Goal: Task Accomplishment & Management: Manage account settings

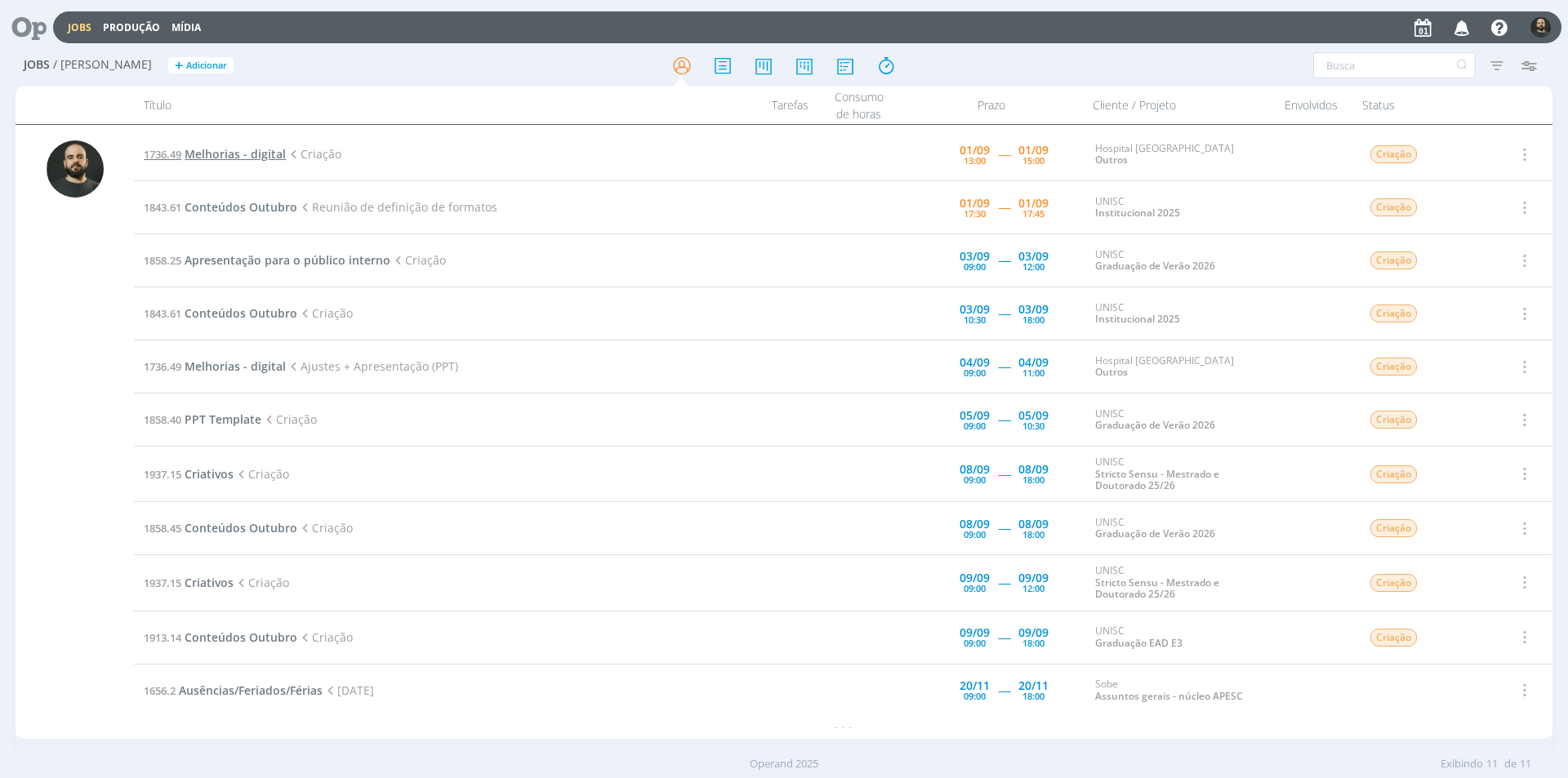
click at [247, 158] on span "Melhorias - digital" at bounding box center [235, 154] width 101 height 16
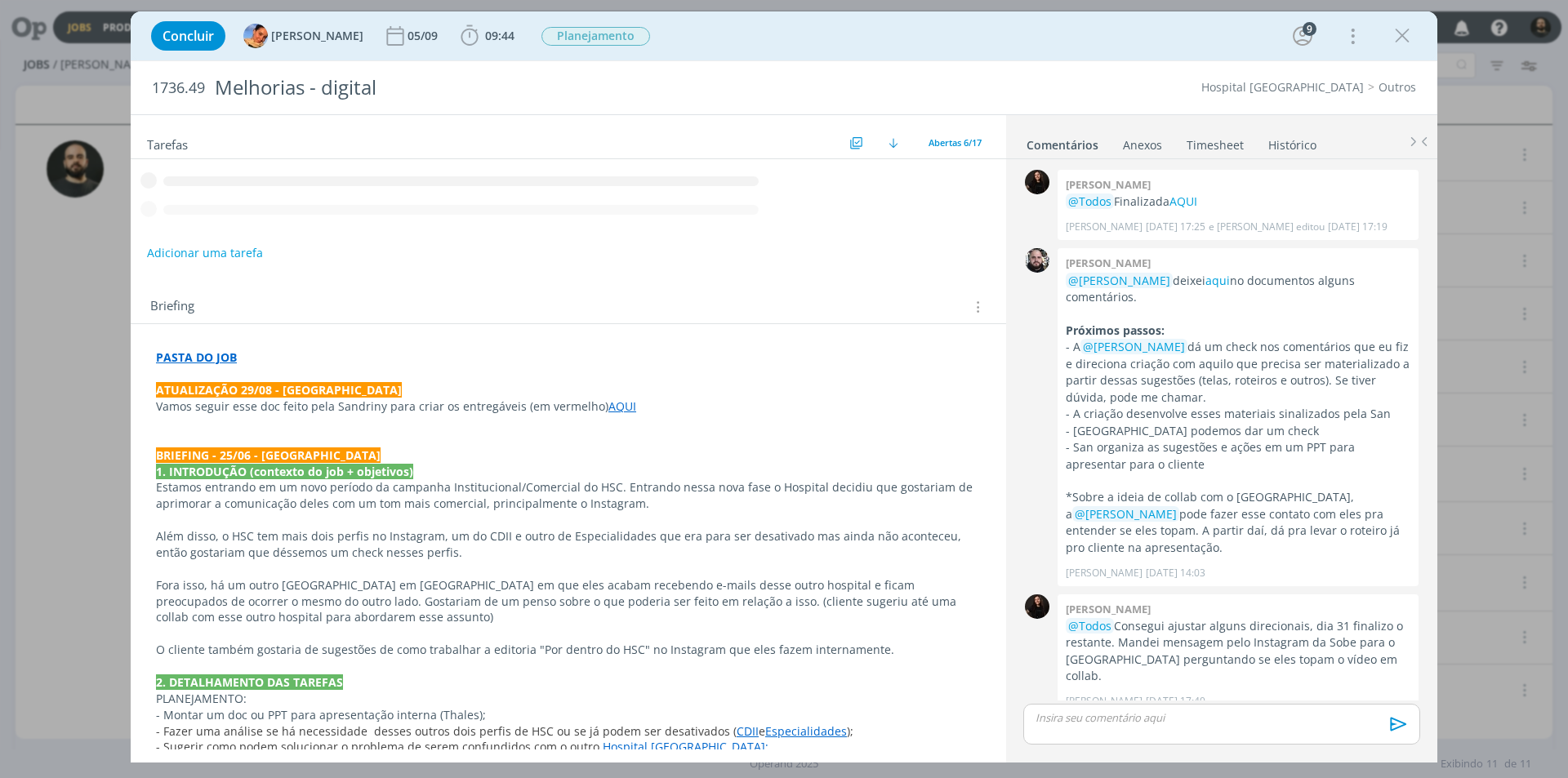
scroll to position [480, 0]
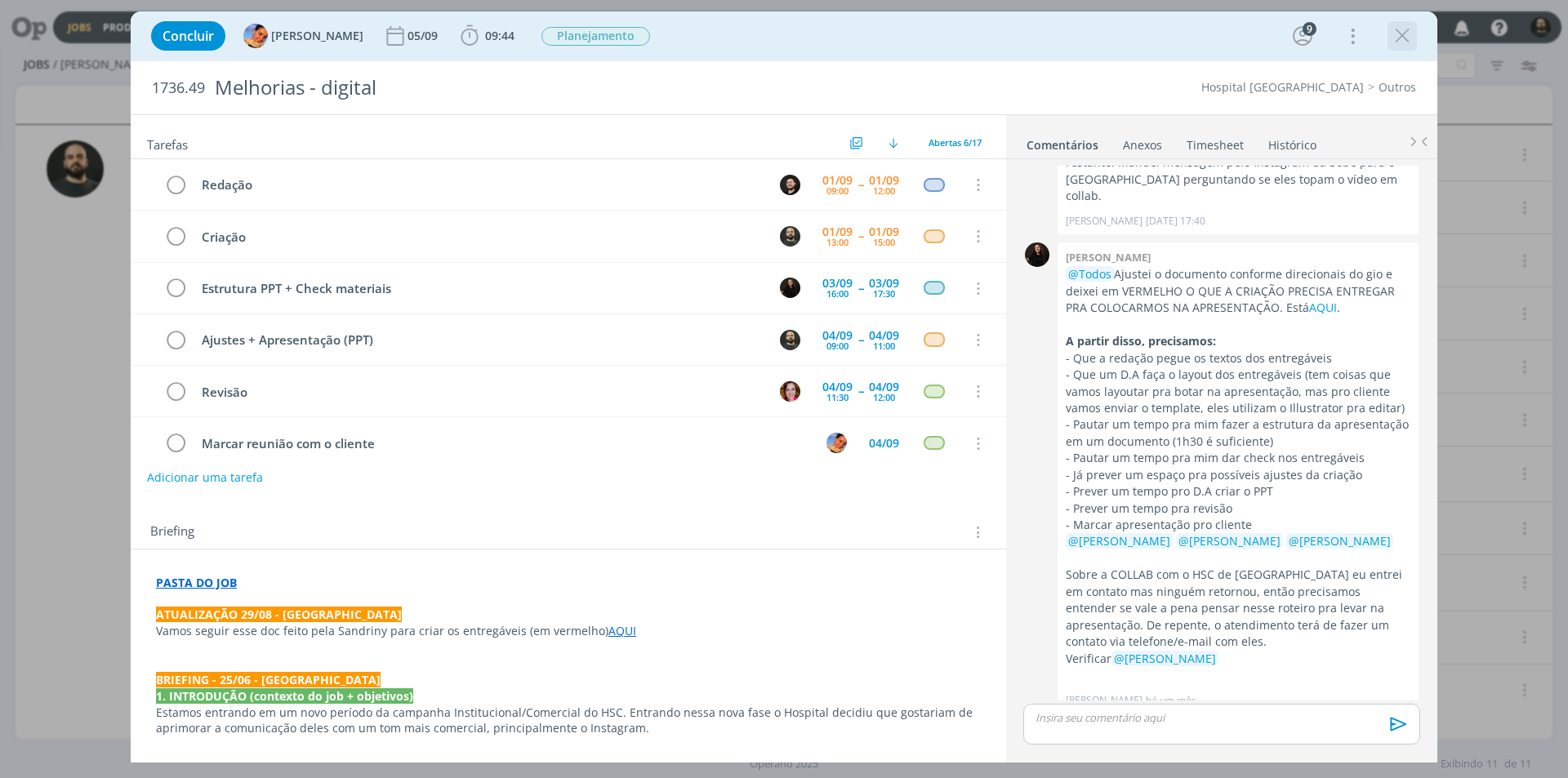
click at [1402, 38] on icon "dialog" at bounding box center [1402, 36] width 25 height 25
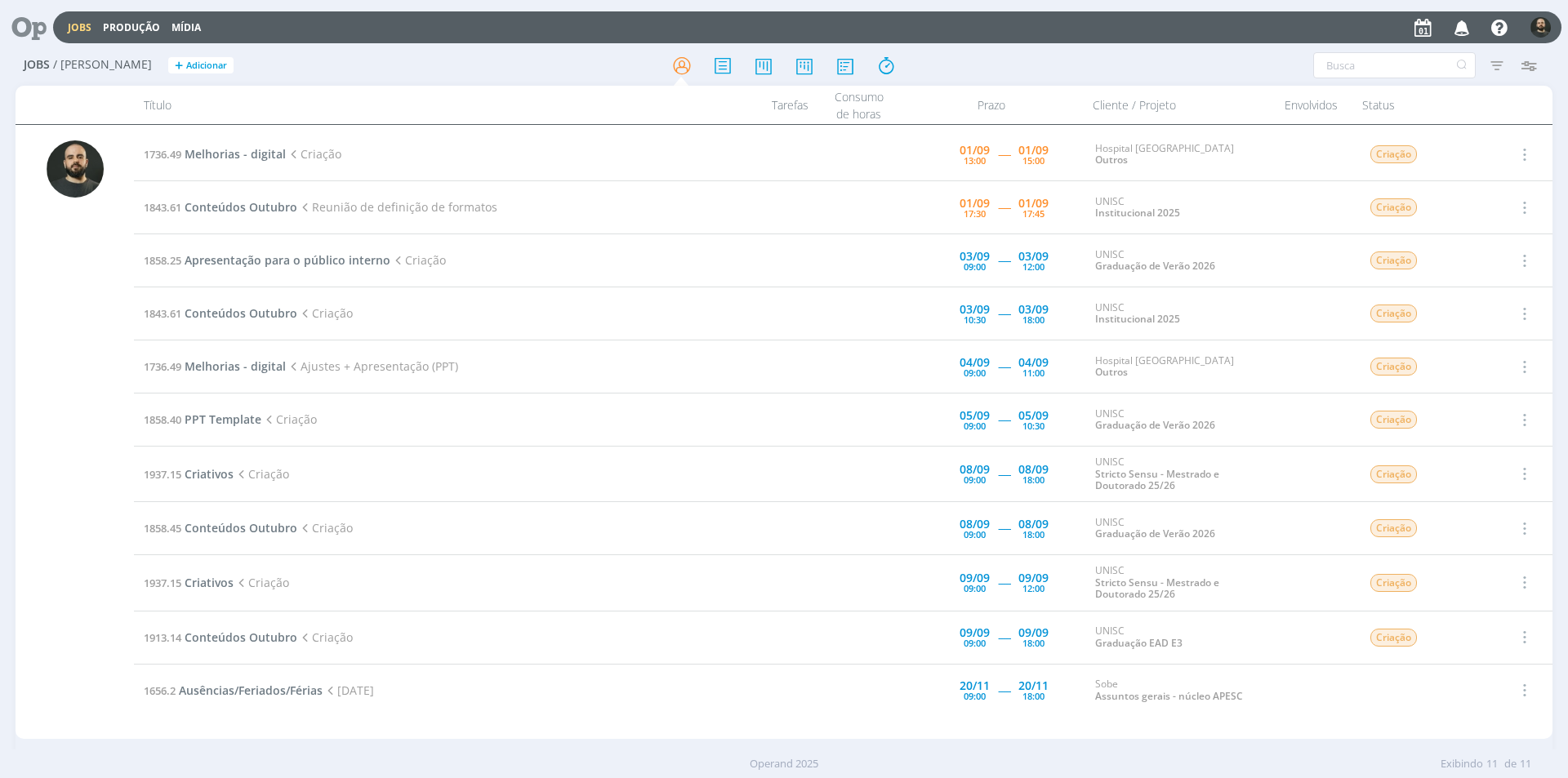
click at [413, 175] on td "1736.49 Melhorias - digital Criação" at bounding box center [438, 154] width 608 height 53
click at [249, 158] on span "Melhorias - digital" at bounding box center [235, 154] width 101 height 16
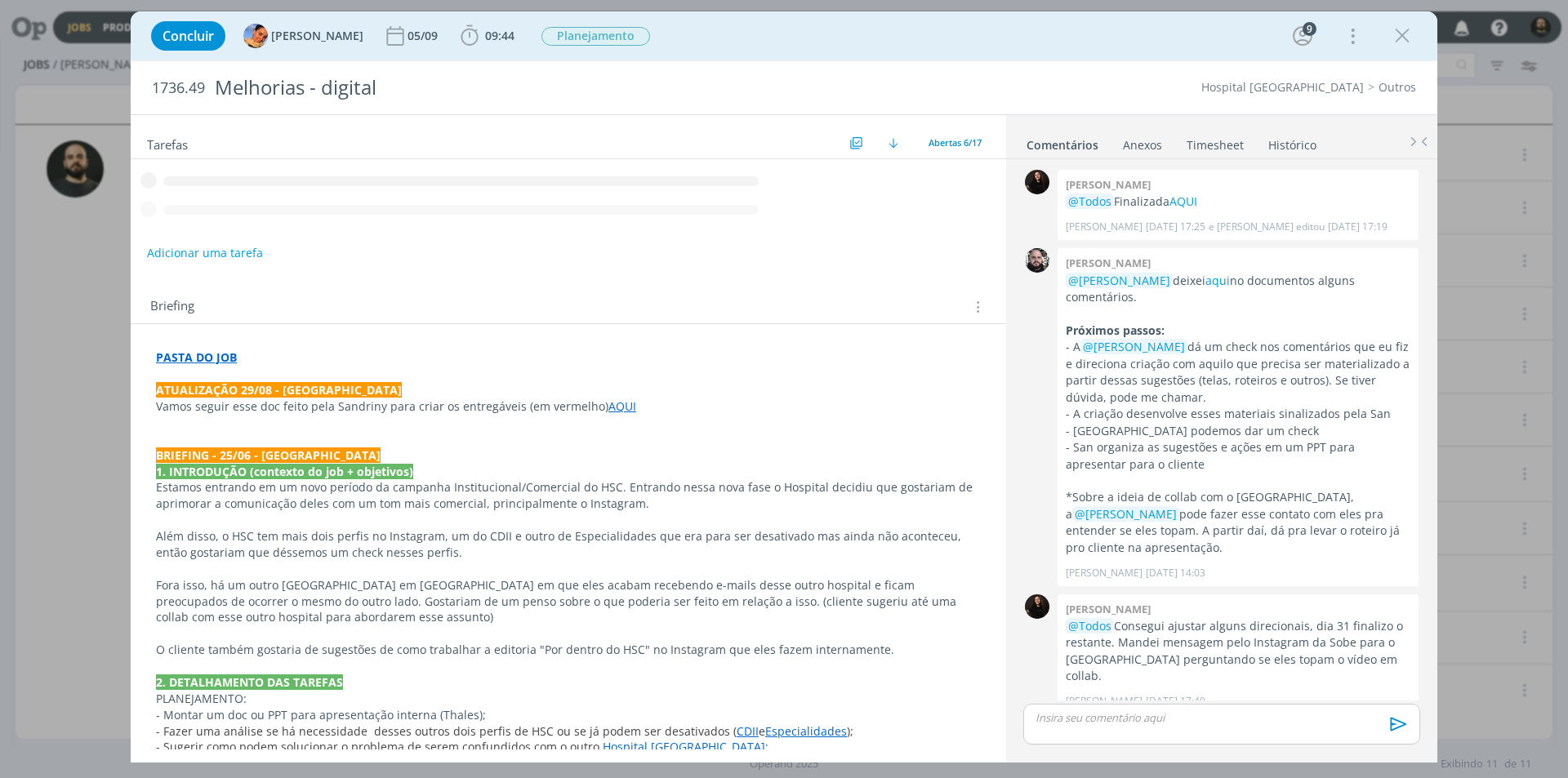
scroll to position [480, 0]
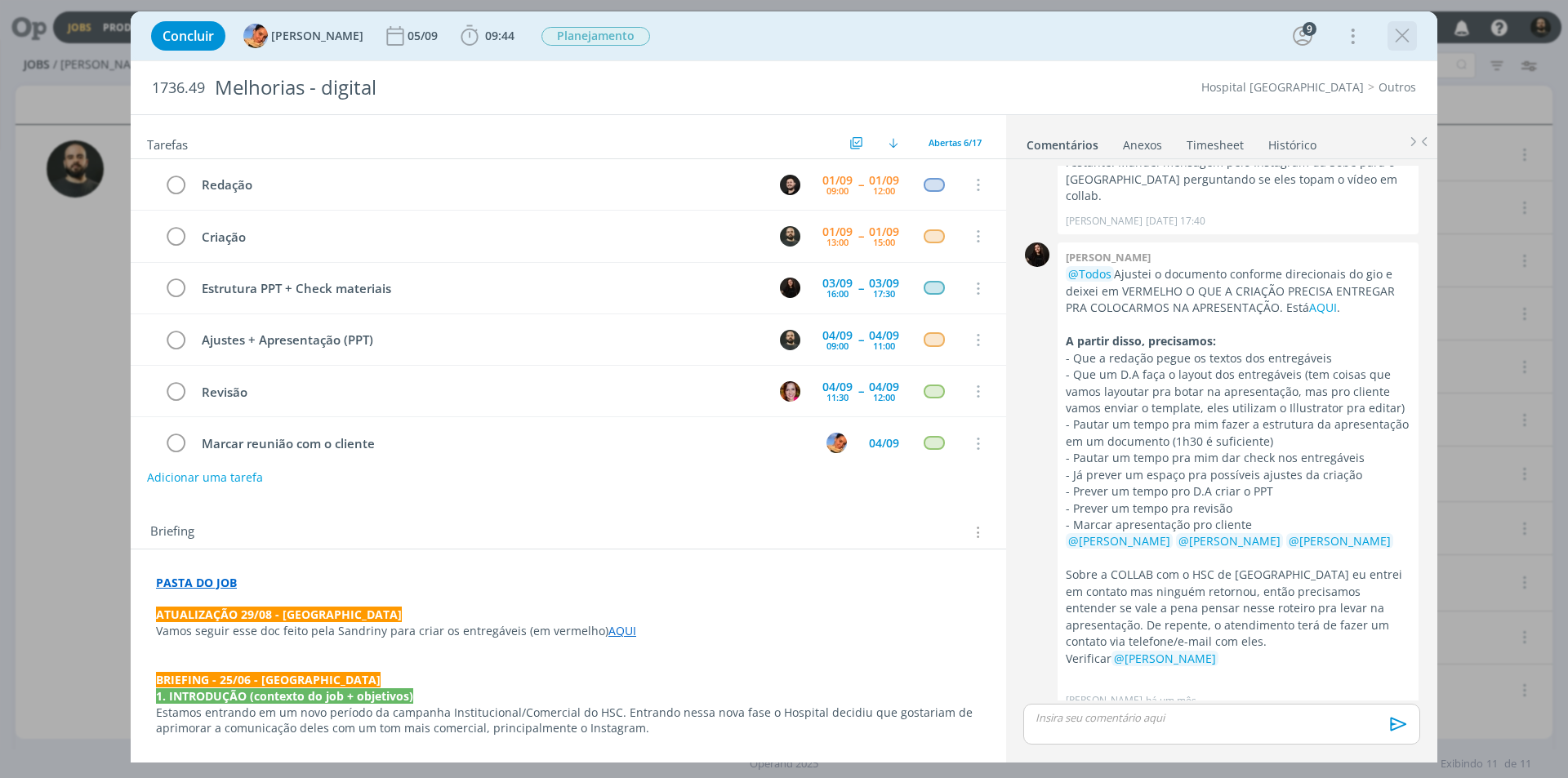
click at [1398, 35] on icon "dialog" at bounding box center [1402, 36] width 25 height 25
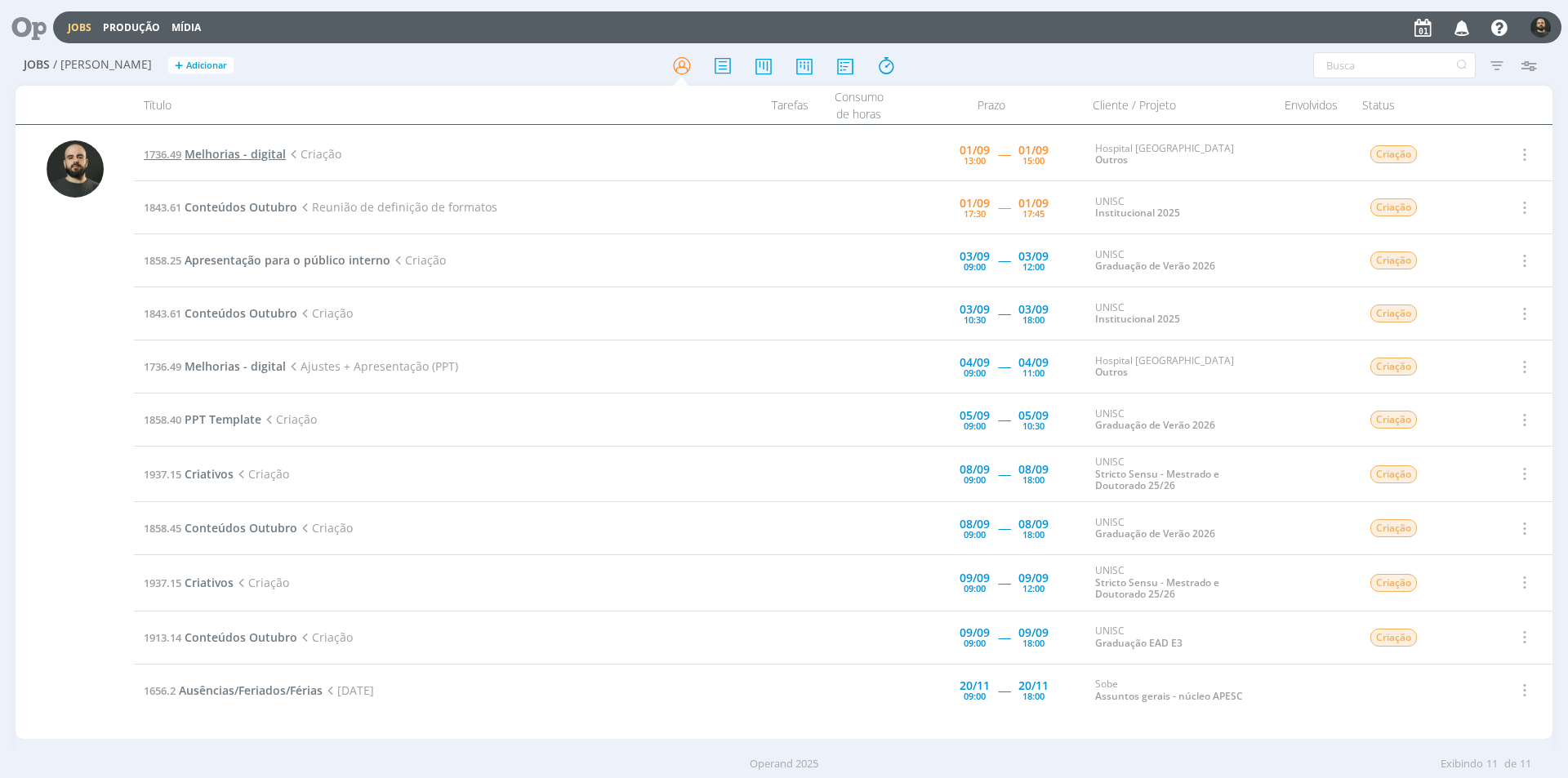
click at [237, 158] on span "Melhorias - digital" at bounding box center [235, 154] width 101 height 16
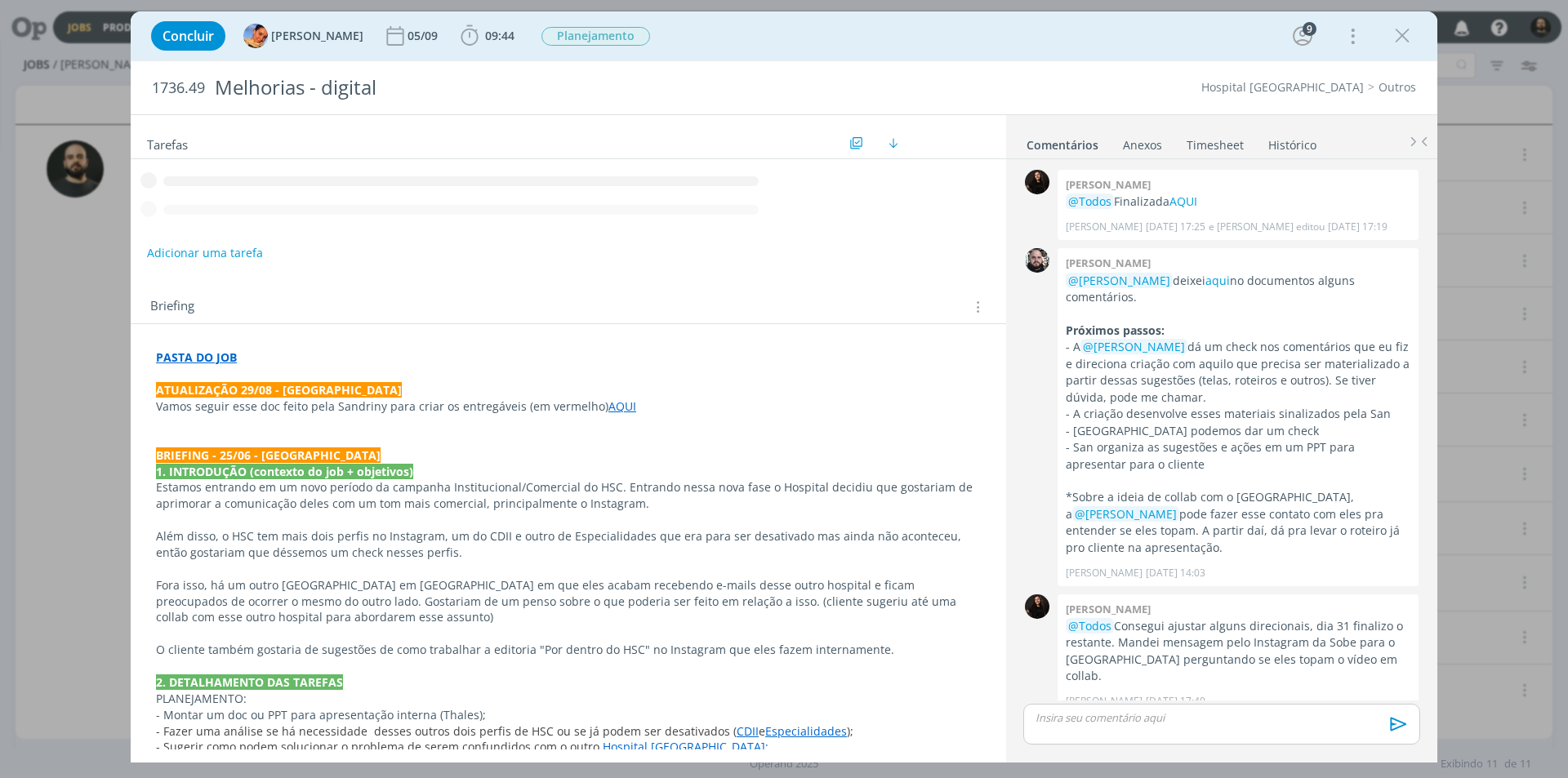
scroll to position [480, 0]
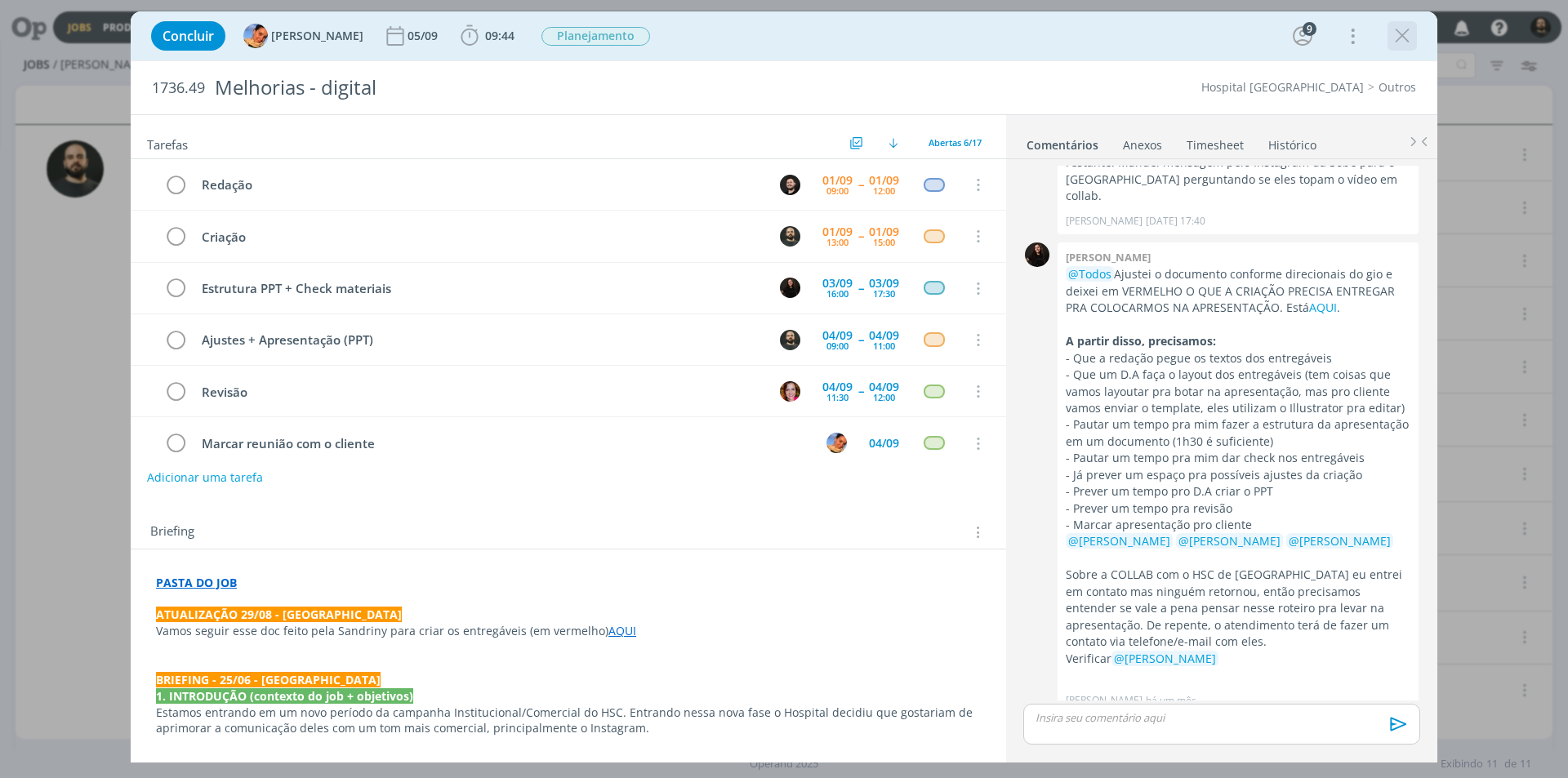
click at [1407, 42] on icon "dialog" at bounding box center [1402, 36] width 25 height 25
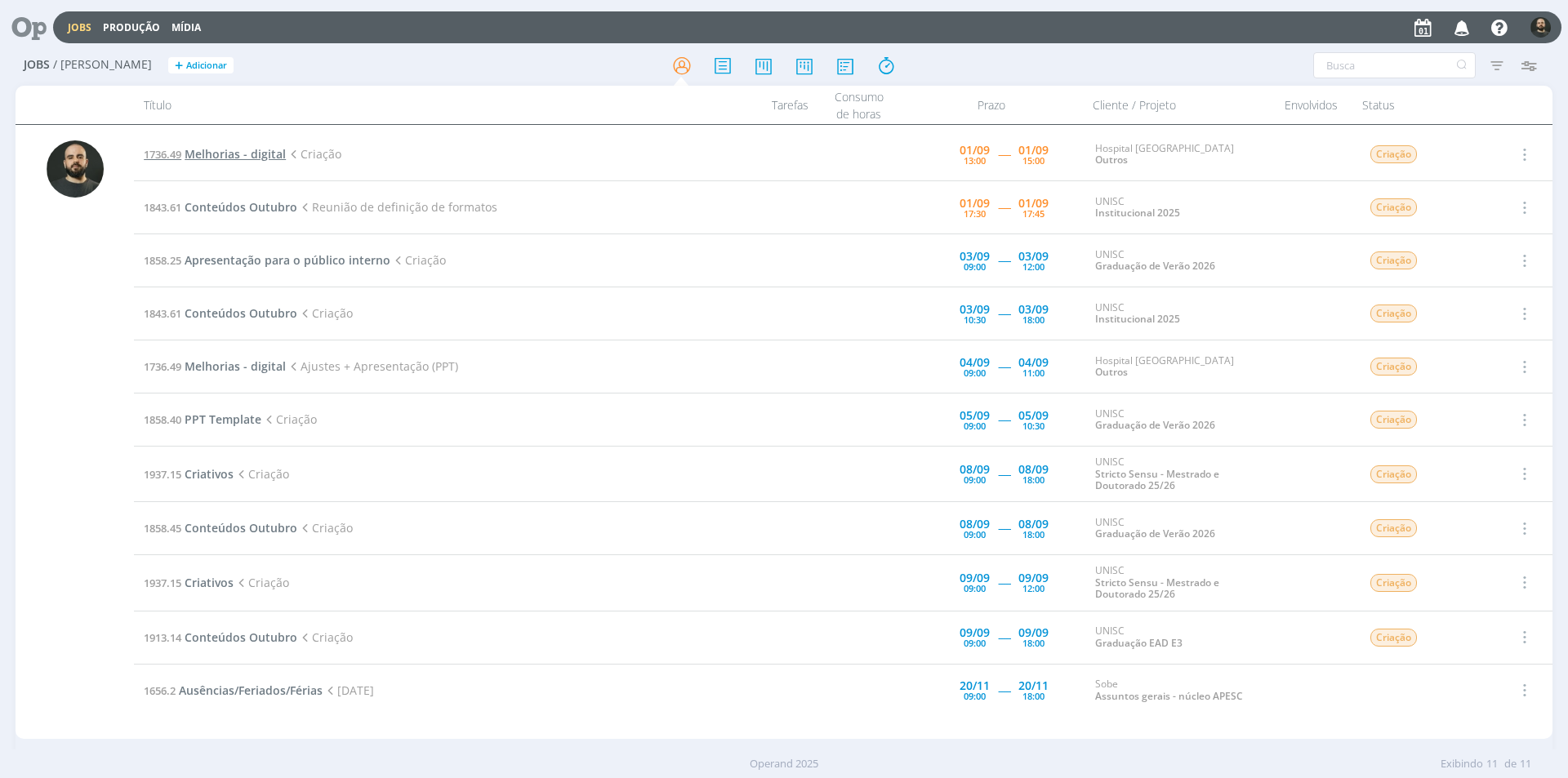
click at [255, 155] on span "Melhorias - digital" at bounding box center [235, 154] width 101 height 16
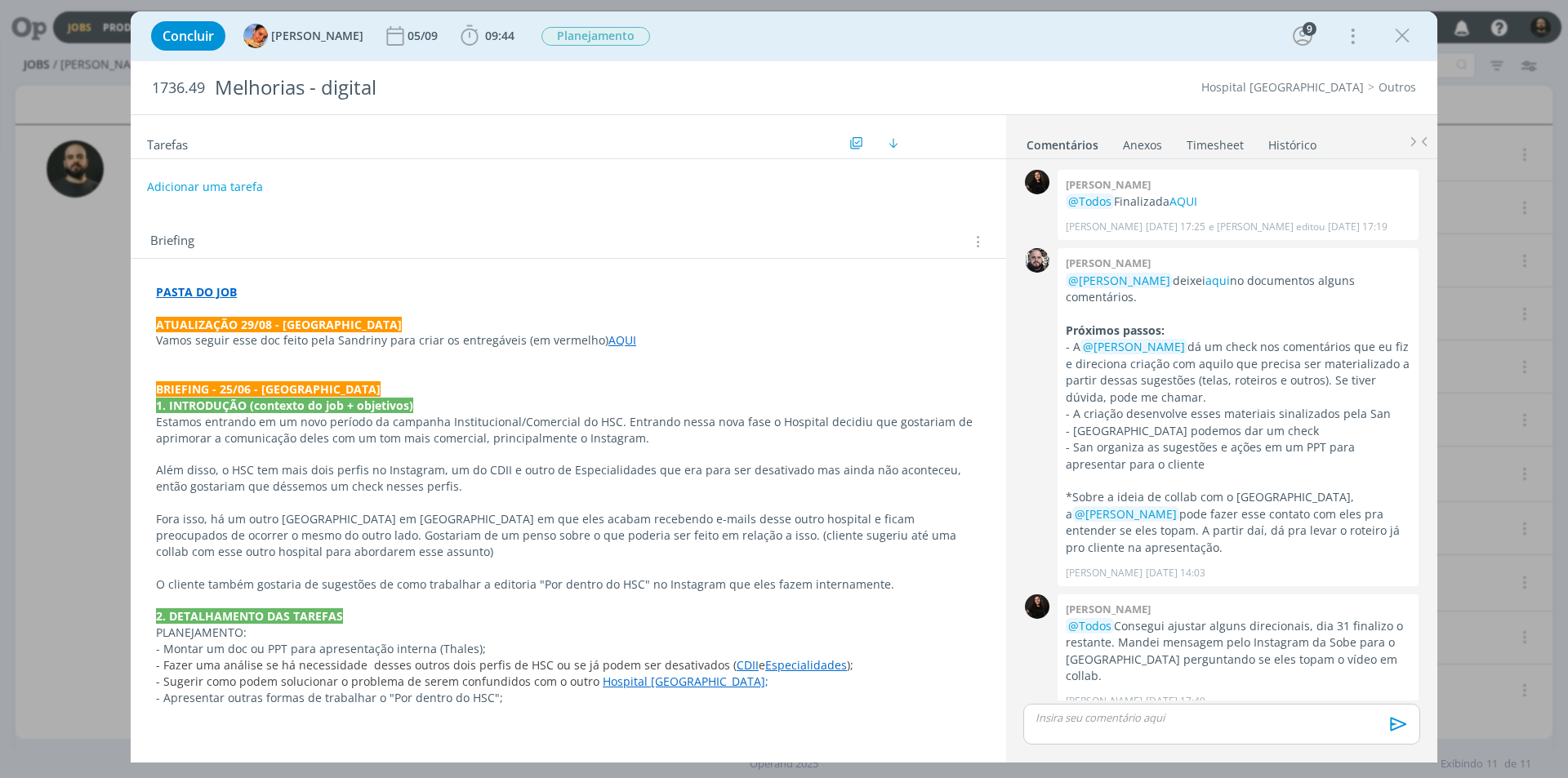
scroll to position [480, 0]
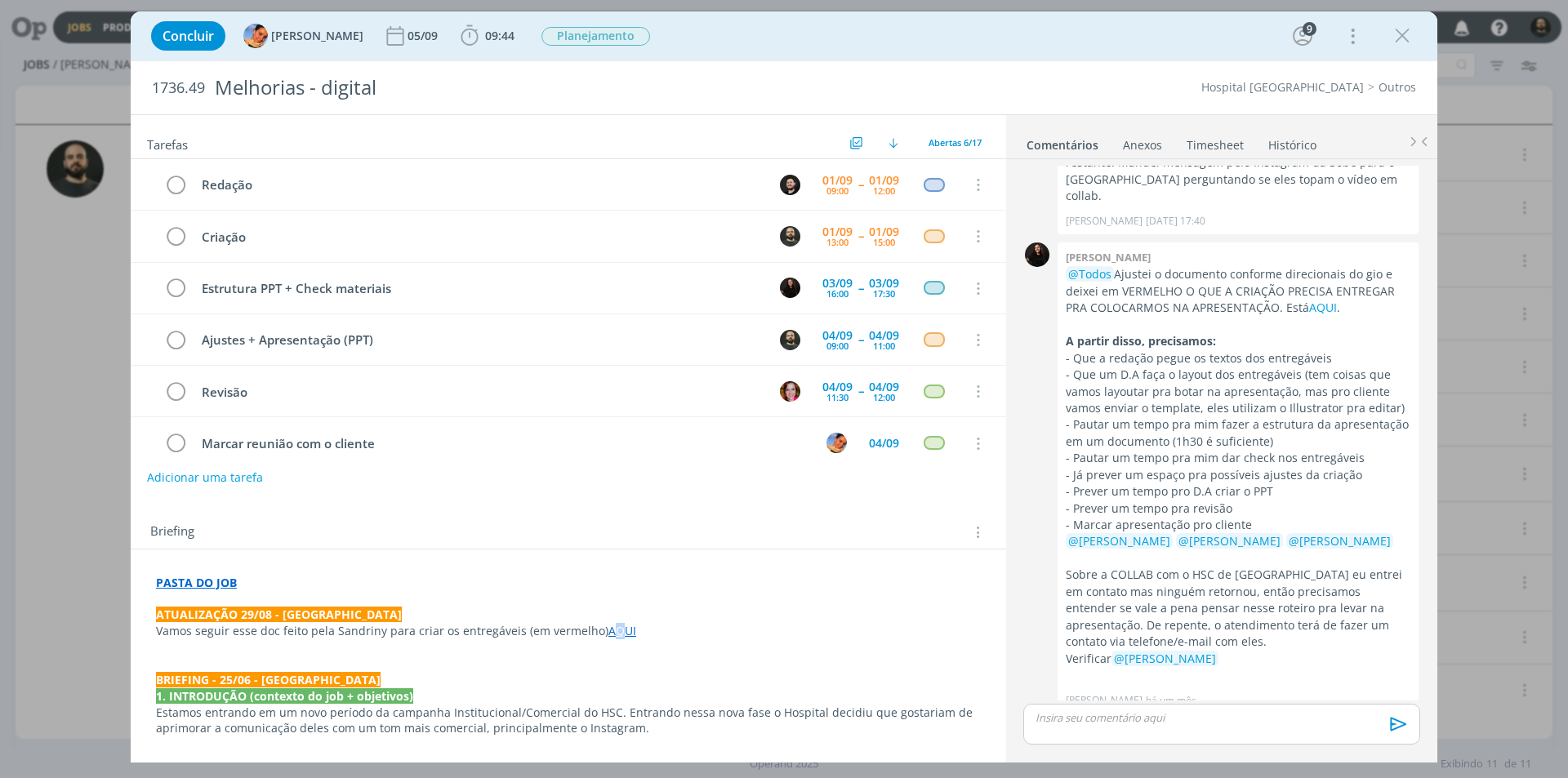
click at [609, 633] on link "AQUI" at bounding box center [622, 631] width 28 height 16
click at [614, 633] on link "AQUI" at bounding box center [623, 632] width 28 height 16
drag, startPoint x: 668, startPoint y: 664, endPoint x: 633, endPoint y: 642, distance: 41.3
click at [662, 658] on p "dialog" at bounding box center [568, 665] width 824 height 16
click at [613, 634] on link "AQUI" at bounding box center [623, 632] width 28 height 16
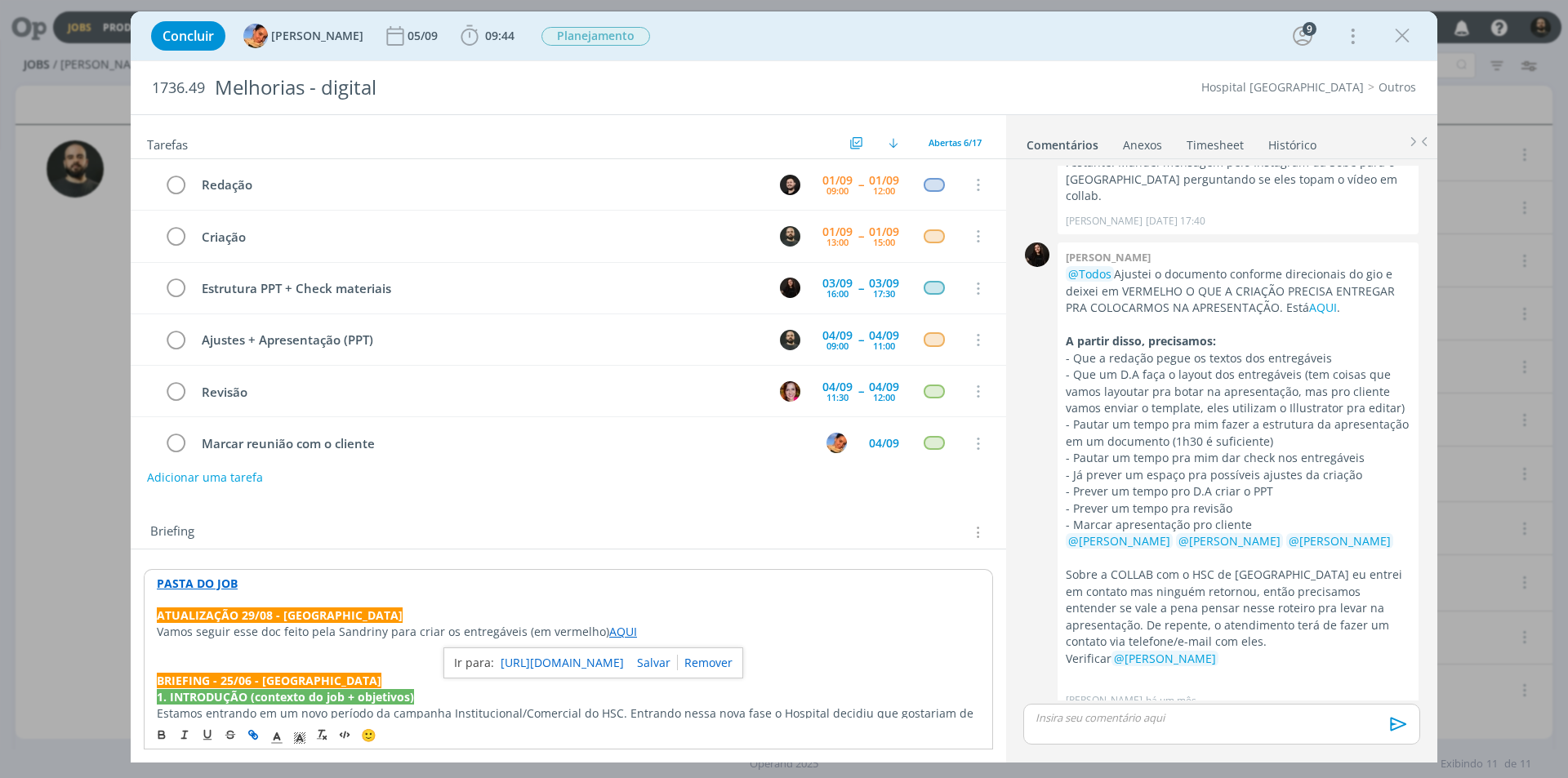
click at [614, 662] on link "https://sobeae.sharepoint.com/:w:/s/SOBEAE/ERpCwGEpz2dNpO9NQsKulWEBV3X_WRnrOQGI…" at bounding box center [562, 663] width 123 height 21
click at [1399, 40] on icon "dialog" at bounding box center [1402, 36] width 25 height 25
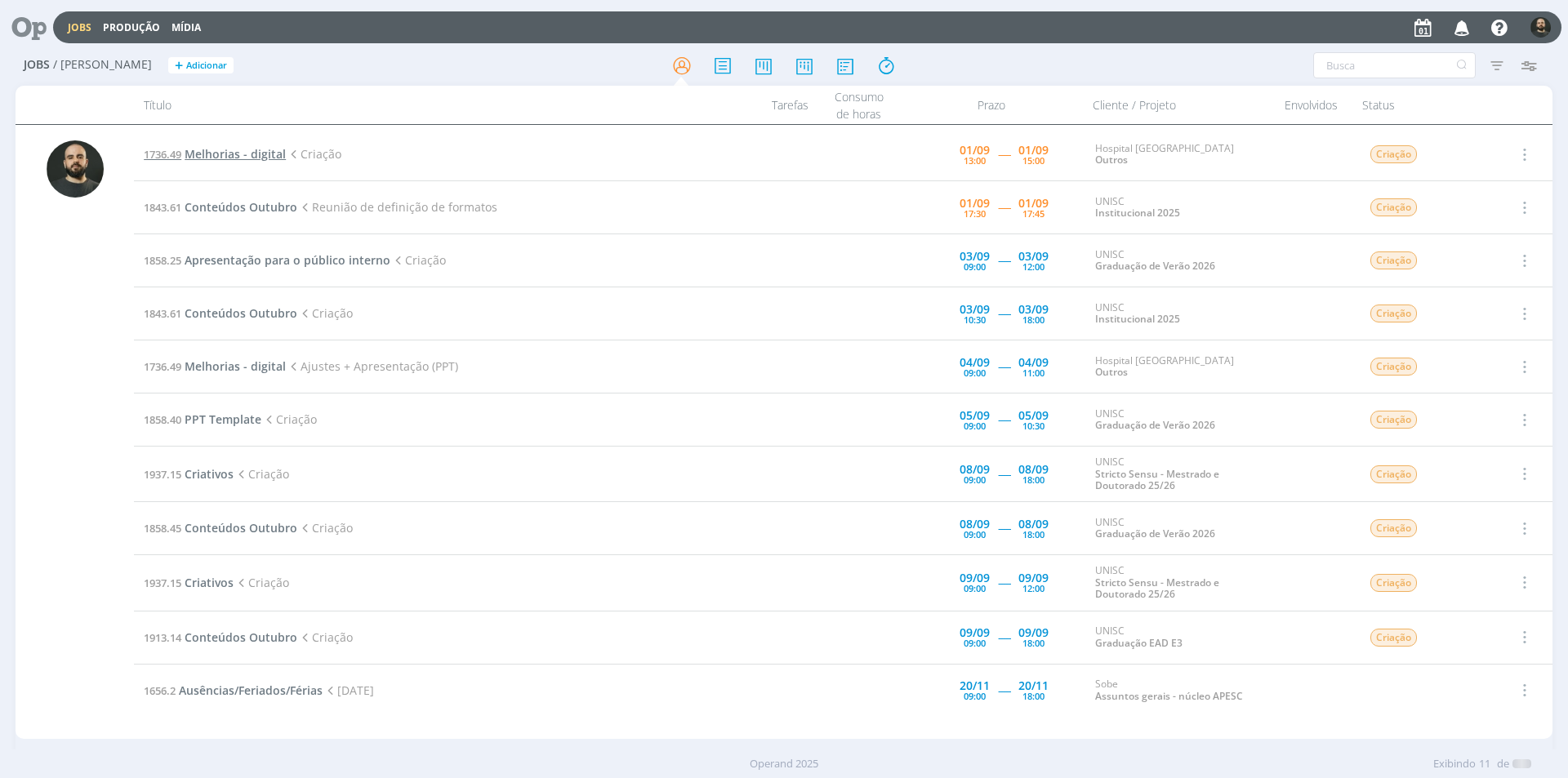
click at [239, 151] on span "Melhorias - digital" at bounding box center [235, 154] width 101 height 16
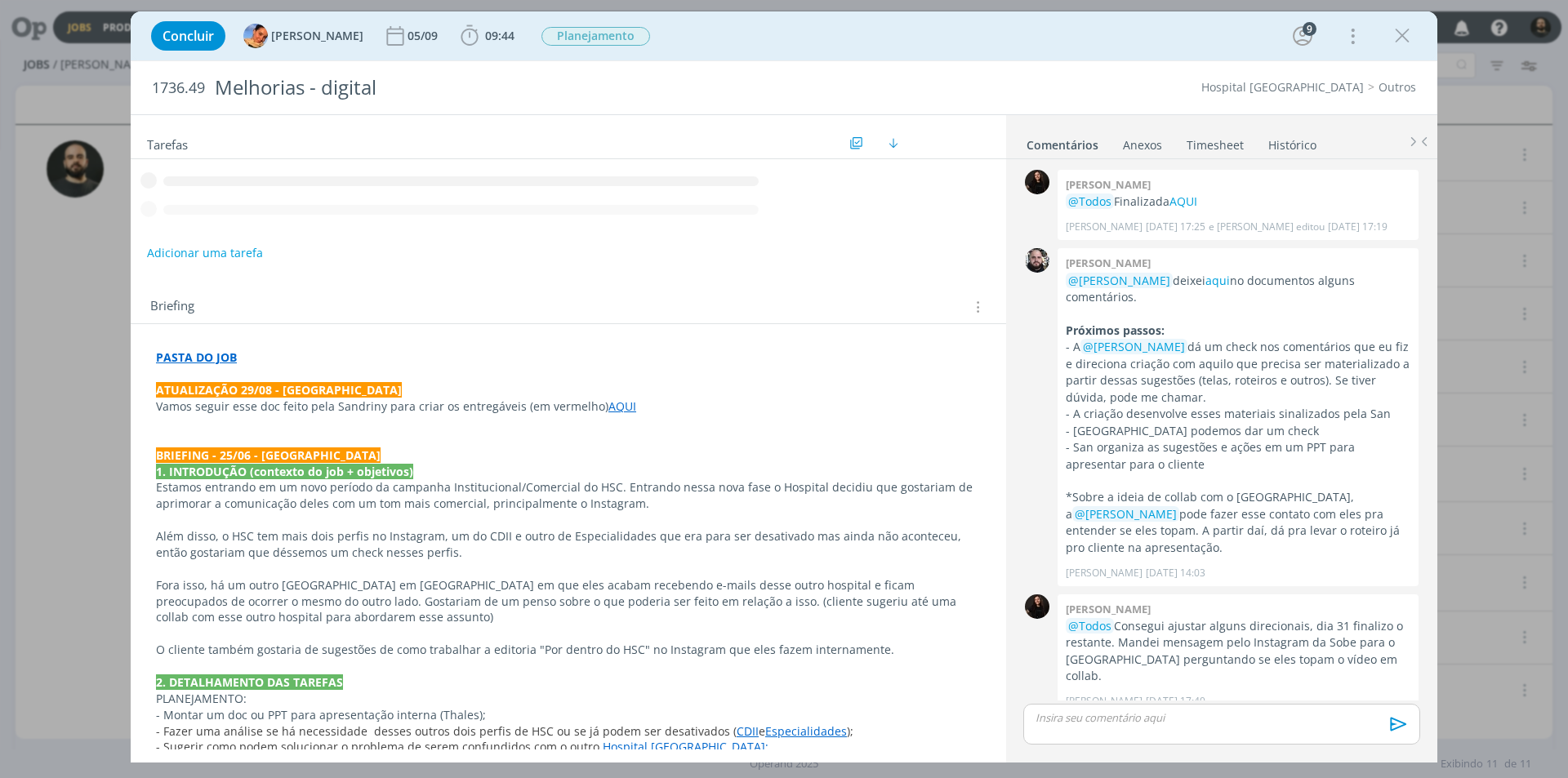
scroll to position [480, 0]
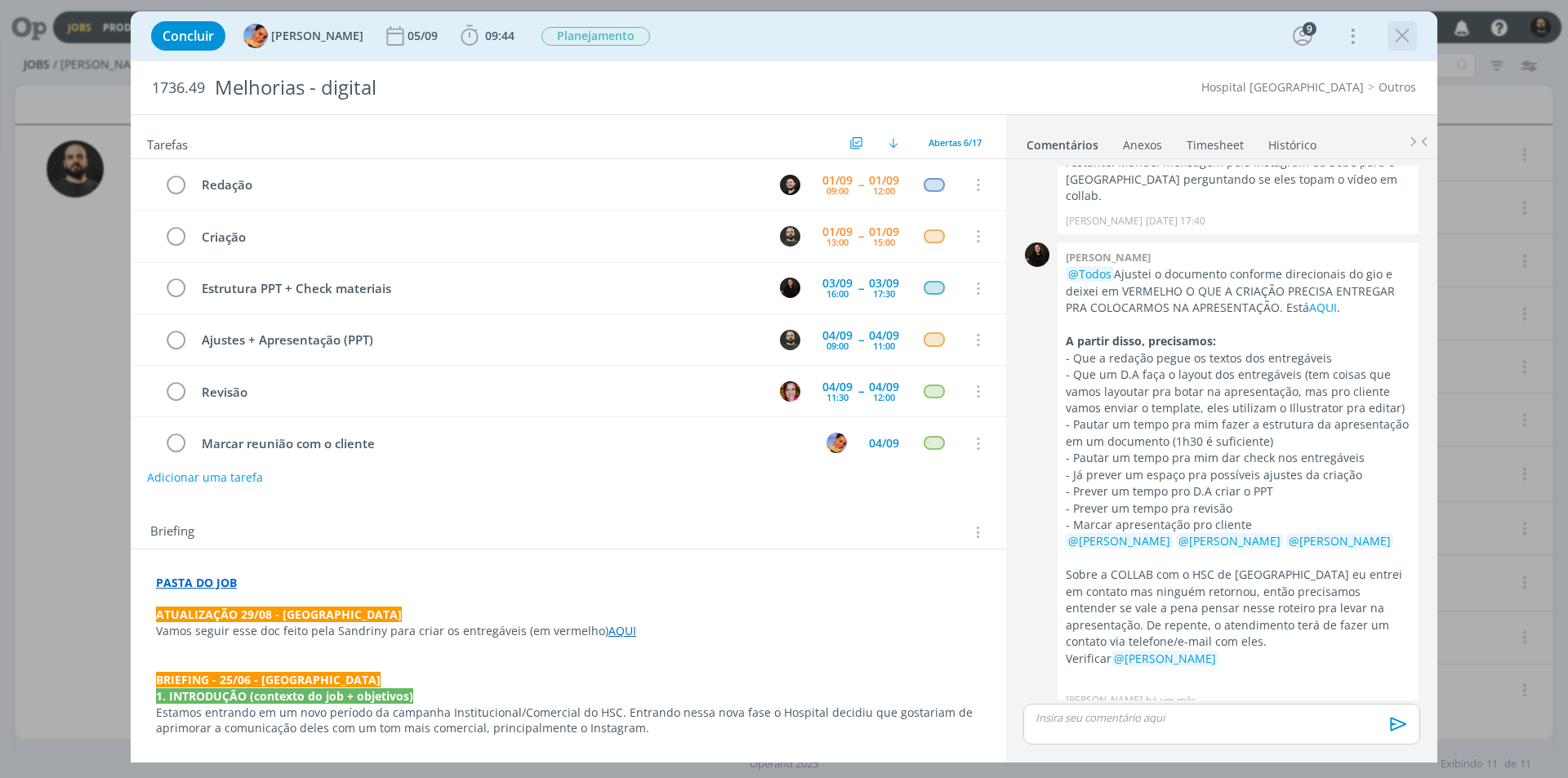
click at [1398, 35] on icon "dialog" at bounding box center [1402, 36] width 25 height 25
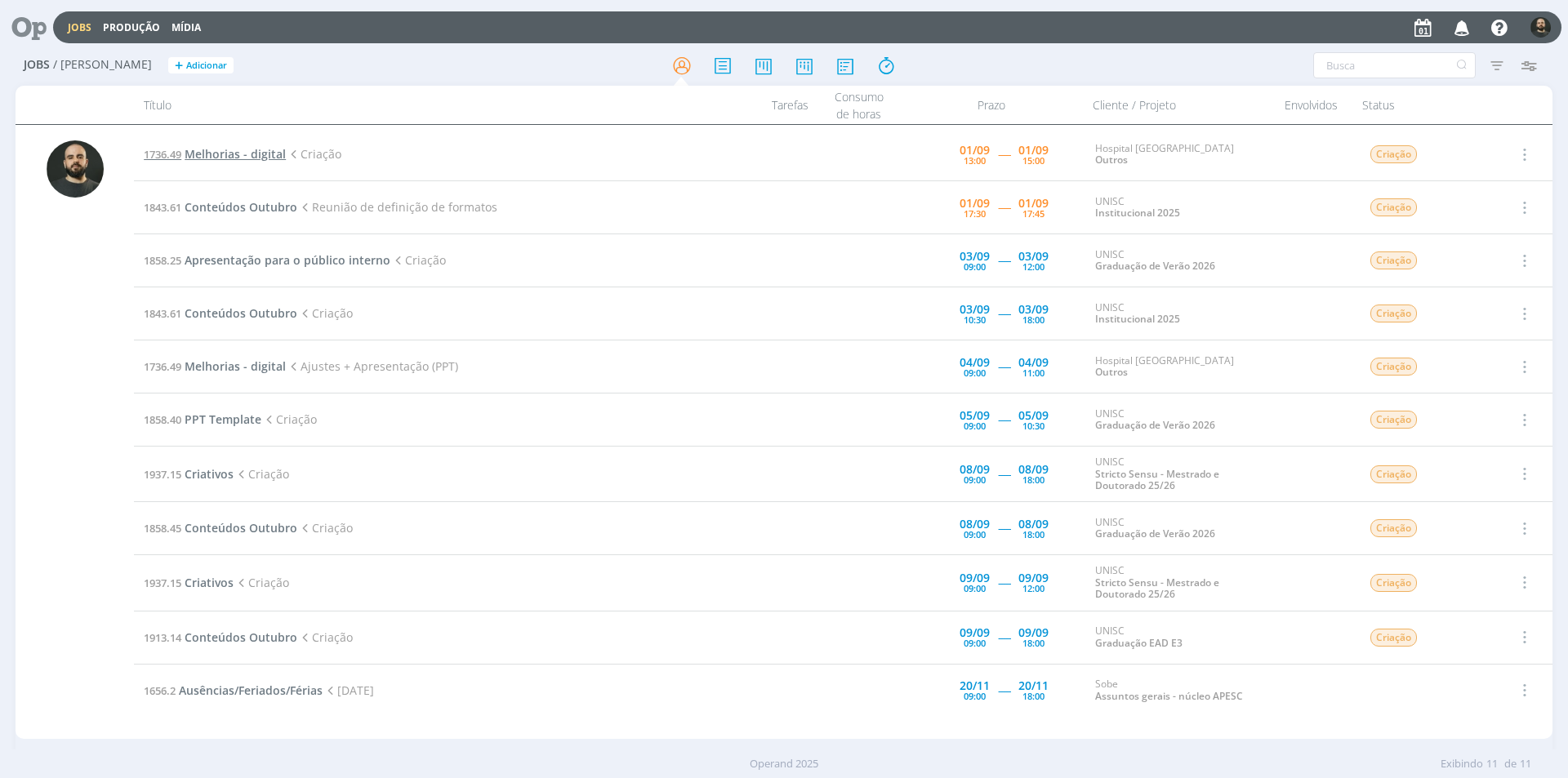
click at [260, 158] on span "Melhorias - digital" at bounding box center [235, 154] width 101 height 16
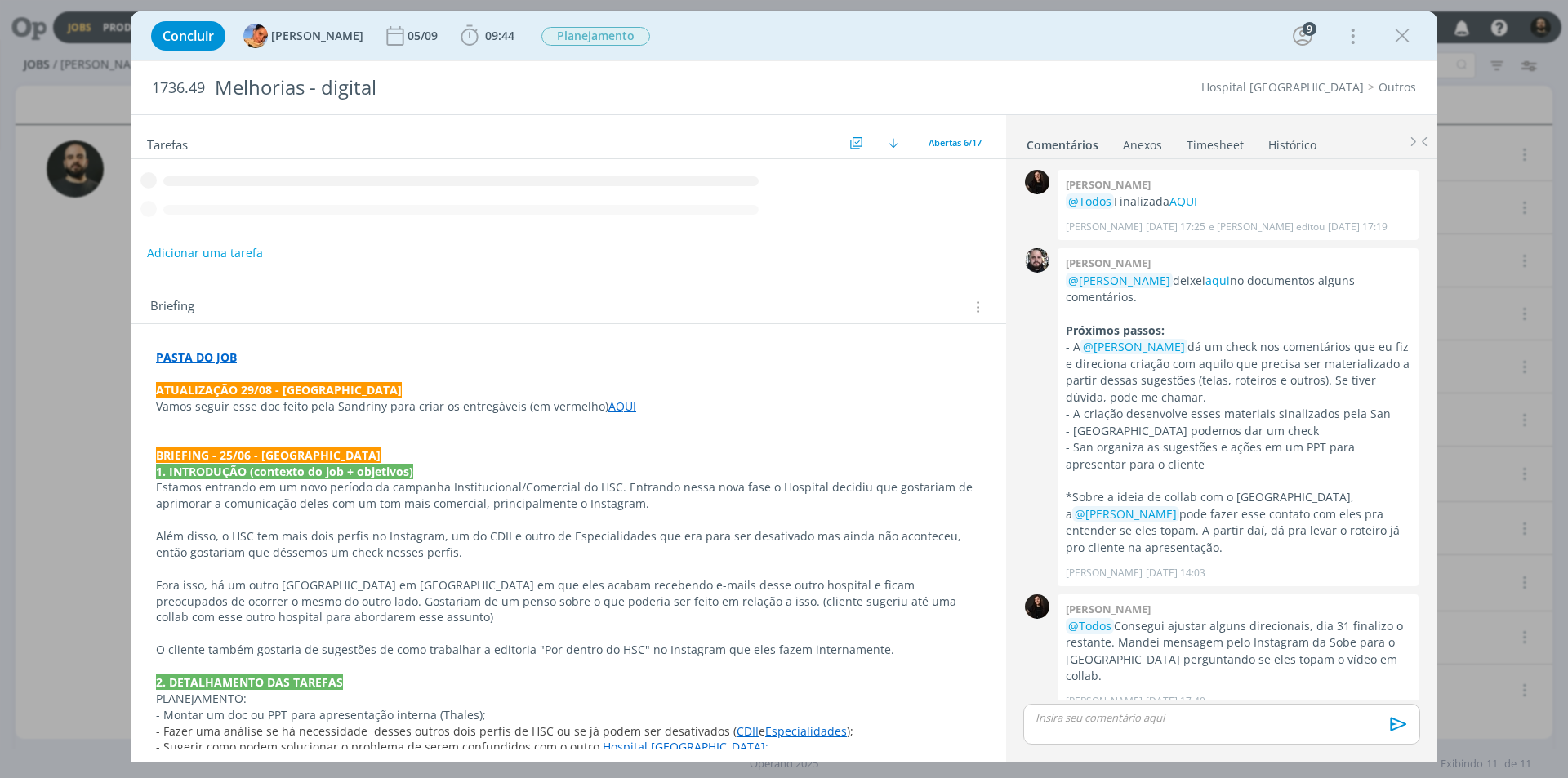
scroll to position [480, 0]
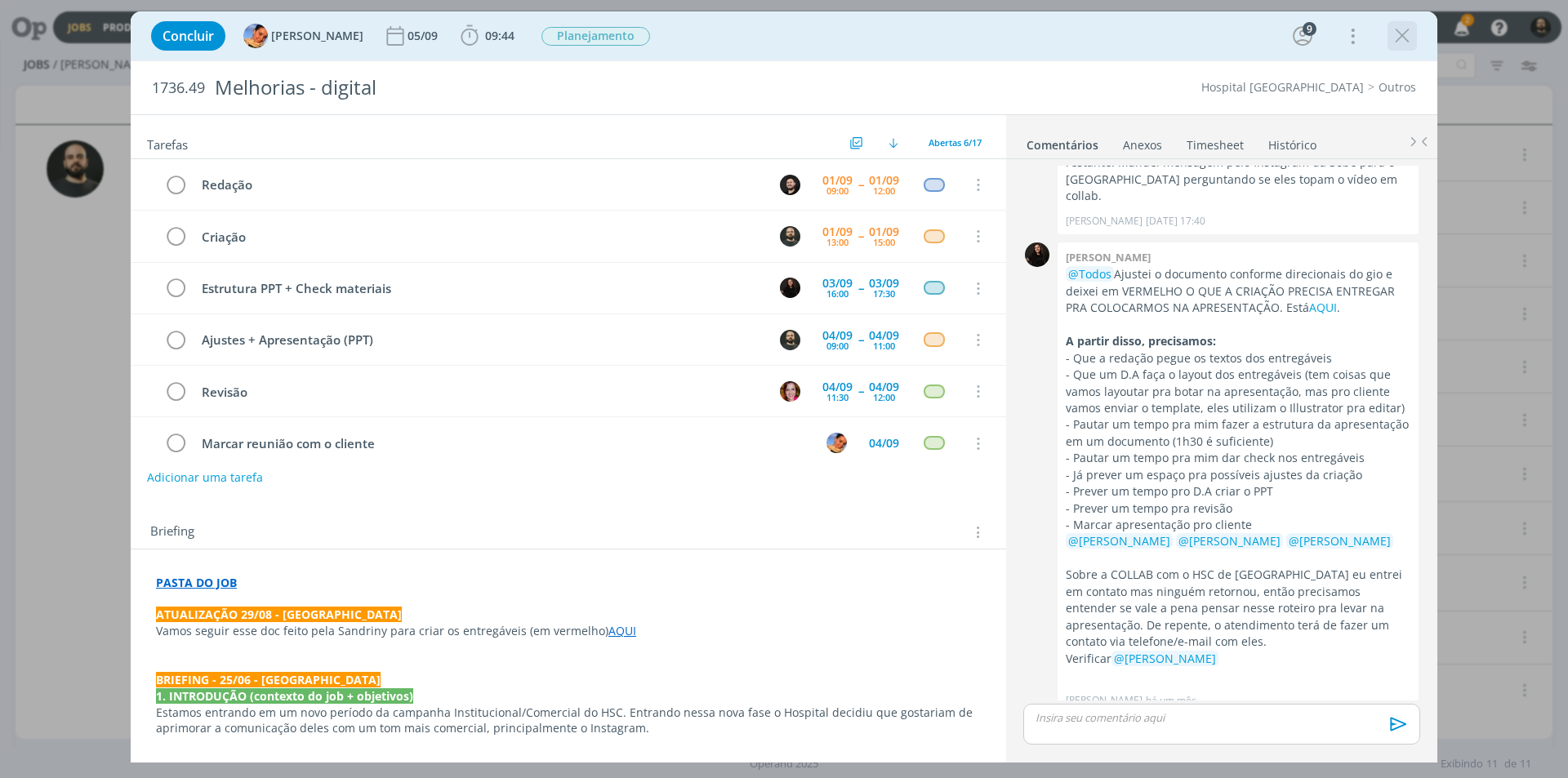
click at [1396, 37] on icon "dialog" at bounding box center [1402, 36] width 25 height 25
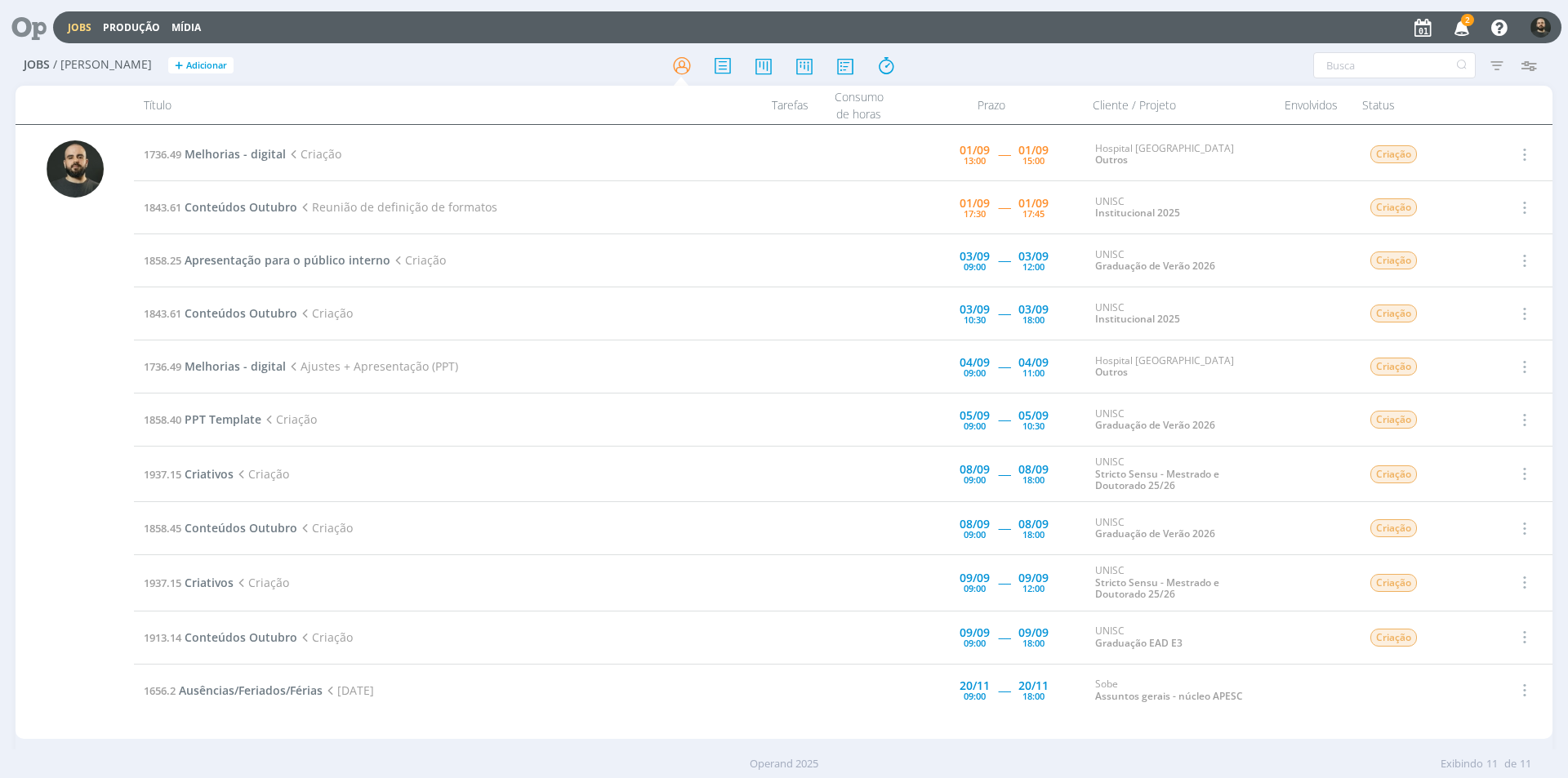
click at [1466, 25] on span "2" at bounding box center [1468, 20] width 13 height 12
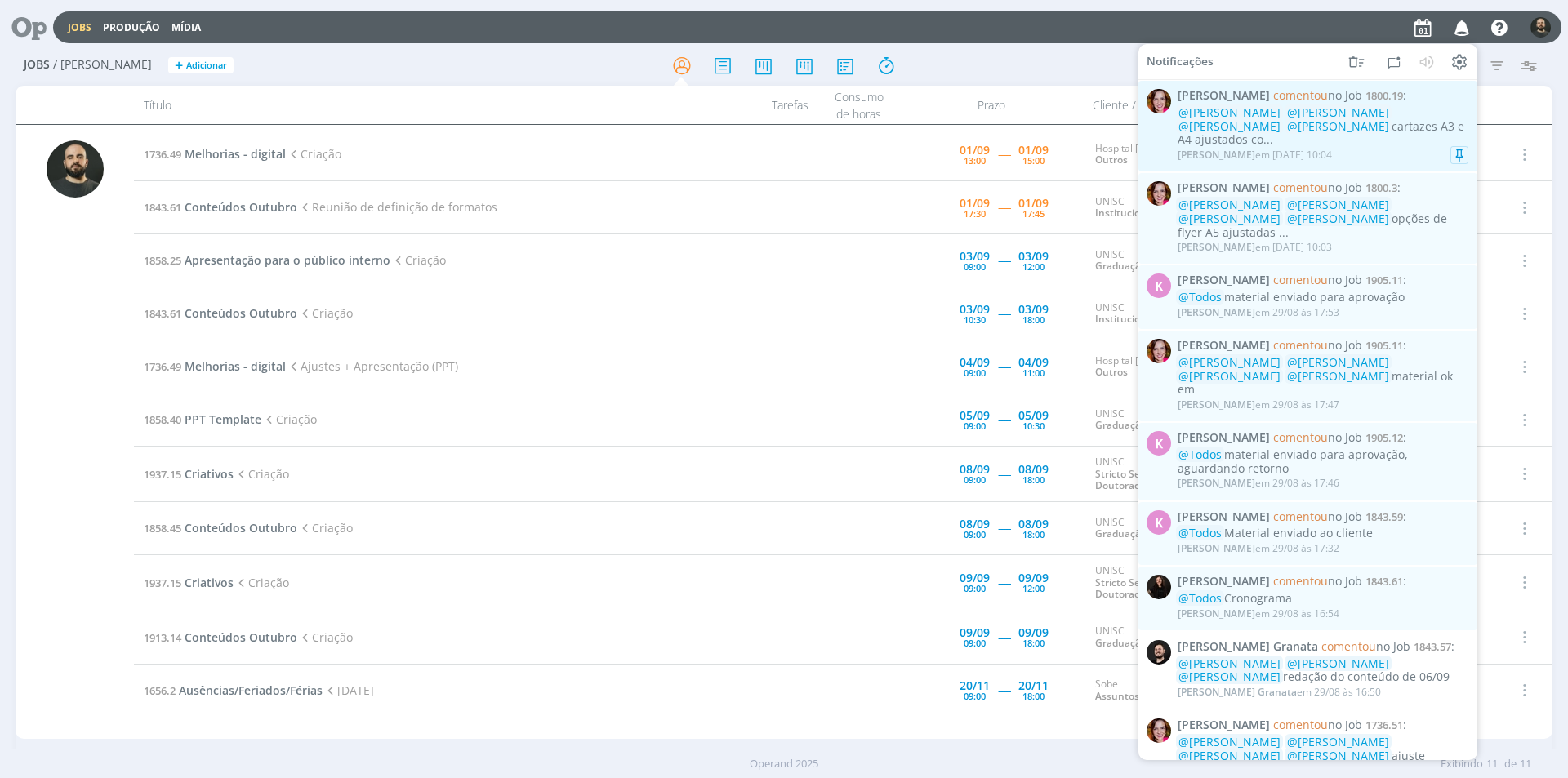
click at [1297, 149] on div "Bruna Bueno em 01/09 às 10:04" at bounding box center [1254, 155] width 154 height 12
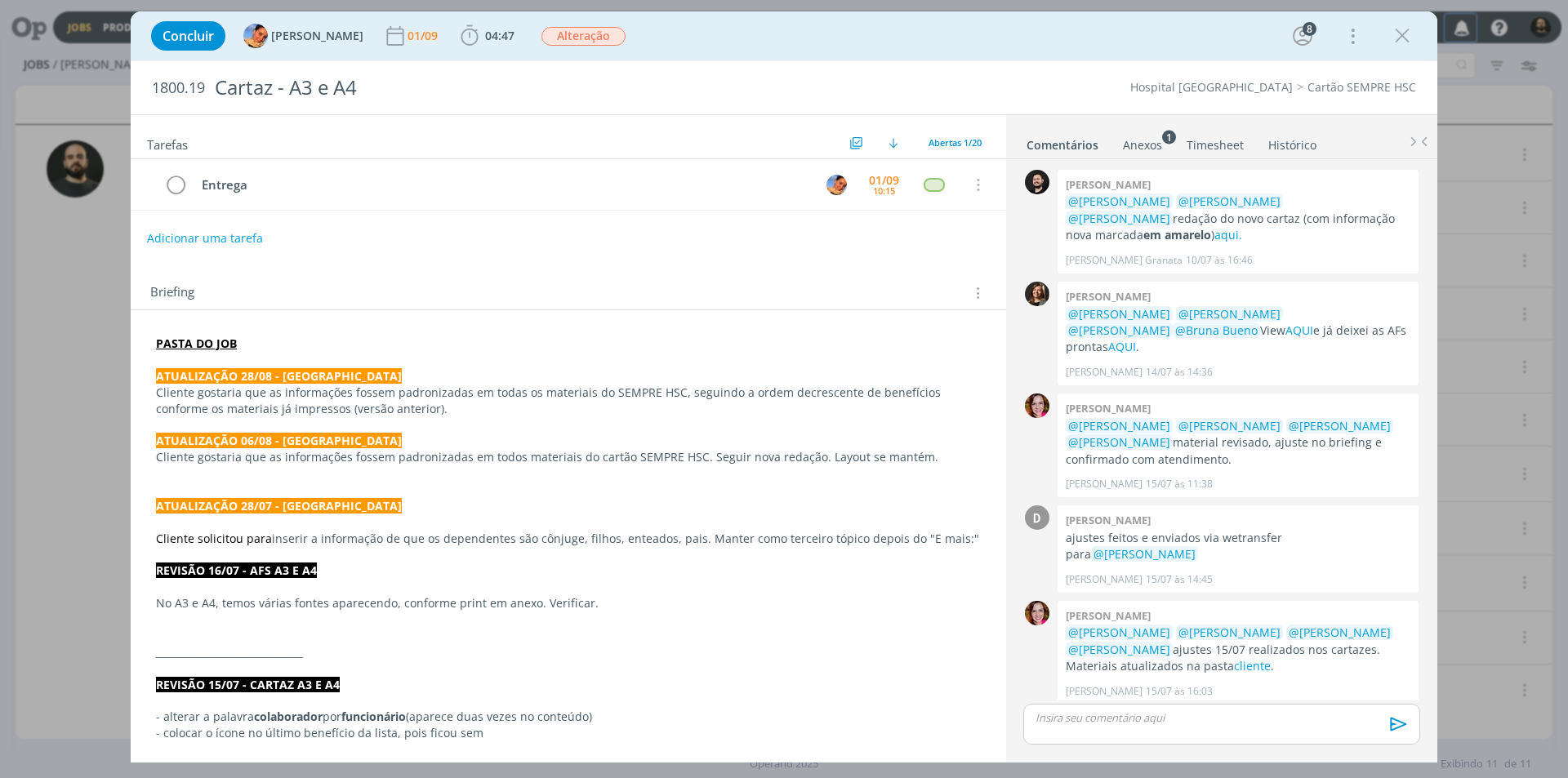
scroll to position [1230, 0]
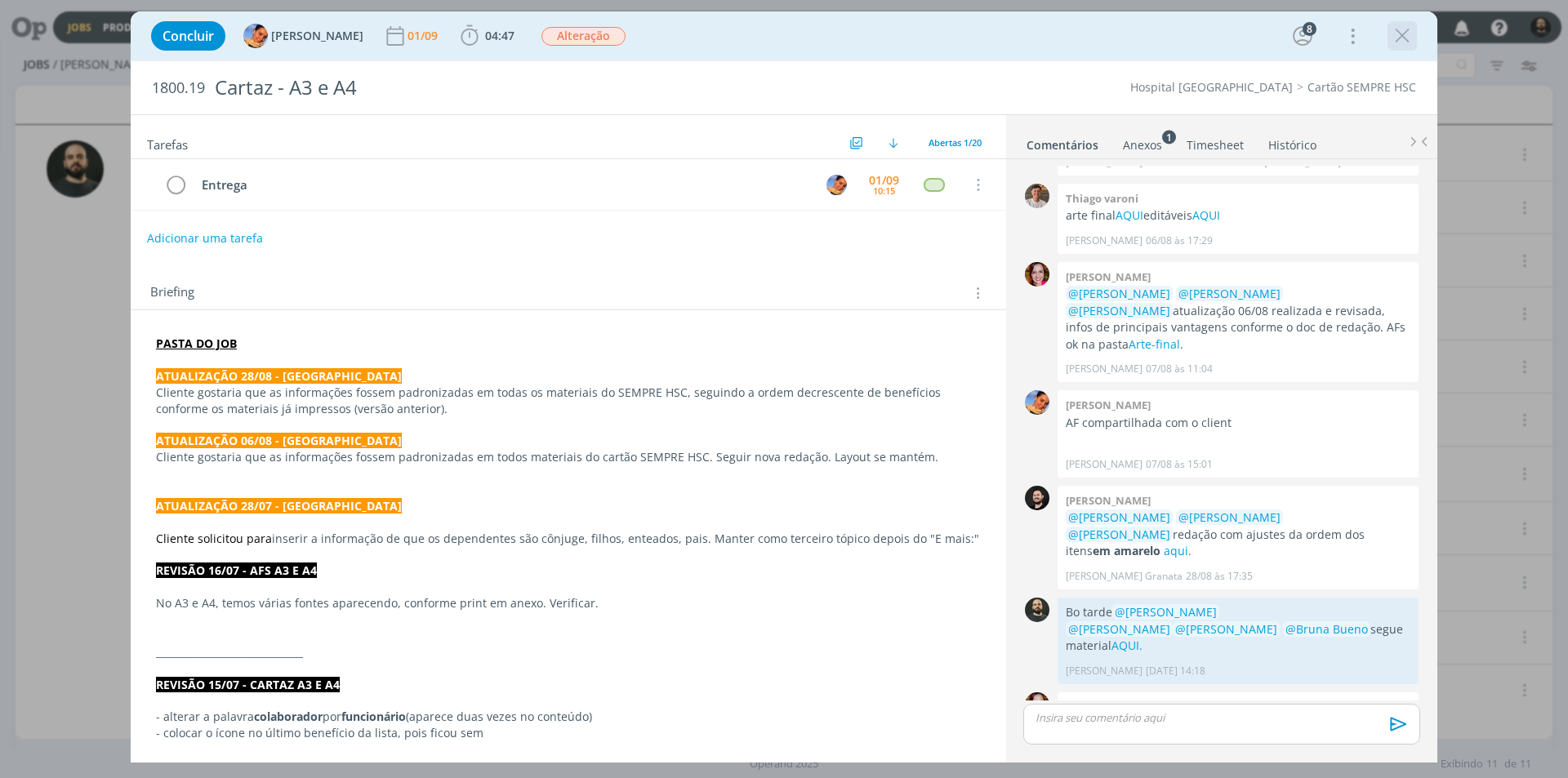
click at [1398, 36] on icon "dialog" at bounding box center [1402, 36] width 25 height 25
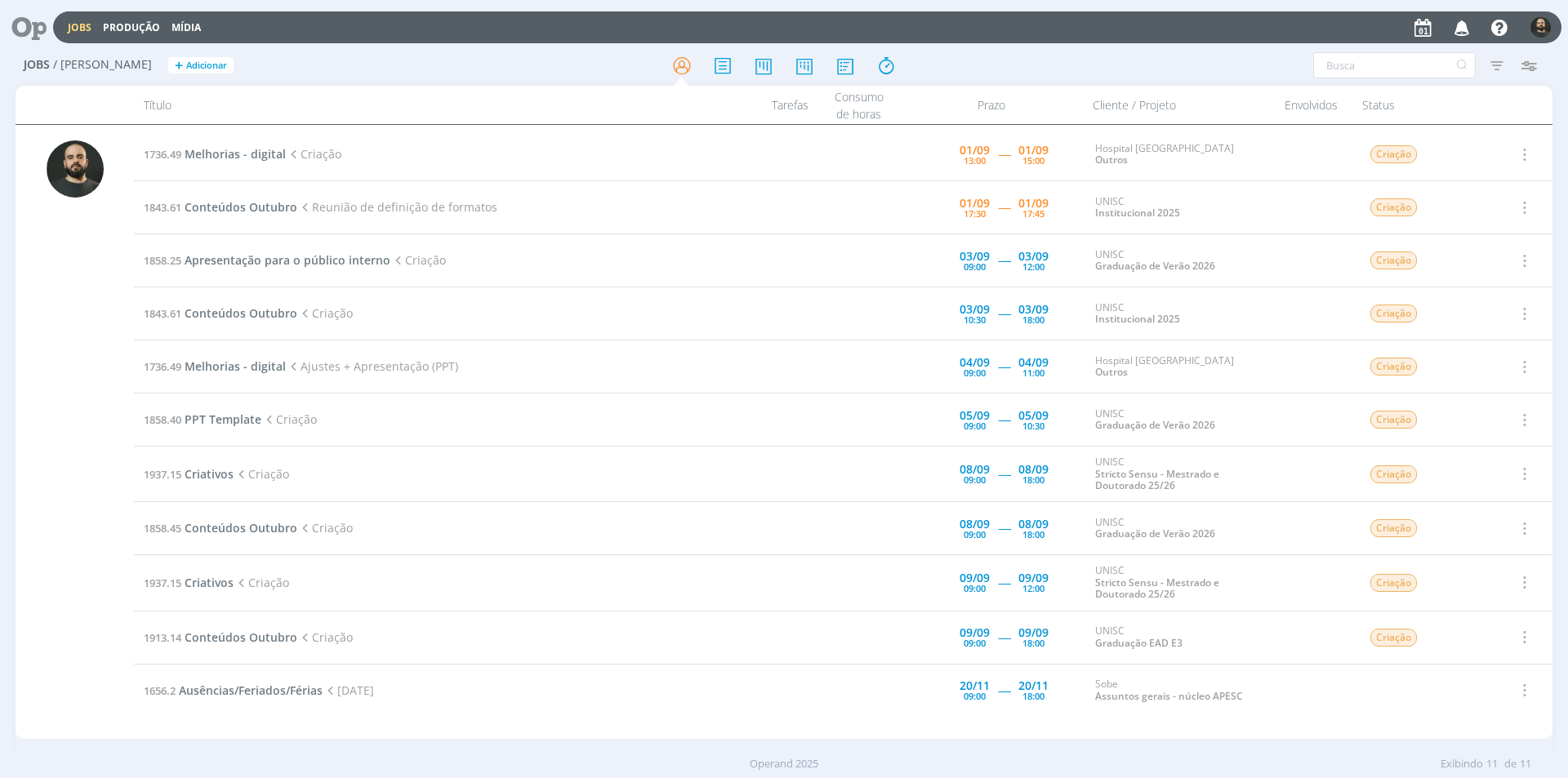
click at [1456, 35] on icon "button" at bounding box center [1463, 27] width 29 height 28
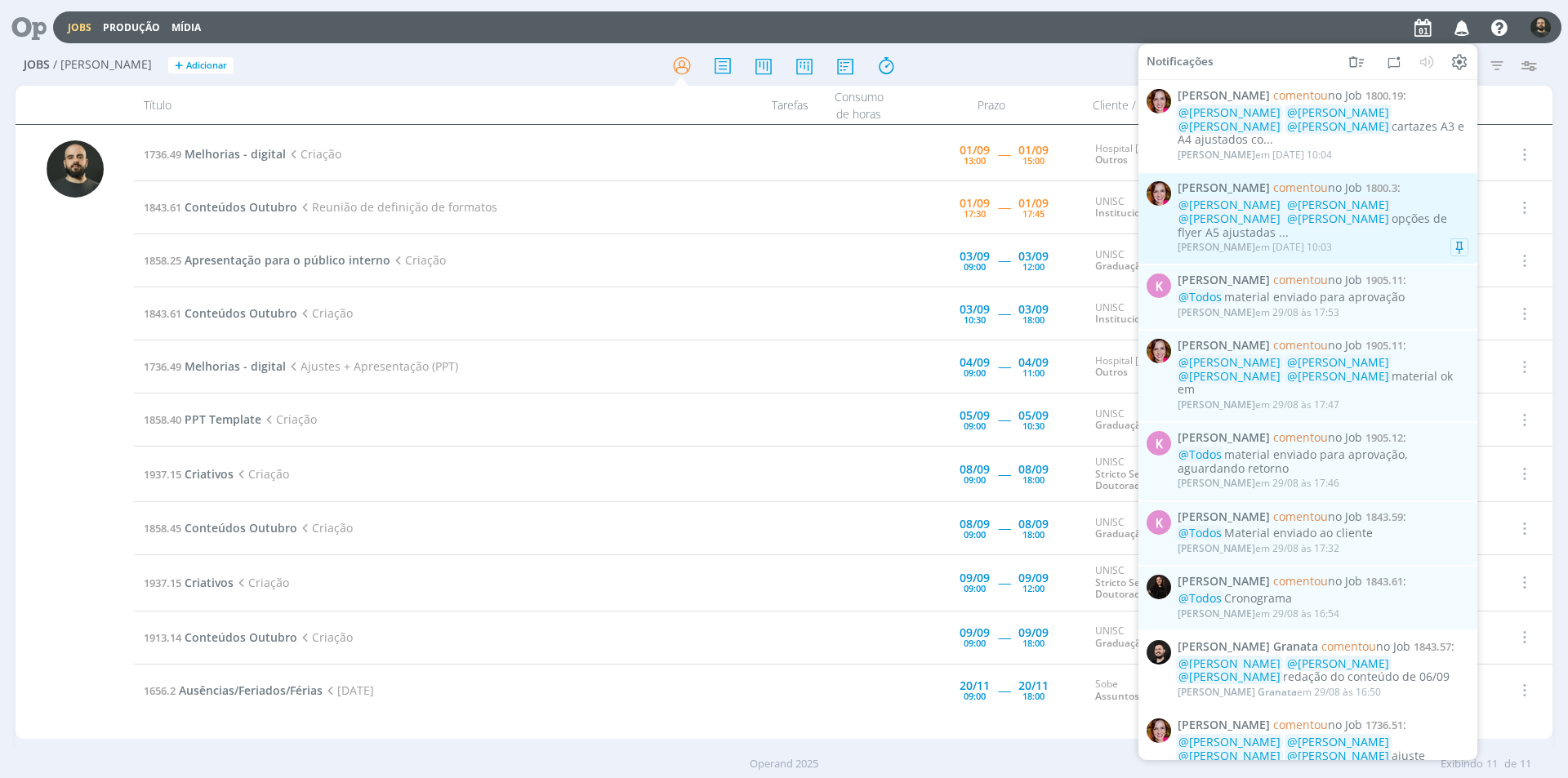
click at [1357, 239] on div "Bruna Bueno em 01/09 às 10:03" at bounding box center [1323, 247] width 291 height 16
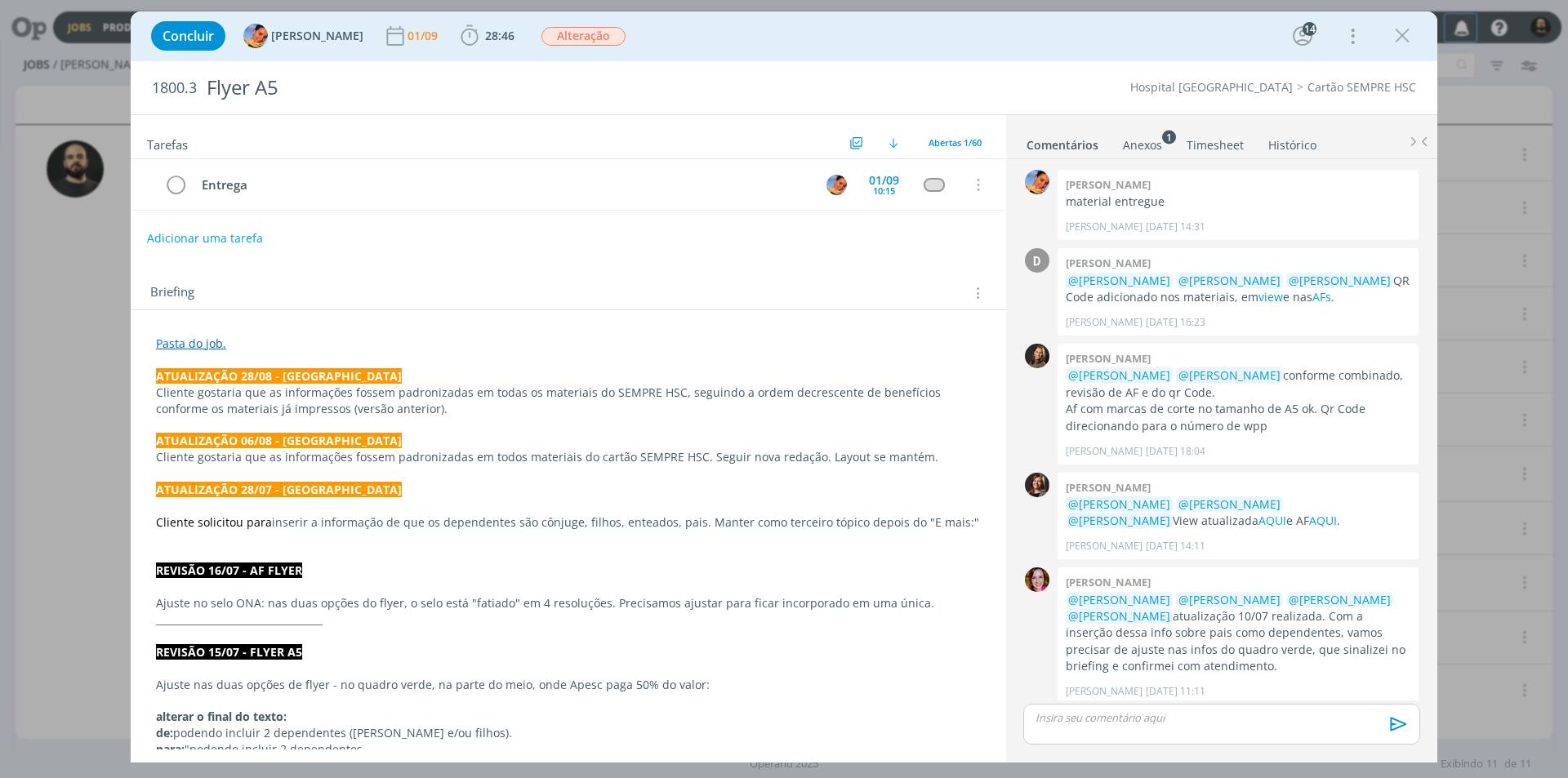
scroll to position [1487, 0]
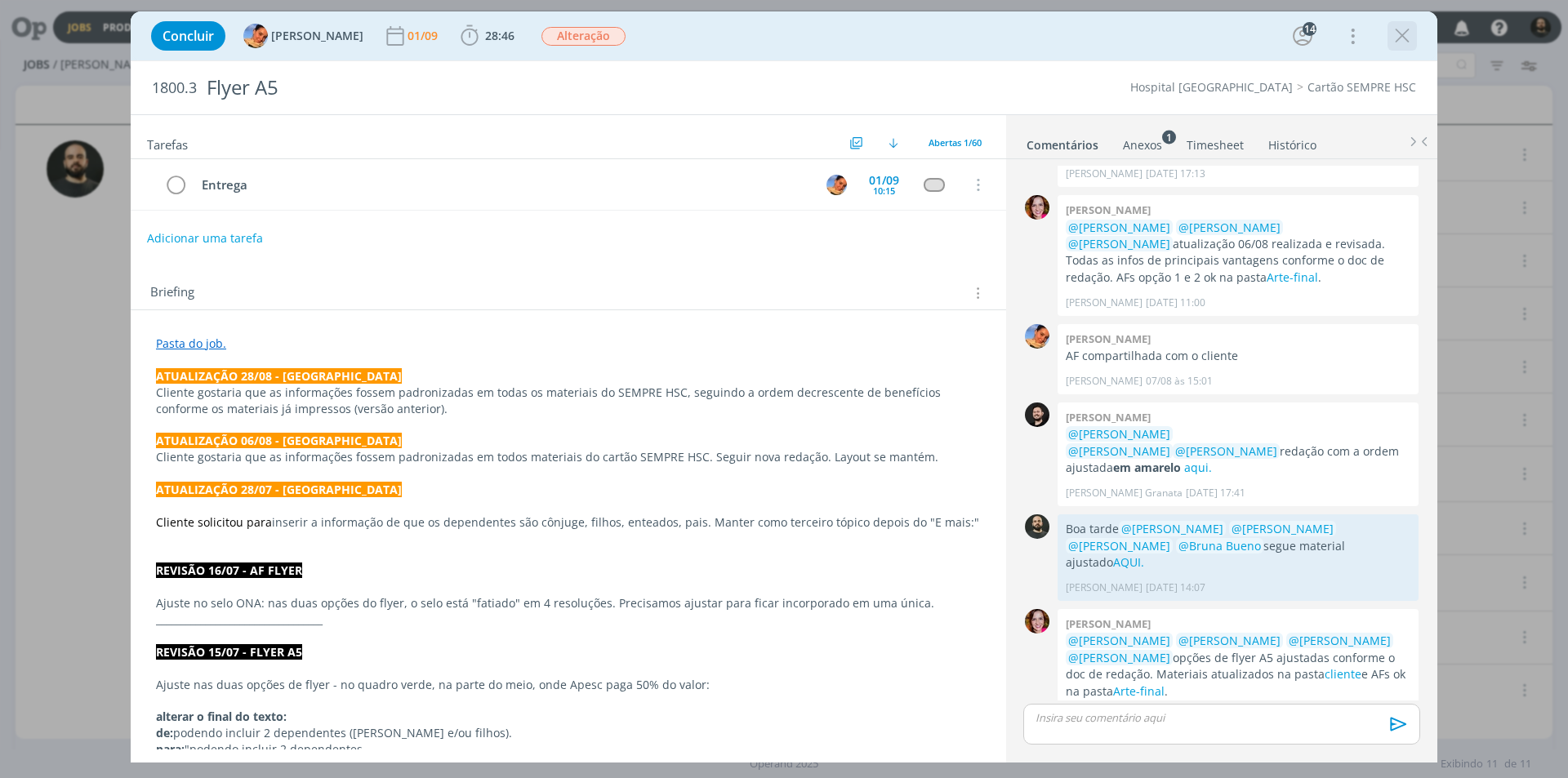
click at [1408, 31] on icon "dialog" at bounding box center [1402, 36] width 25 height 25
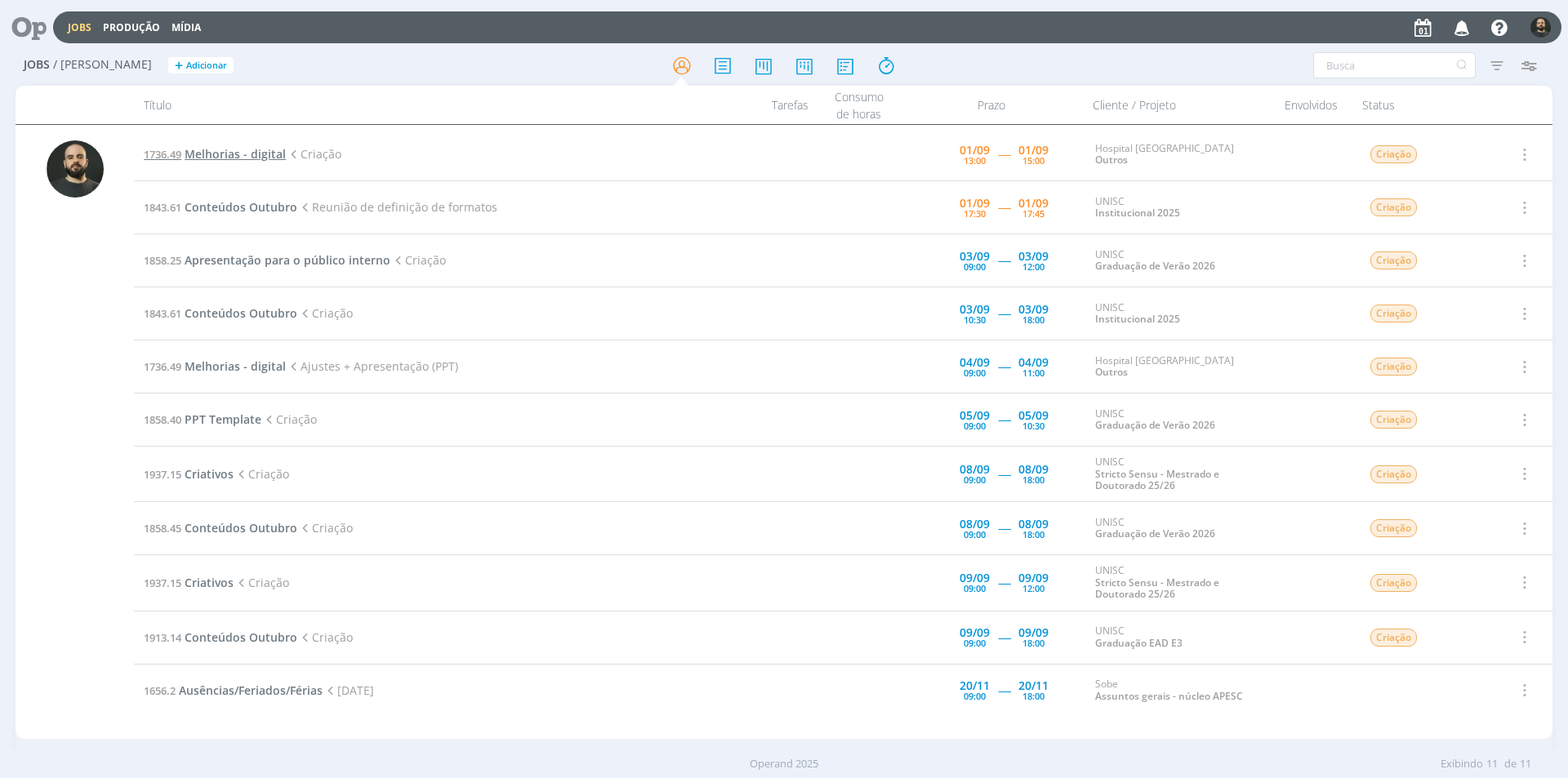
click at [239, 148] on span "Melhorias - digital" at bounding box center [235, 154] width 101 height 16
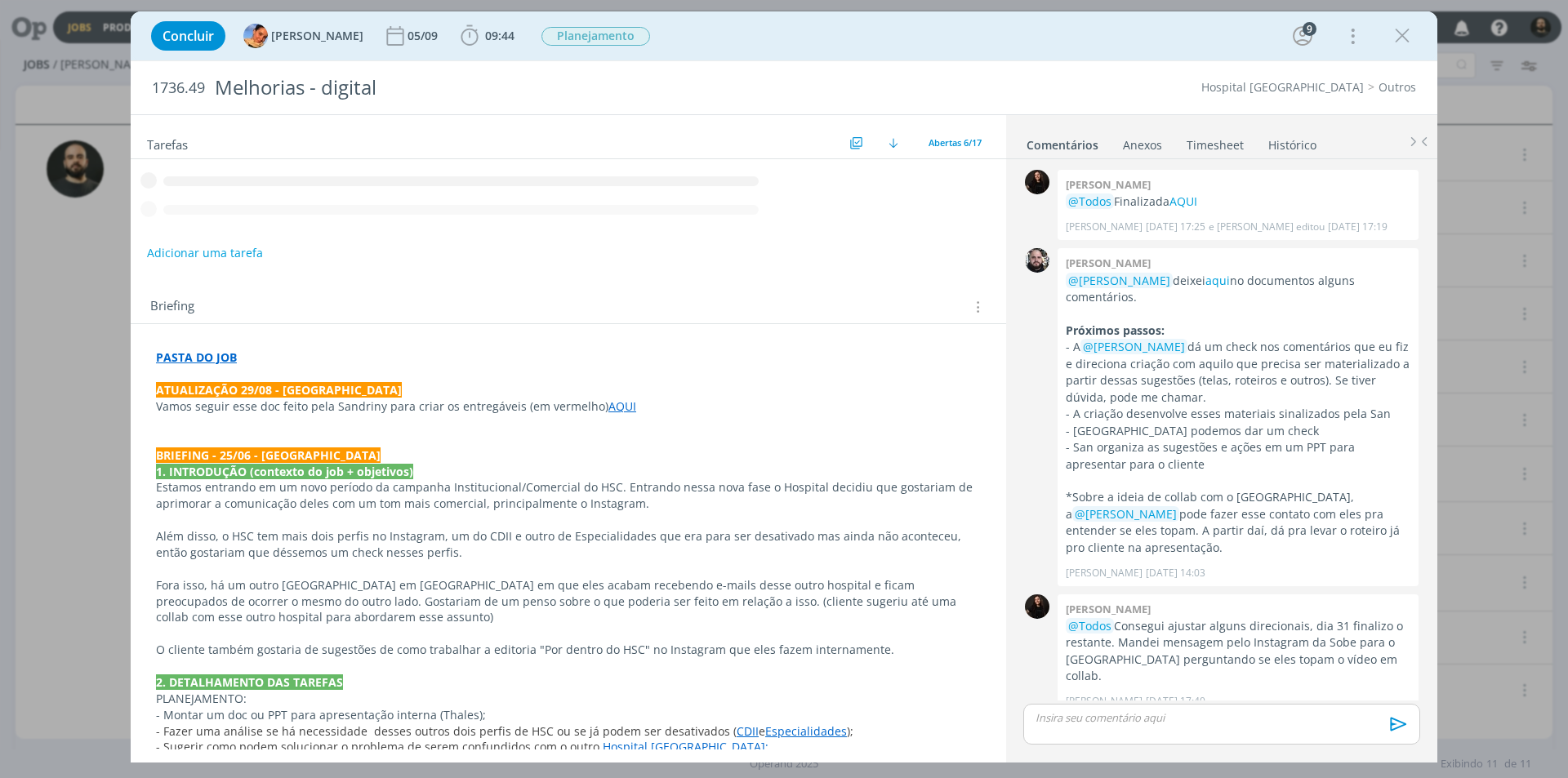
scroll to position [480, 0]
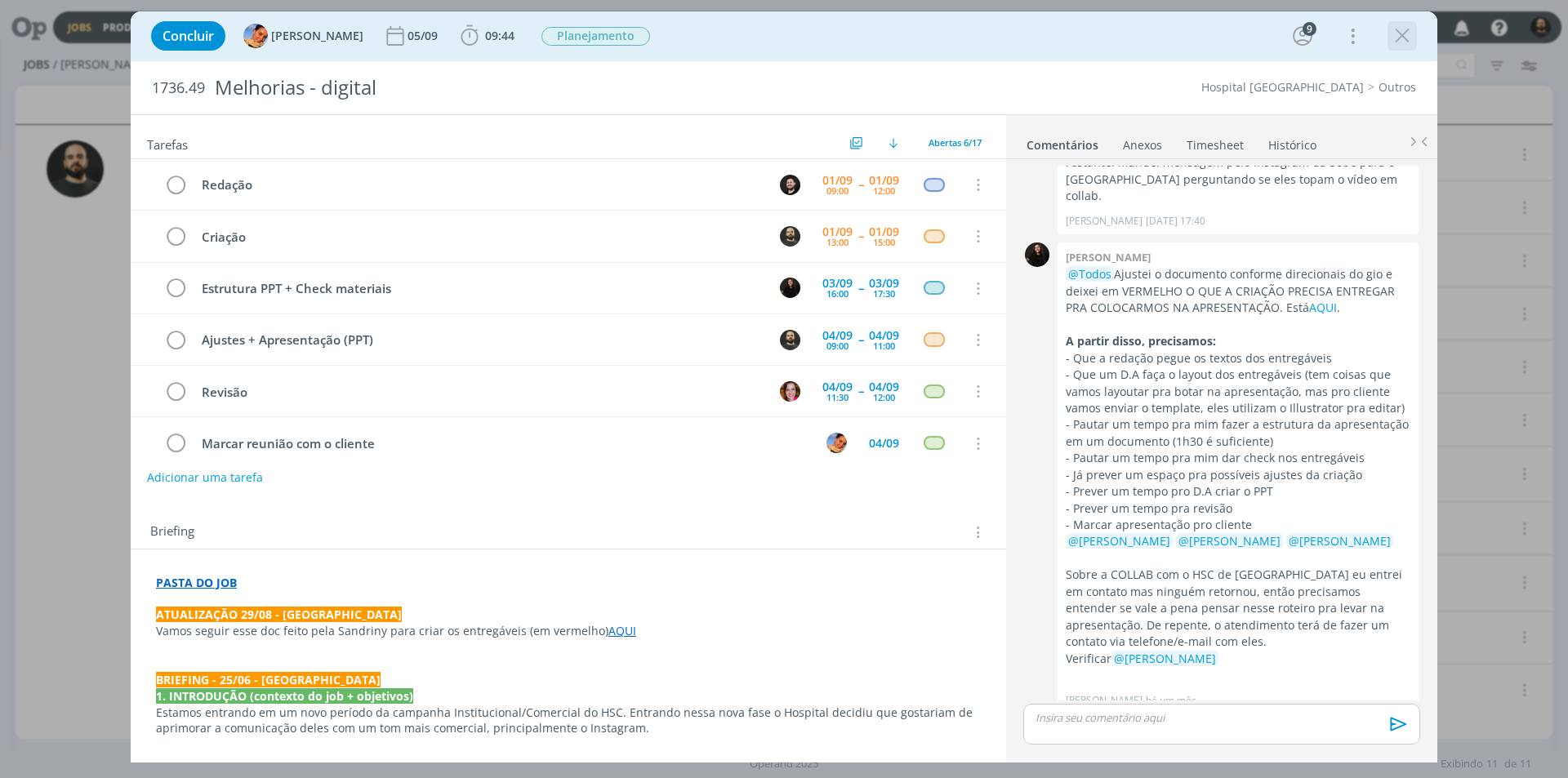
click at [1405, 39] on icon "dialog" at bounding box center [1402, 36] width 25 height 25
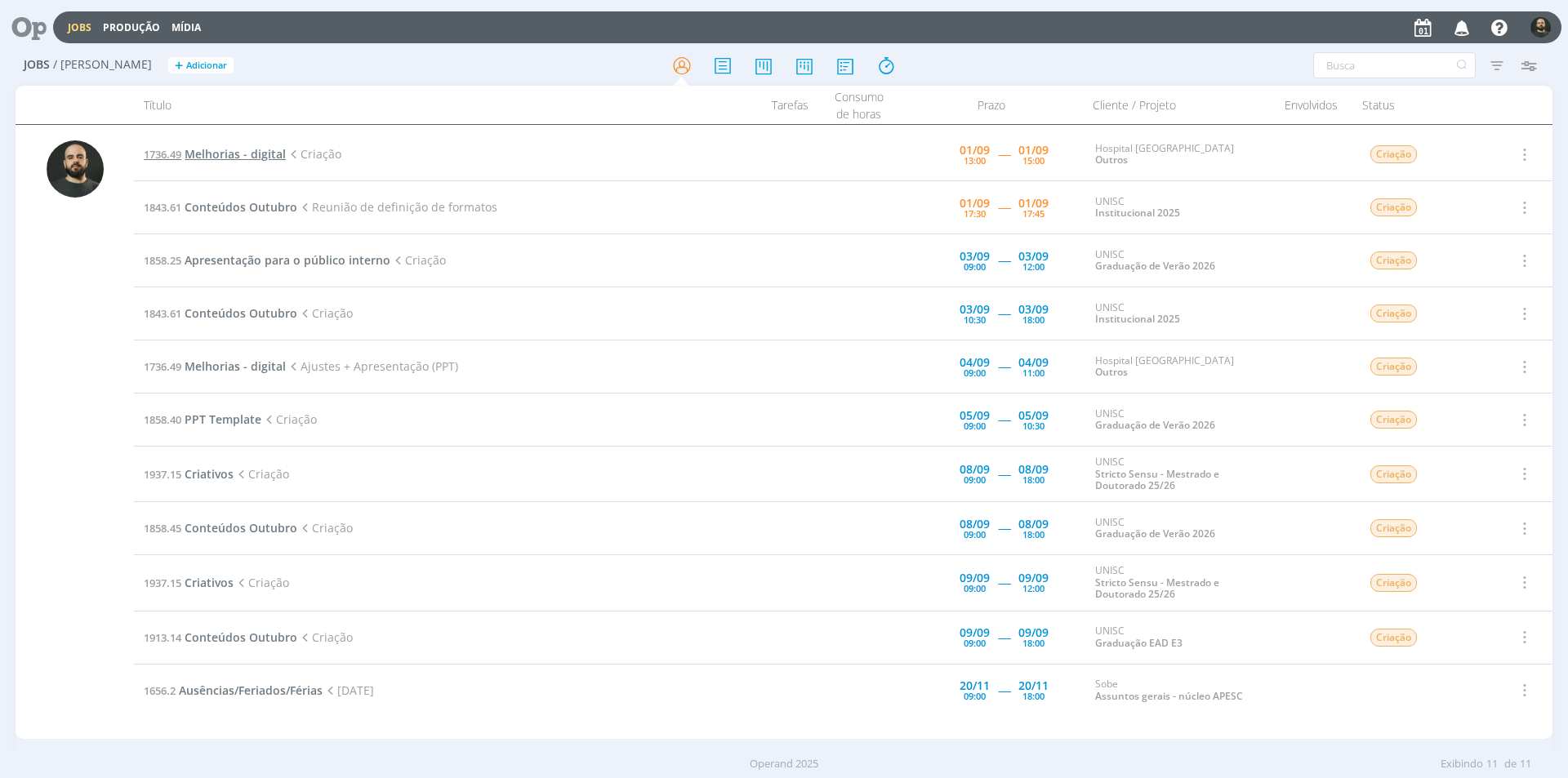
click at [266, 156] on span "Melhorias - digital" at bounding box center [235, 154] width 101 height 16
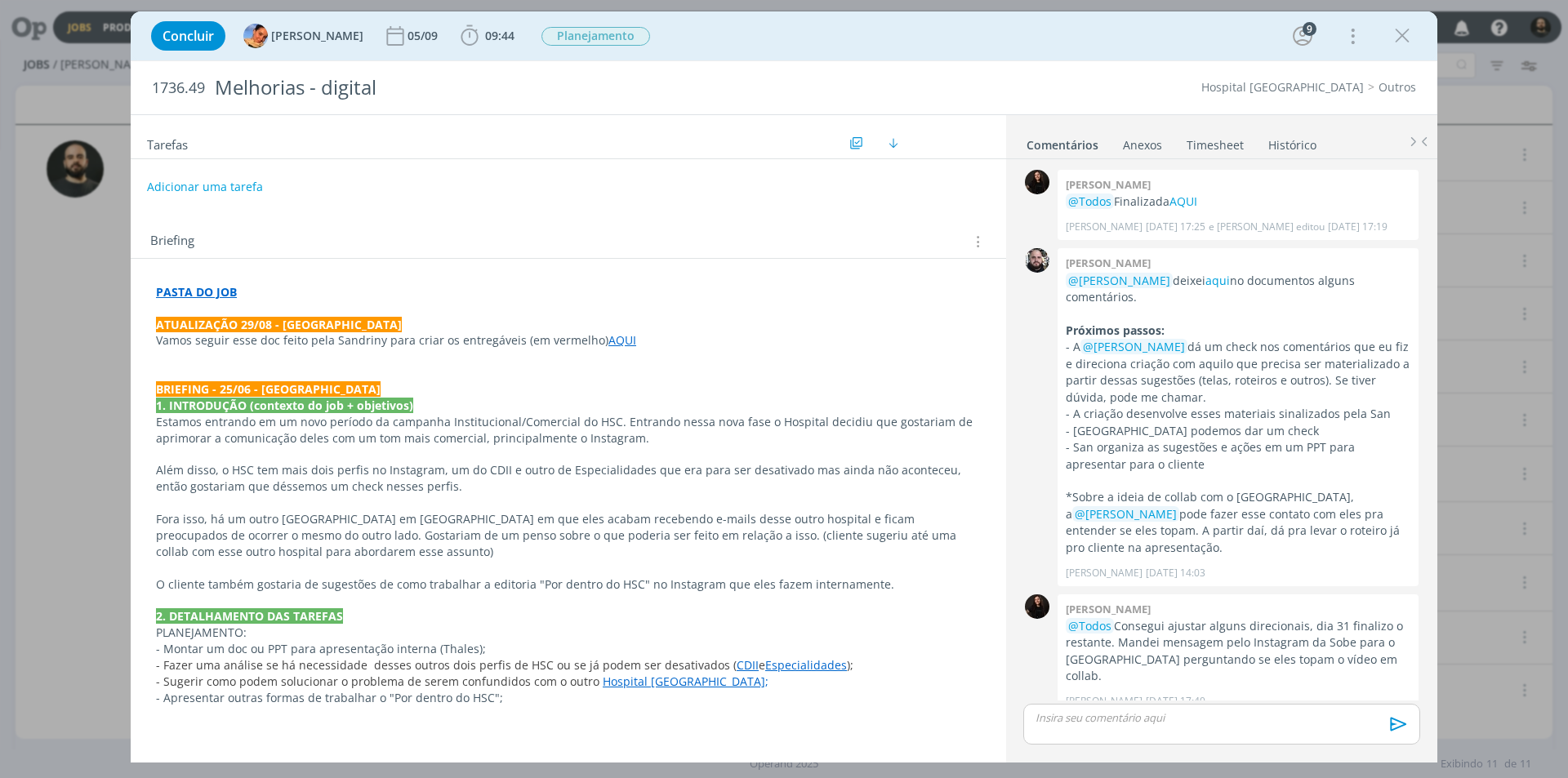
scroll to position [480, 0]
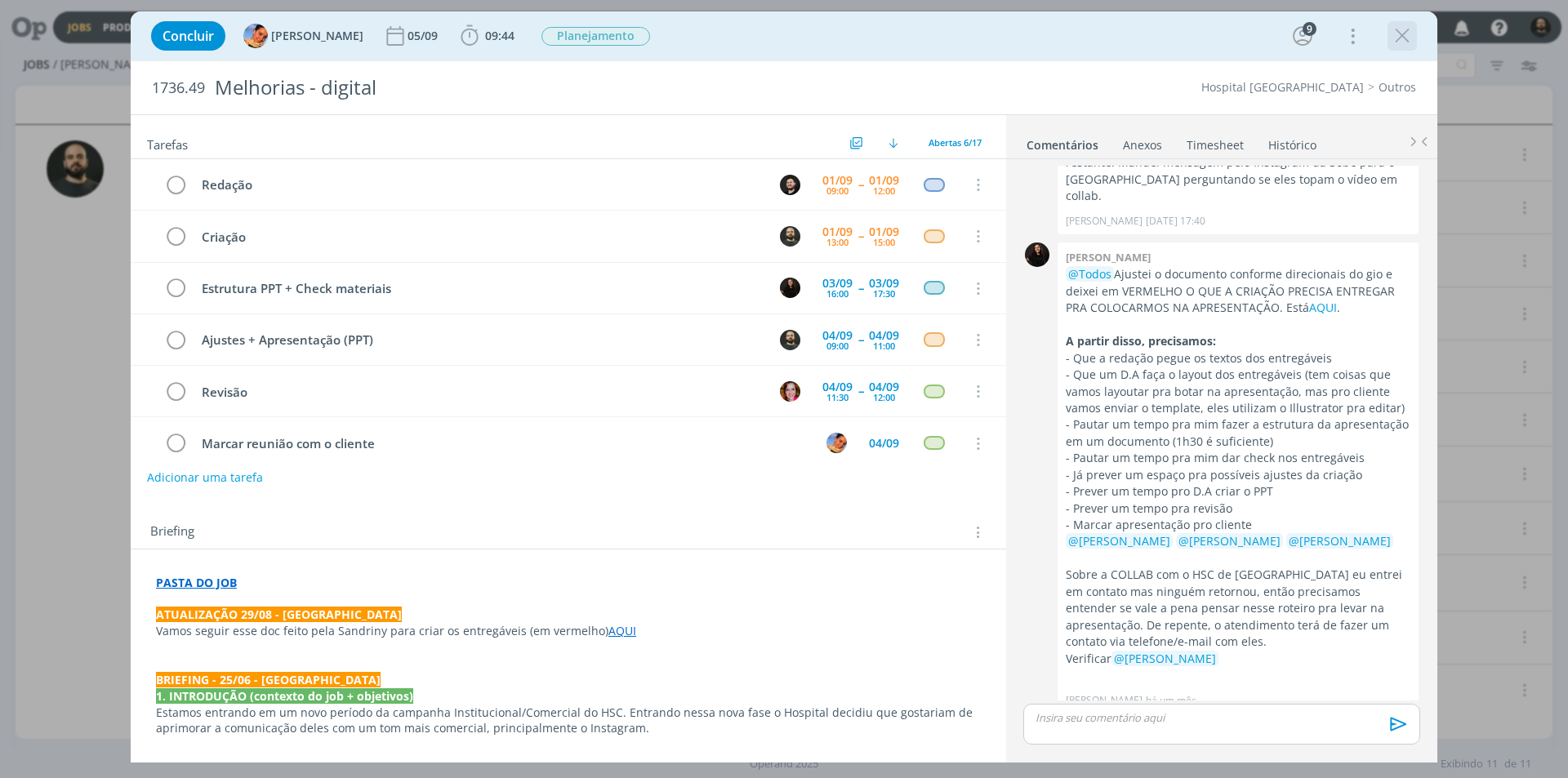
click at [1398, 39] on icon "dialog" at bounding box center [1402, 36] width 25 height 25
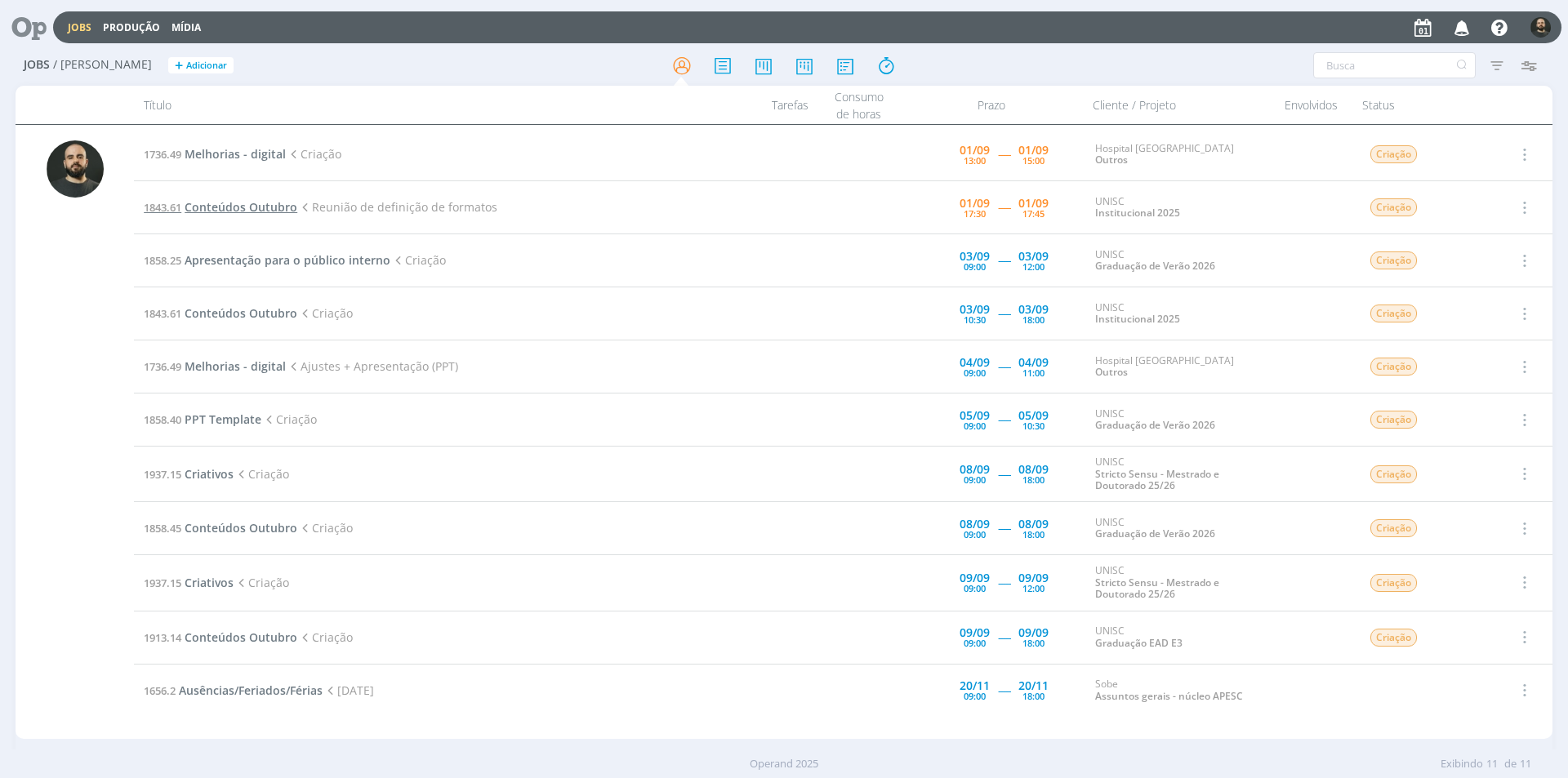
click at [276, 206] on span "Conteúdos Outubro" at bounding box center [240, 208] width 112 height 16
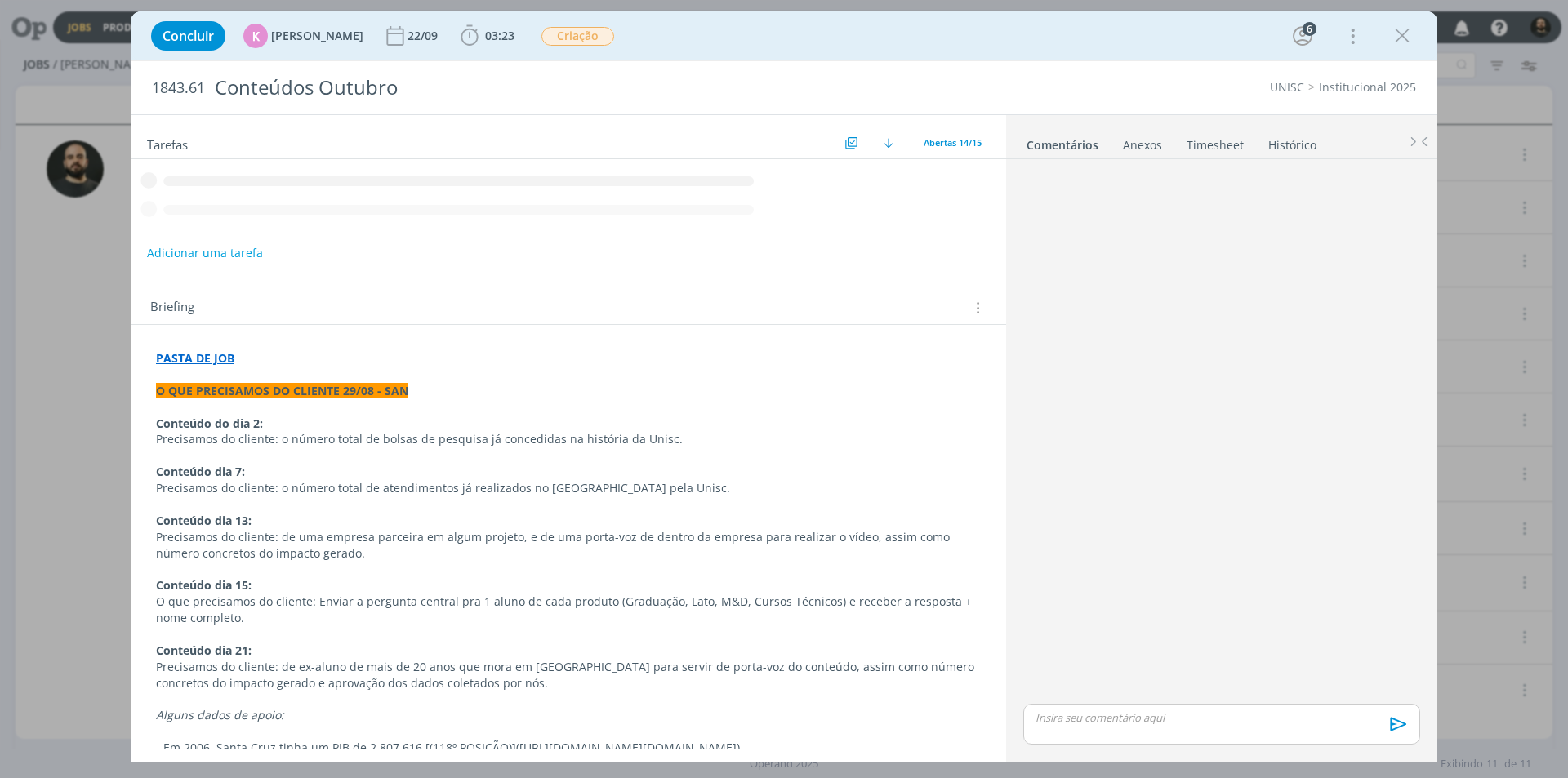
click at [1413, 39] on icon "dialog" at bounding box center [1402, 36] width 25 height 25
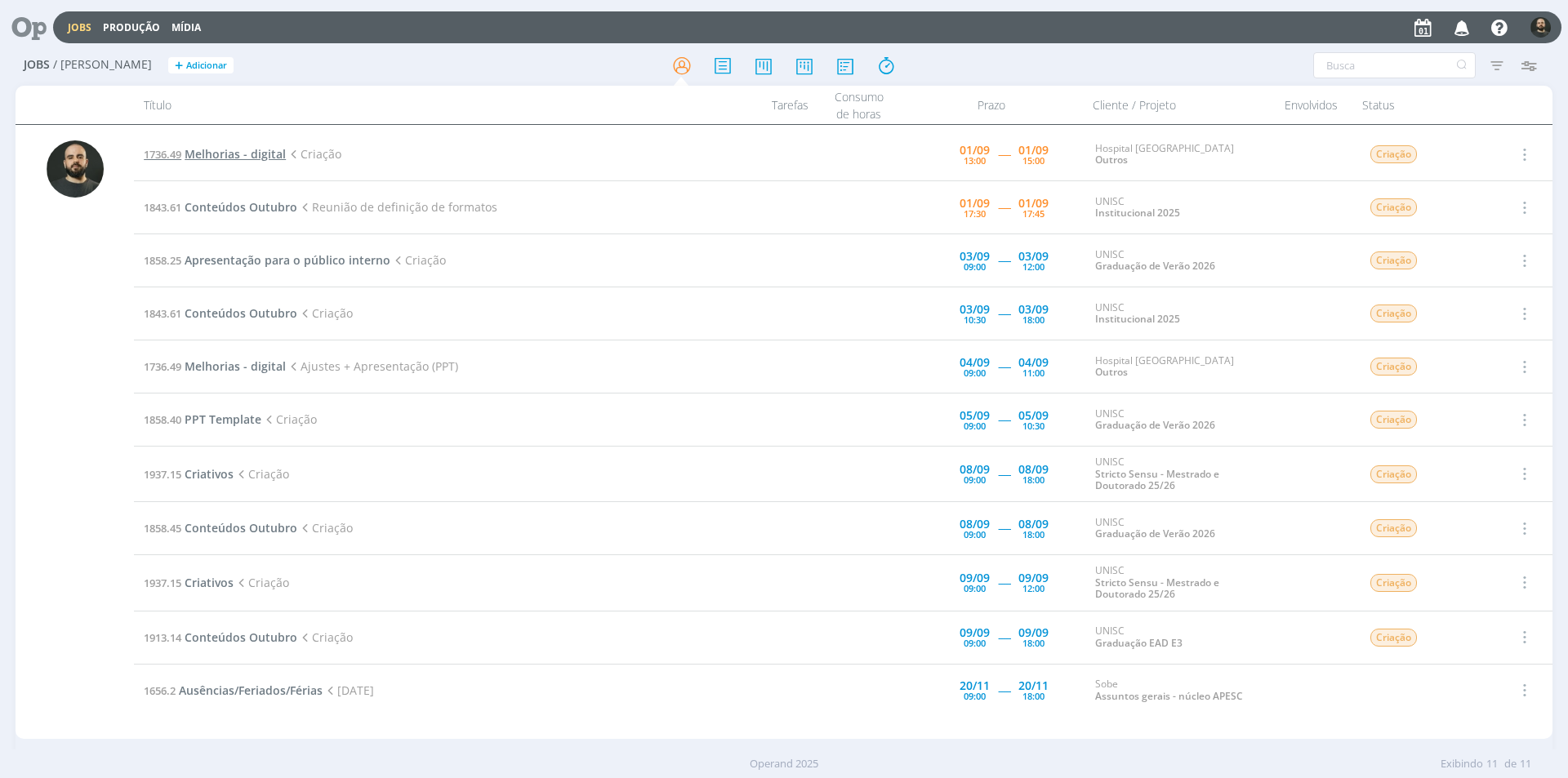
click at [260, 151] on span "Melhorias - digital" at bounding box center [235, 154] width 101 height 16
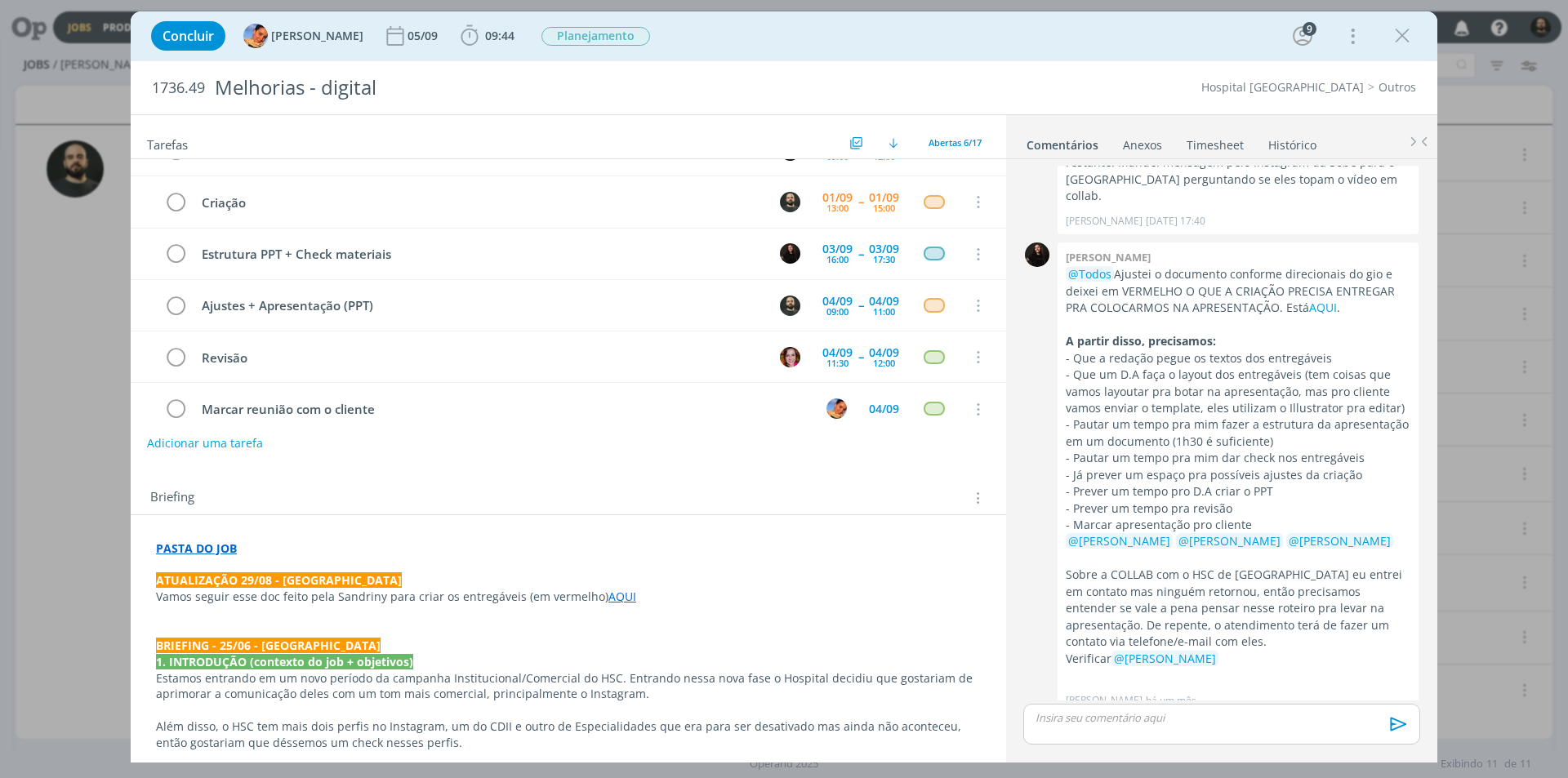
scroll to position [259, 0]
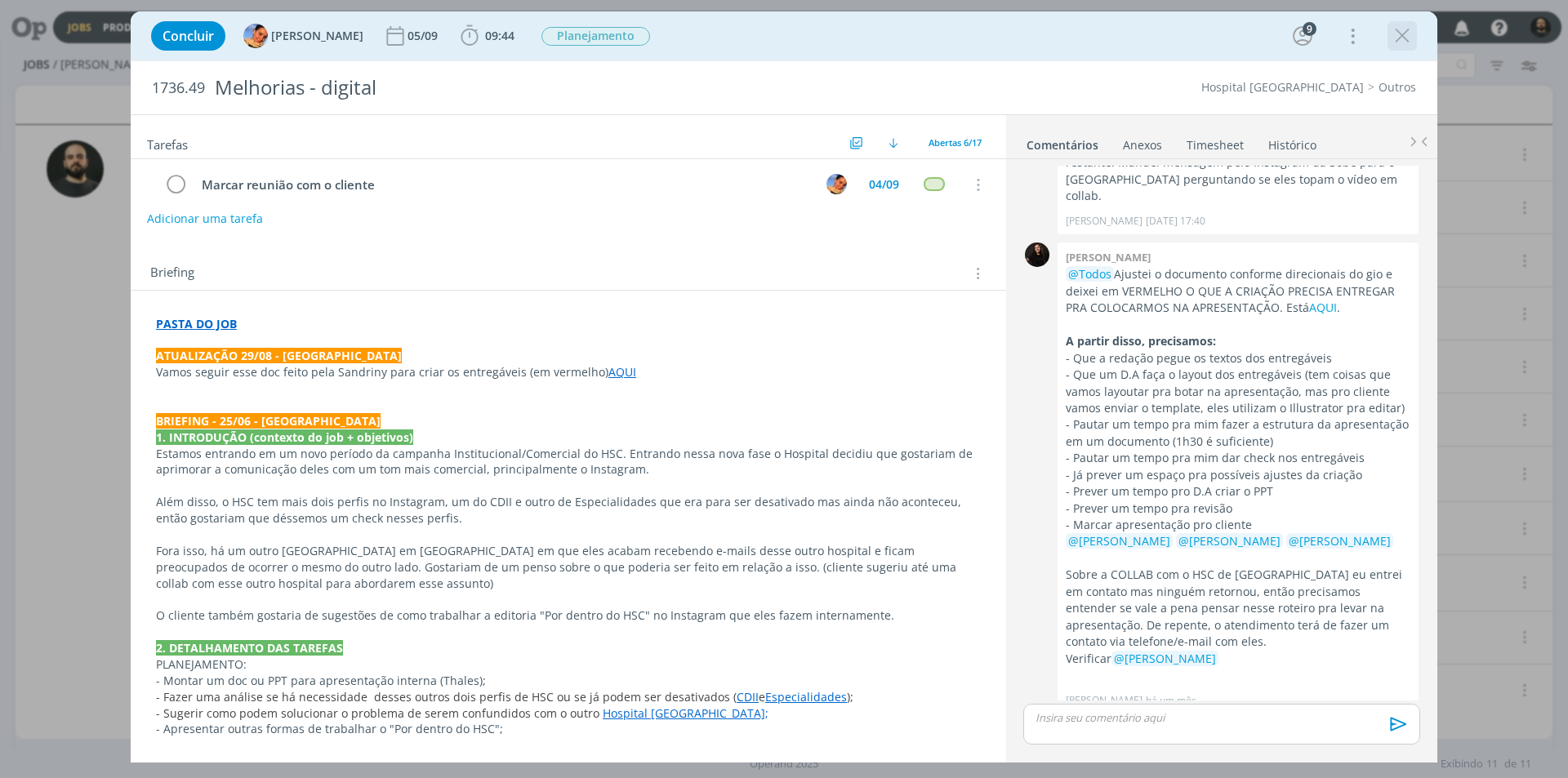
click at [1407, 38] on icon "dialog" at bounding box center [1402, 36] width 25 height 25
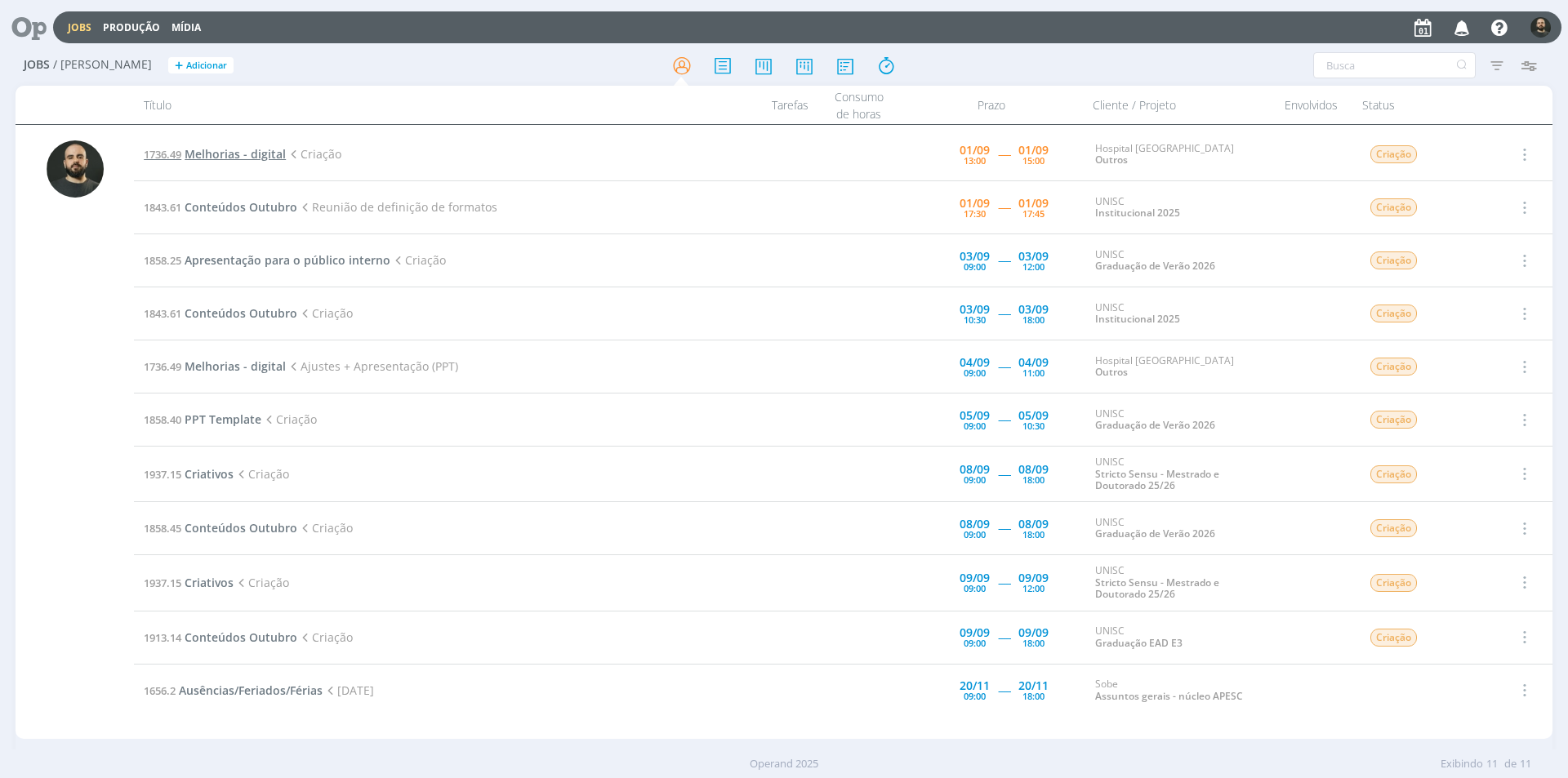
click at [206, 154] on span "Melhorias - digital" at bounding box center [235, 154] width 101 height 16
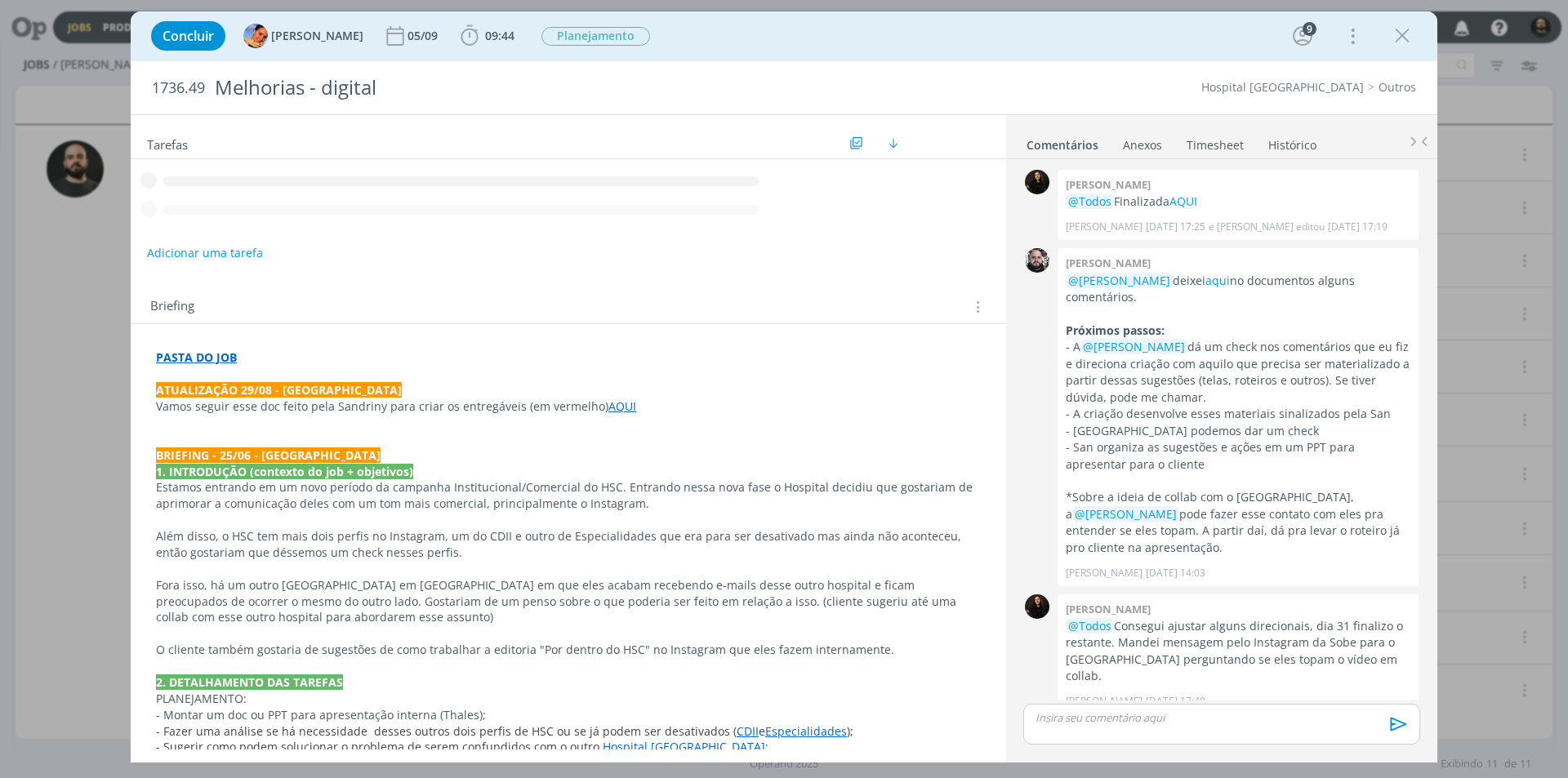
scroll to position [480, 0]
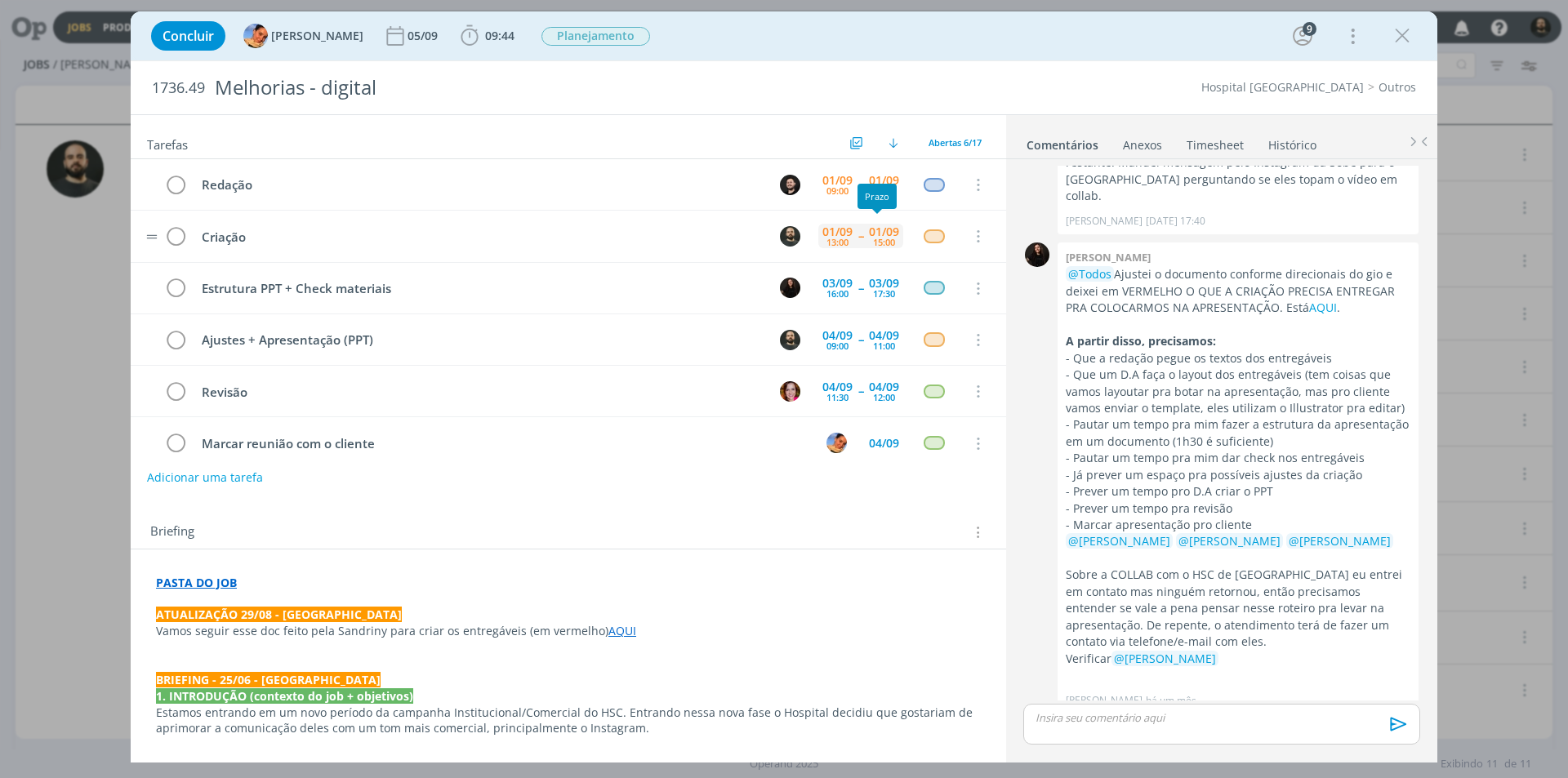
click at [879, 235] on div "01/09" at bounding box center [884, 233] width 30 height 12
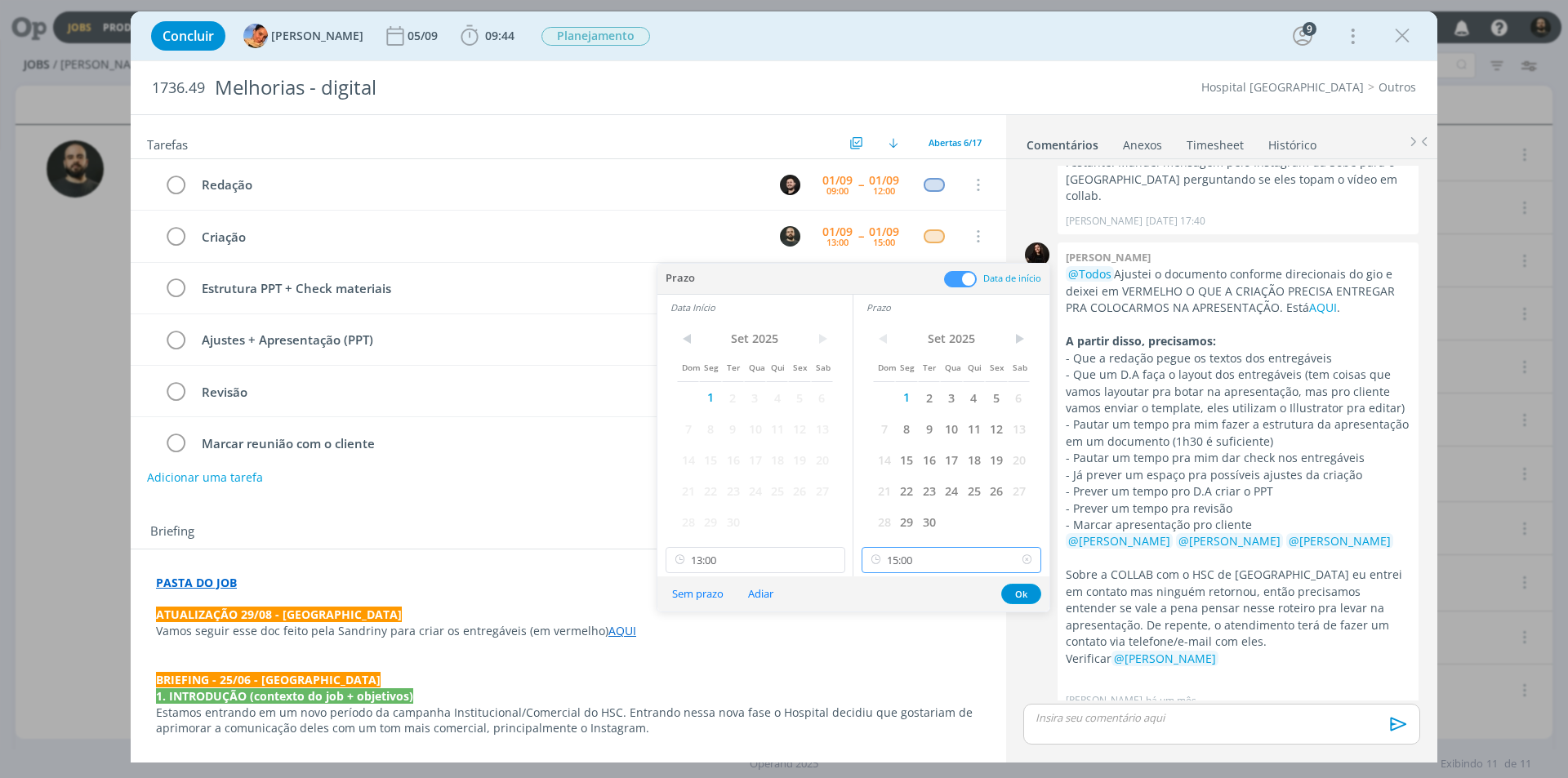
click at [951, 565] on input "15:00" at bounding box center [951, 560] width 180 height 26
click at [935, 630] on div "17:00" at bounding box center [954, 632] width 183 height 30
type input "17:00"
click at [1027, 599] on button "Ok" at bounding box center [1021, 594] width 40 height 21
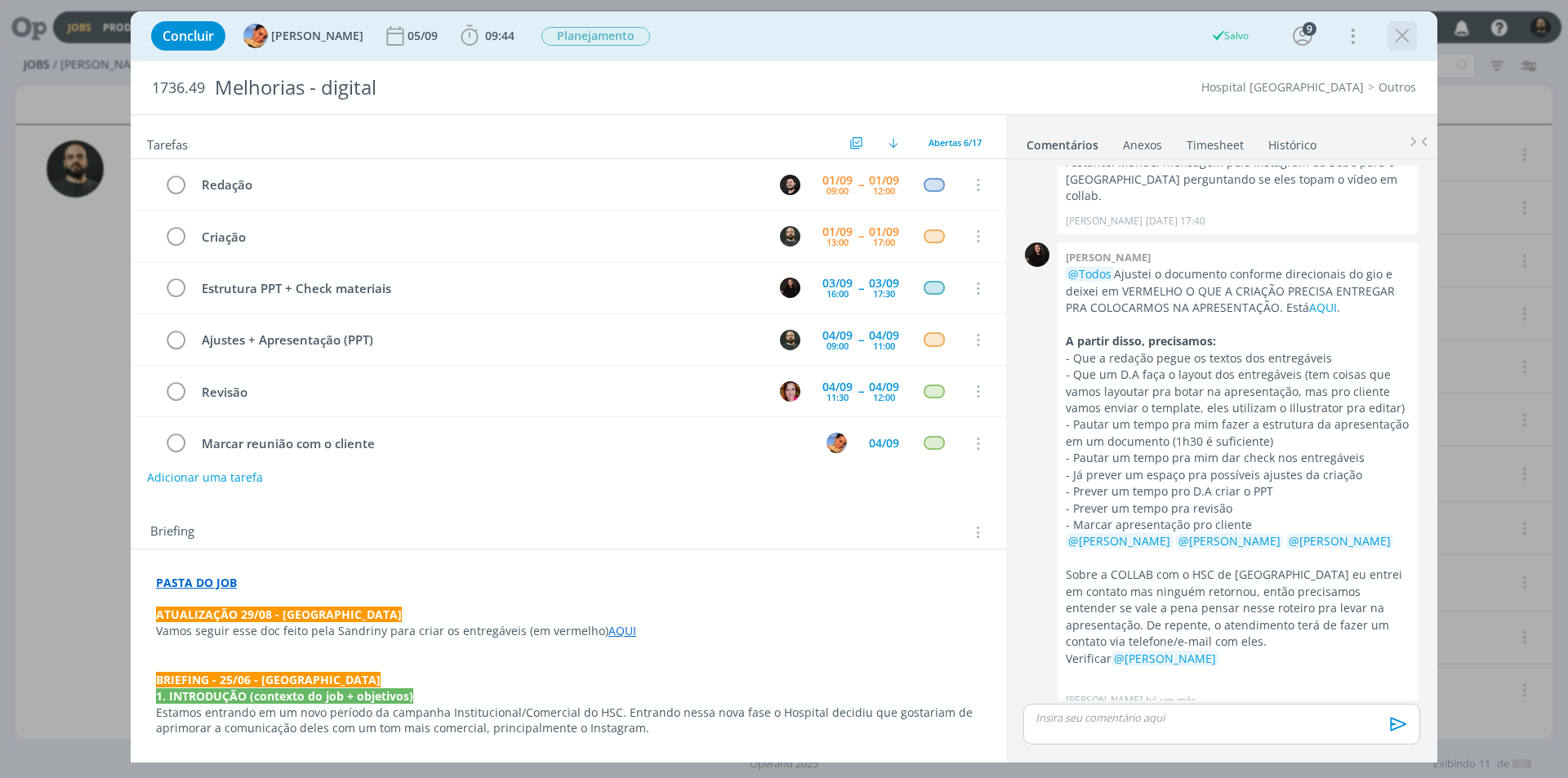
click at [1404, 35] on icon "dialog" at bounding box center [1402, 36] width 25 height 25
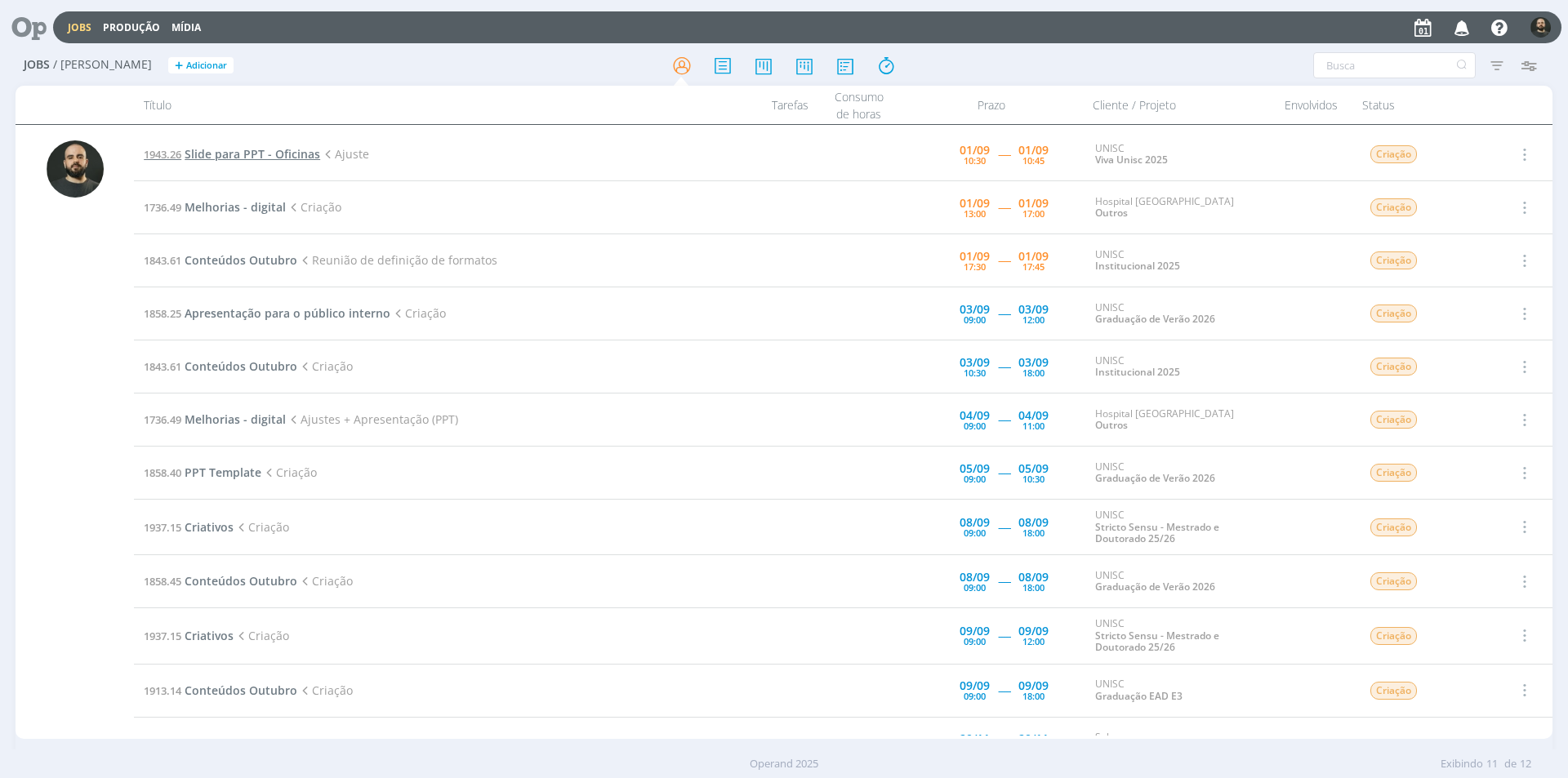
click at [234, 156] on span "Slide para PPT - Oficinas" at bounding box center [252, 154] width 135 height 16
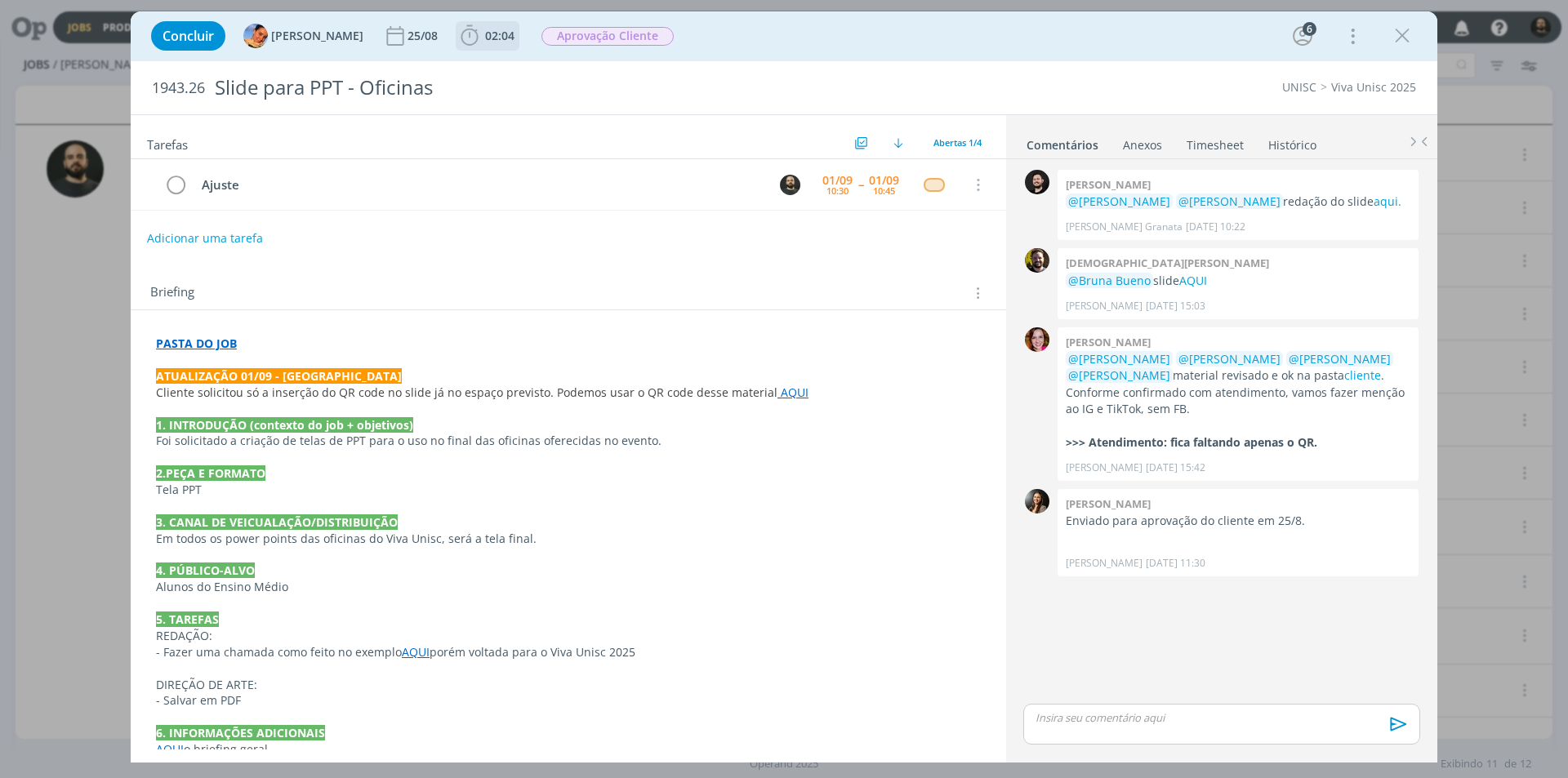
click at [457, 39] on icon "dialog" at bounding box center [469, 36] width 25 height 25
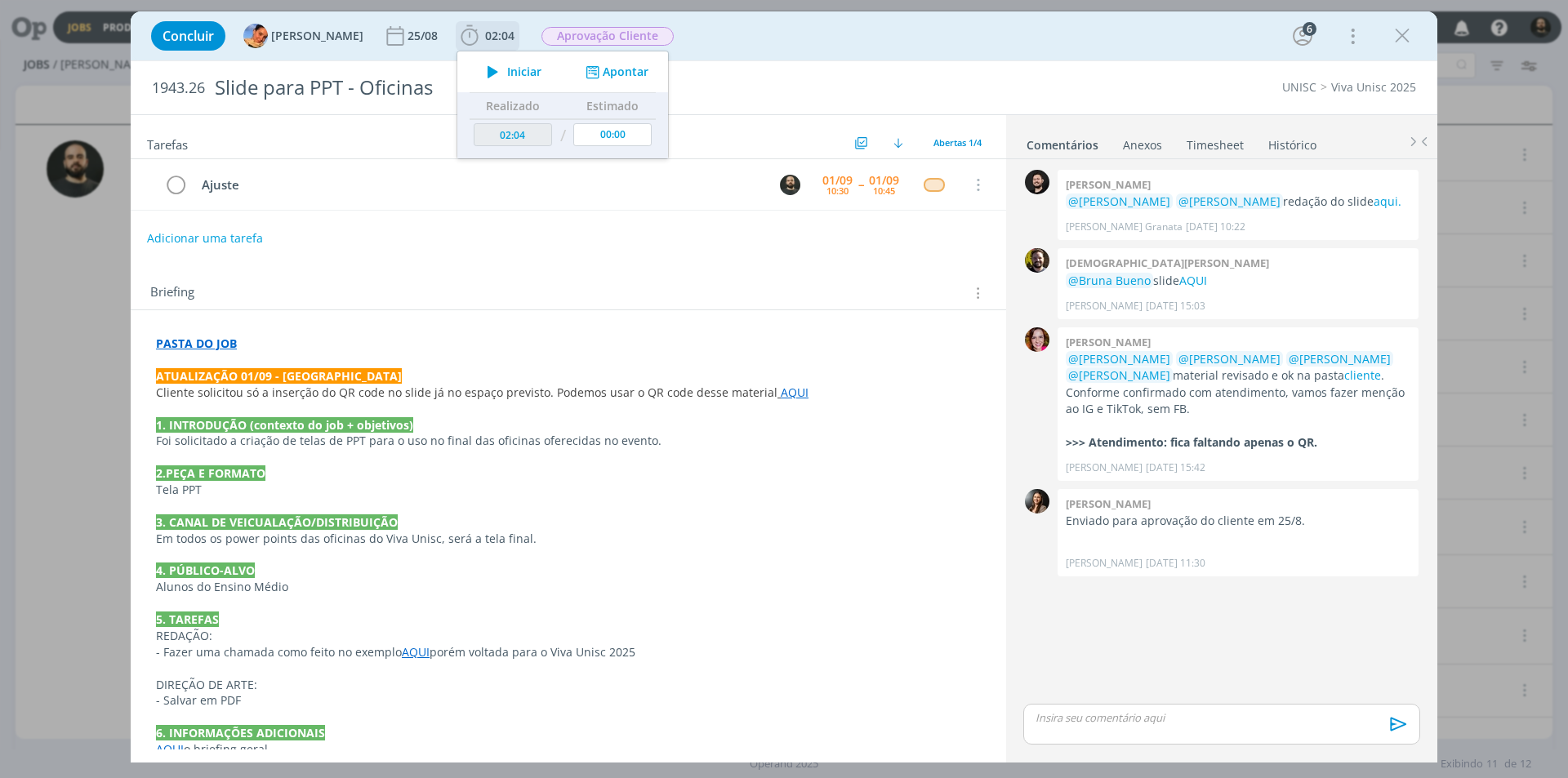
click at [479, 68] on icon "dialog" at bounding box center [493, 72] width 29 height 21
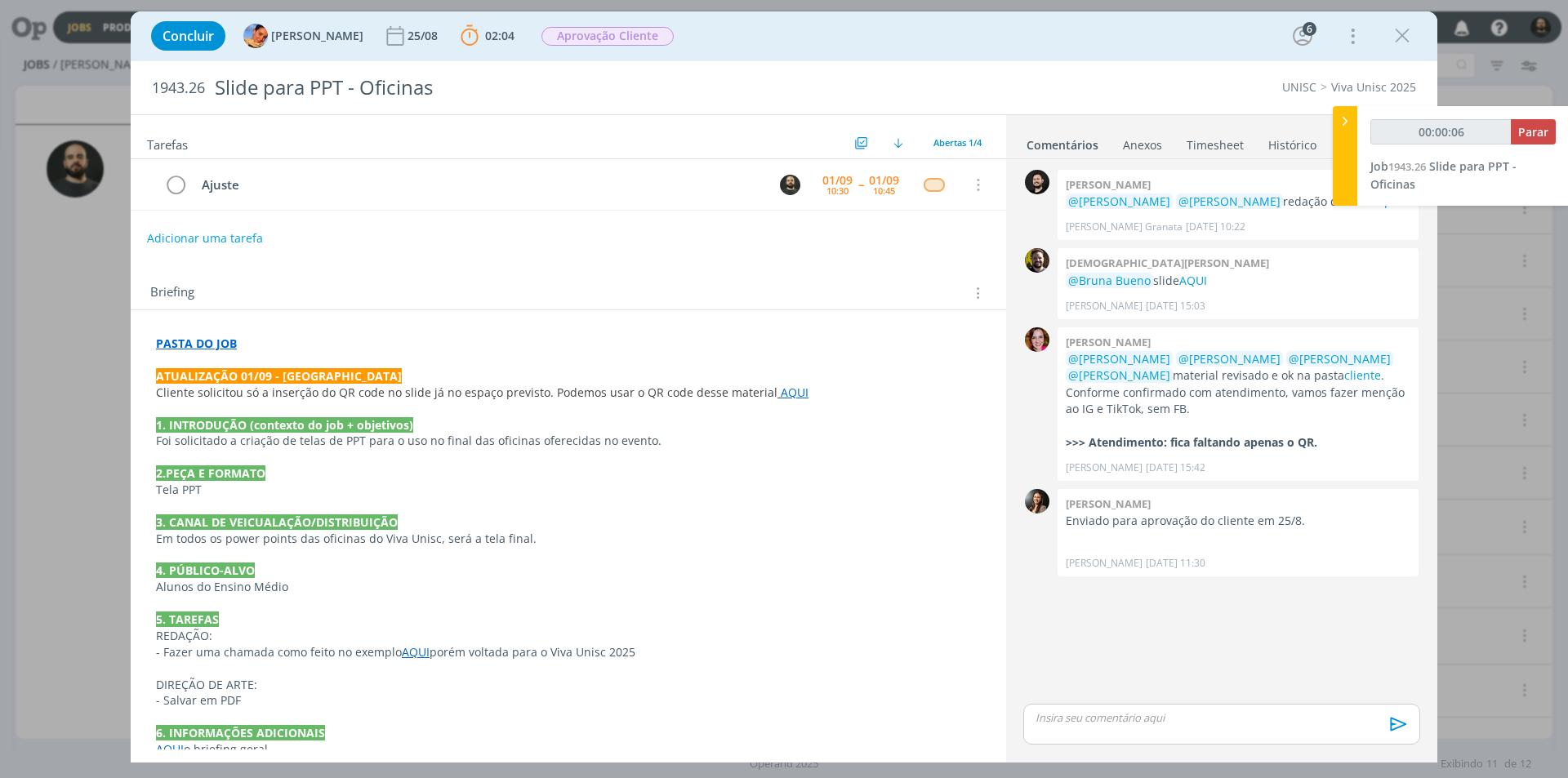
click at [781, 393] on link "AQUI" at bounding box center [795, 392] width 28 height 16
click at [783, 422] on link "https://sobeae.sharepoint.com/:f:/s/SOBEAE/EujPr3XFdvdKtzT59Zu6sIUBbDE0DqmD7l-O…" at bounding box center [725, 423] width 123 height 21
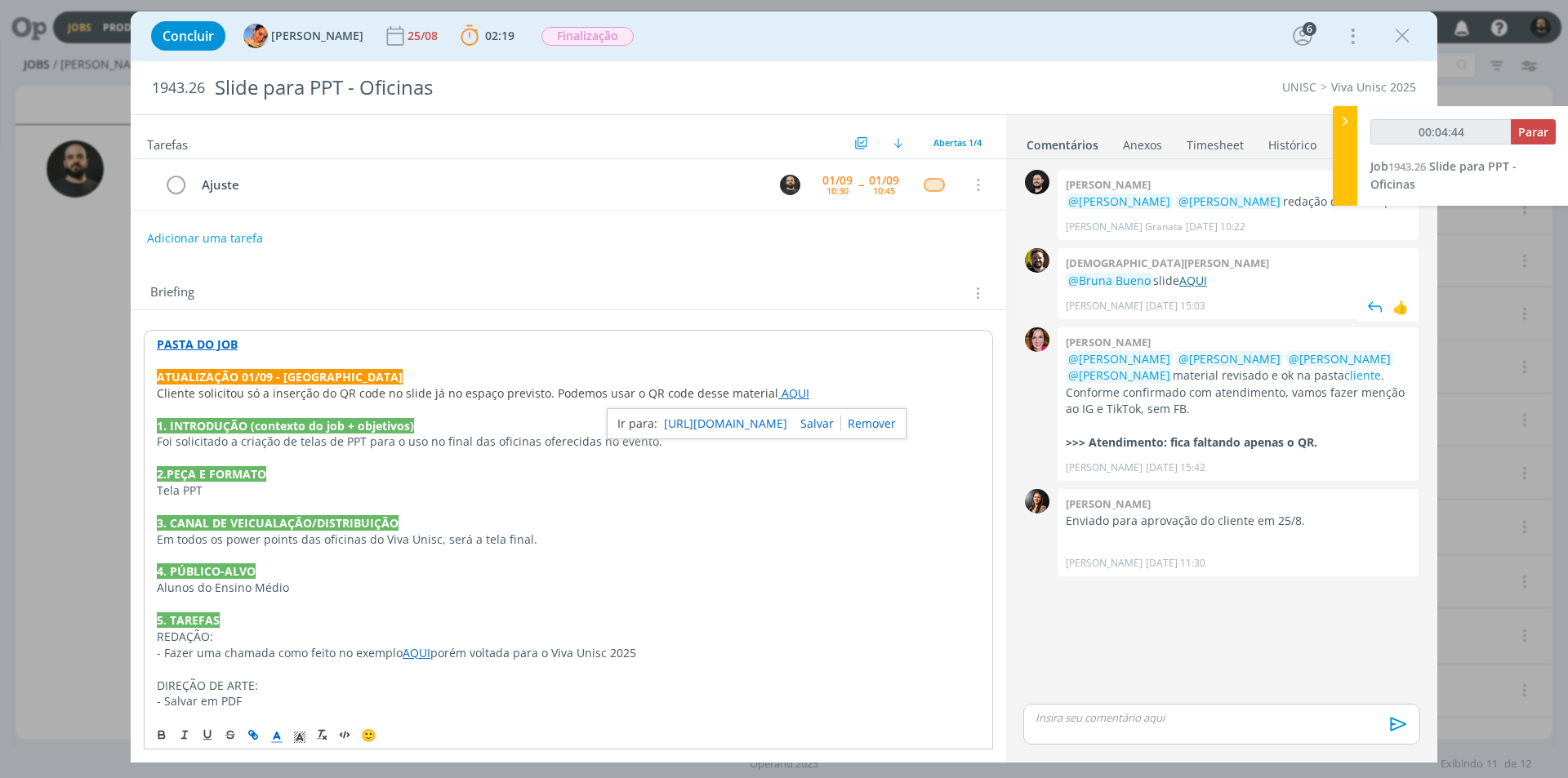
click at [1194, 284] on link "AQUI" at bounding box center [1193, 281] width 28 height 16
type input "00:08:01"
click at [1127, 714] on p "dialog" at bounding box center [1221, 717] width 371 height 15
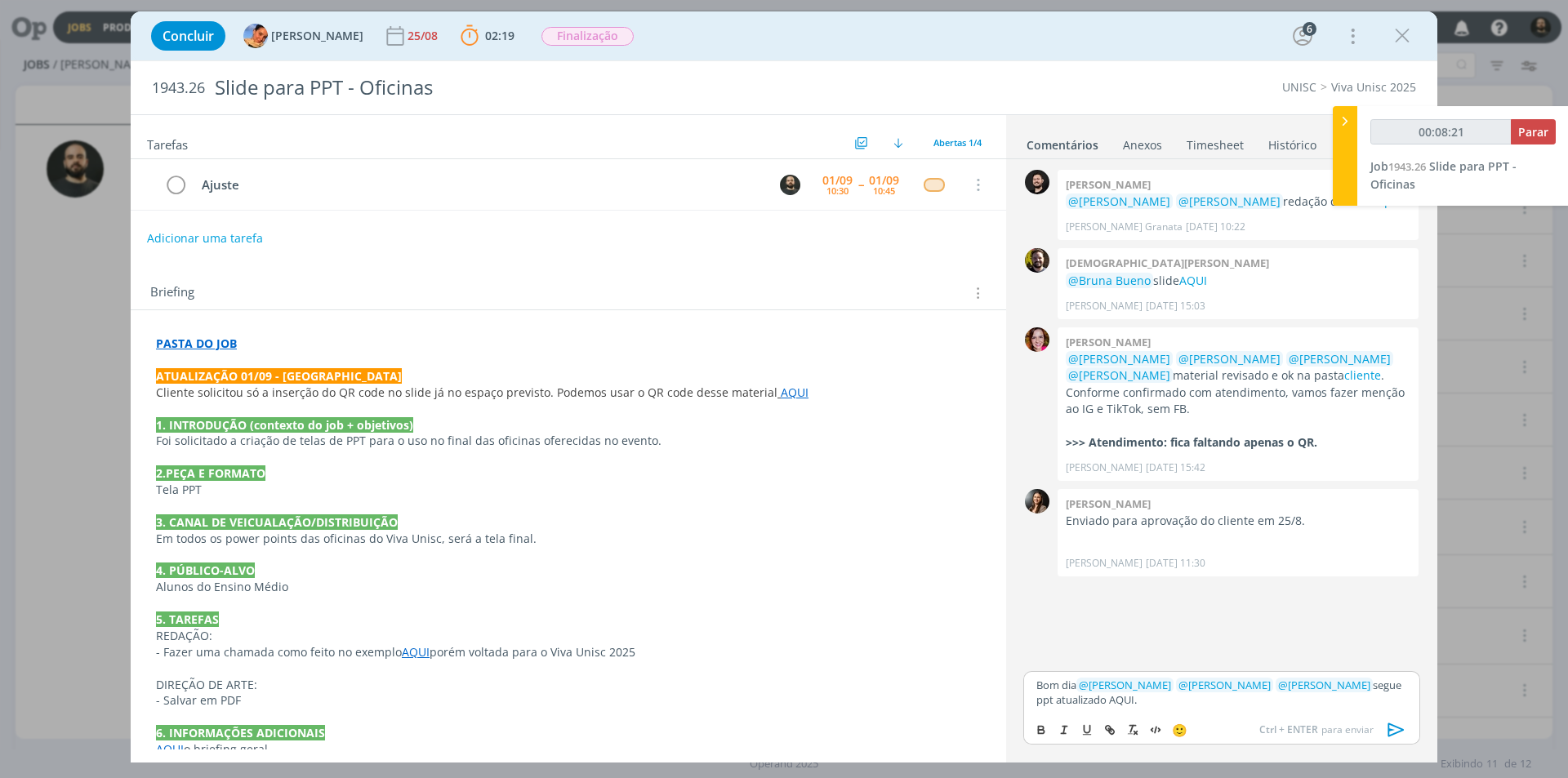
type input "00:08:22"
click at [1116, 727] on icon "dialog" at bounding box center [1110, 729] width 13 height 13
type input "AQUI."
type input "00:08:23"
paste input "https://sobeae.sharepoint.com/:f:/s/SOBEAE/Eg-J2Bvl0TVGlA7zLeVQHc0BNdjyDhEhw8uk…"
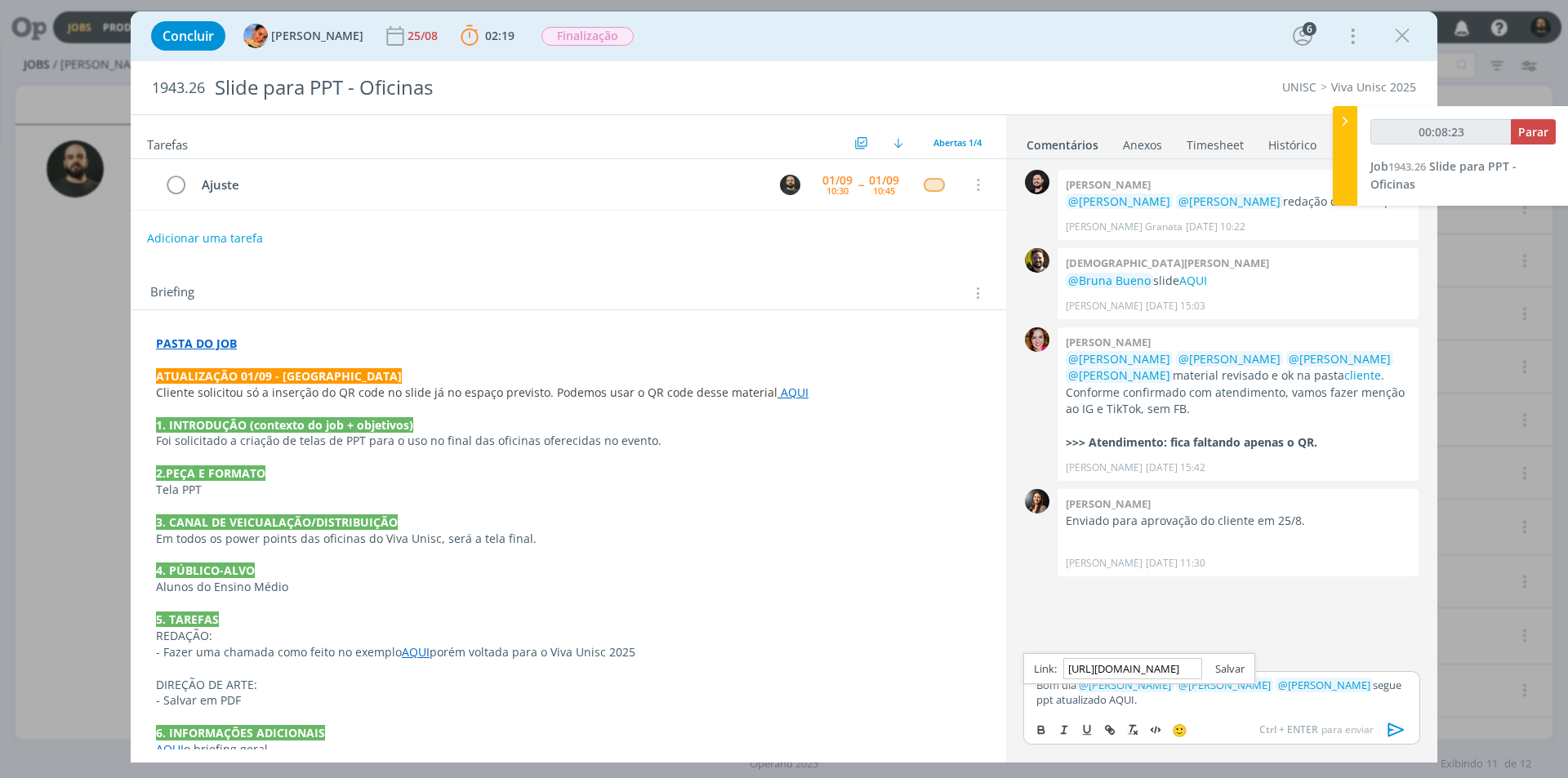
scroll to position [0, 424]
type input "https://sobeae.sharepoint.com/:f:/s/SOBEAE/Eg-J2Bvl0TVGlA7zLeVQHc0BNdjyDhEhw8uk…"
click at [1223, 669] on link "dialog" at bounding box center [1223, 669] width 43 height 15
click at [1197, 709] on div "Bom dia ﻿ @ Beatriz Luchese ﻿ ﻿ @ Luíza Santana ﻿ ﻿ @ Karoline Arend ﻿ segue pp…" at bounding box center [1222, 693] width 397 height 43
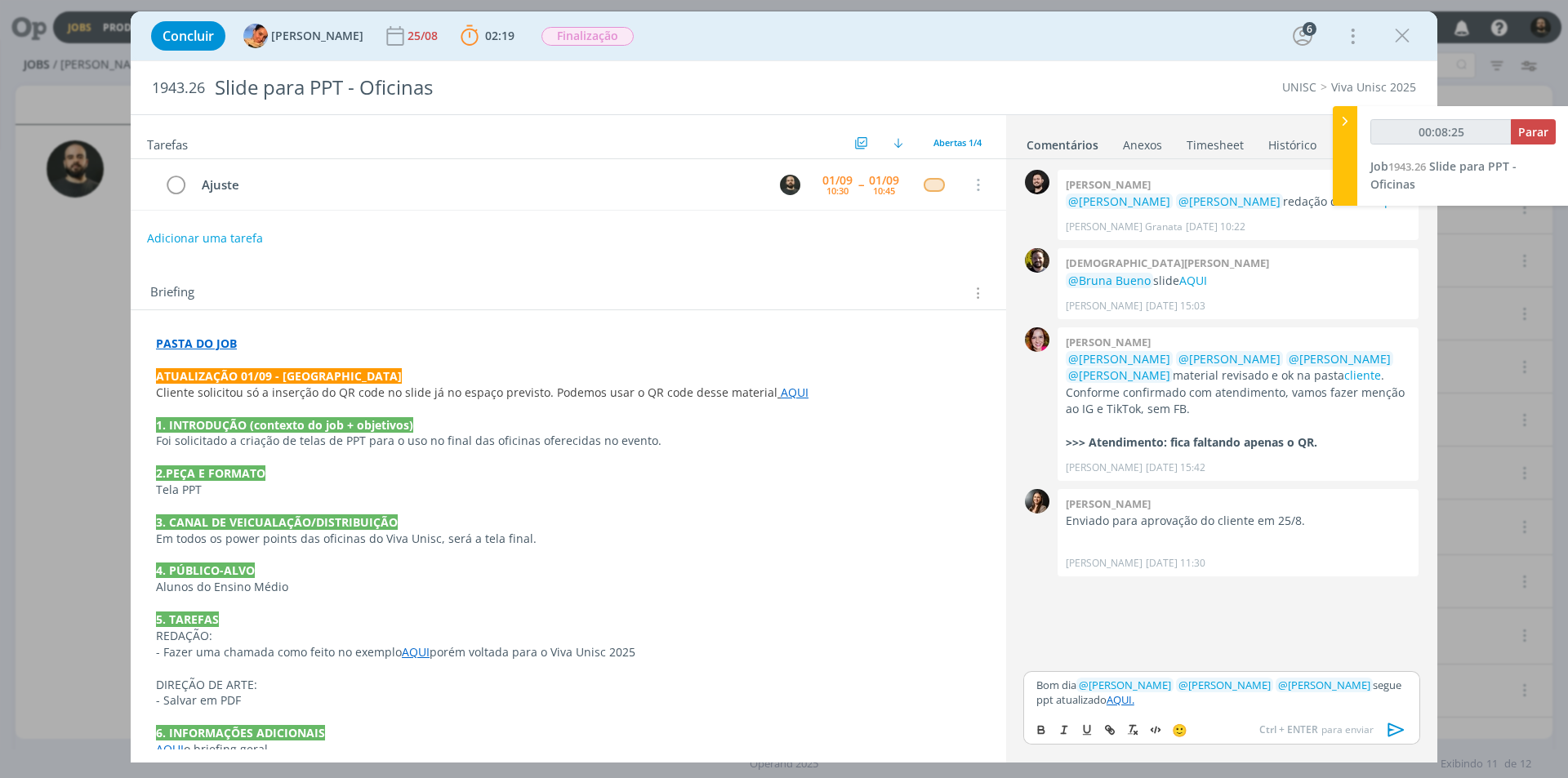
click at [1395, 729] on icon "dialog" at bounding box center [1396, 730] width 25 height 25
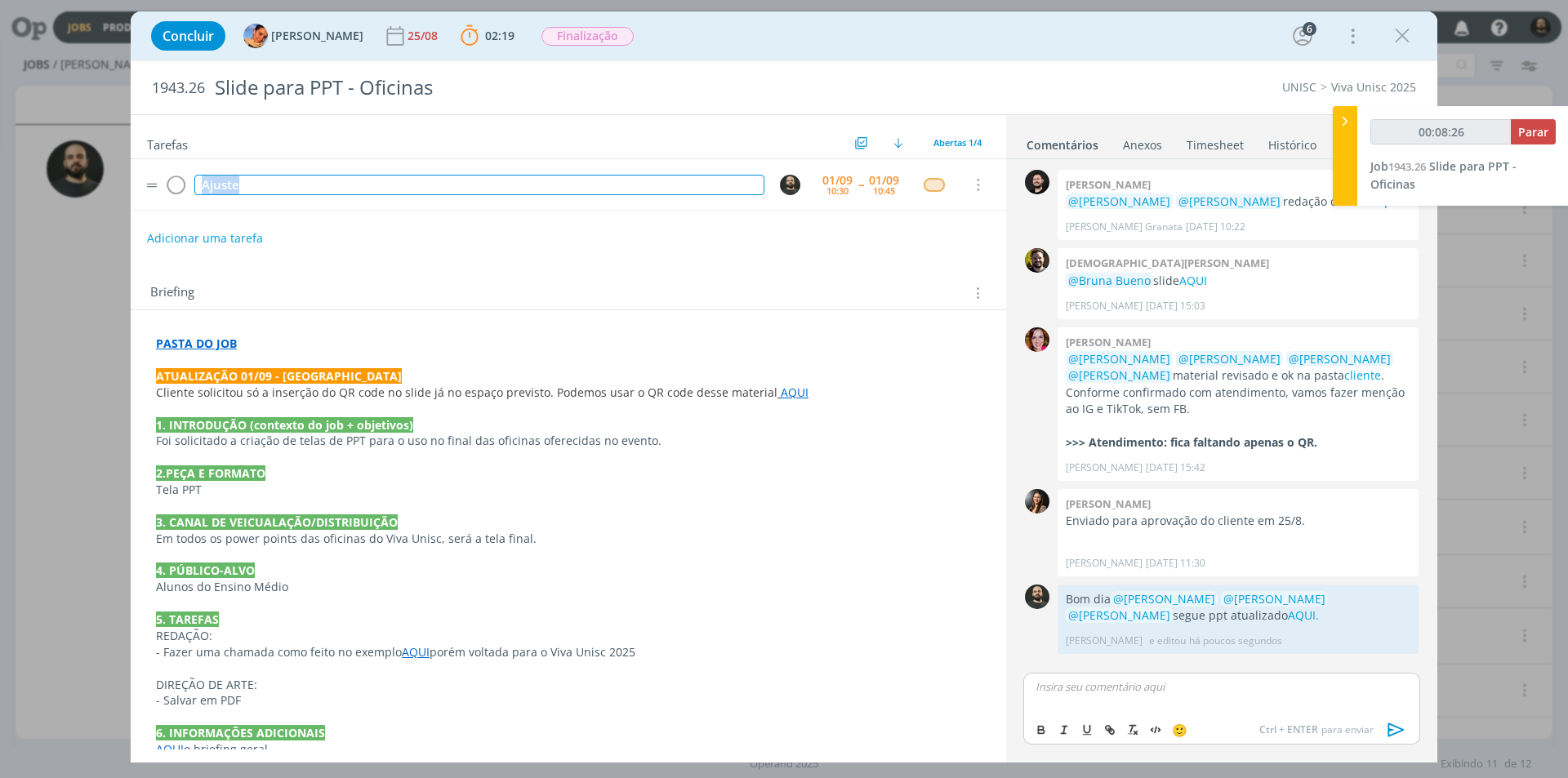
drag, startPoint x: 290, startPoint y: 180, endPoint x: 147, endPoint y: 169, distance: 143.4
click at [147, 169] on tr "Ajuste 01/09 10:30 -- 01/09 10:45 Cancelar" at bounding box center [568, 185] width 875 height 52
copy div "Ajuste"
type input "00:08:28"
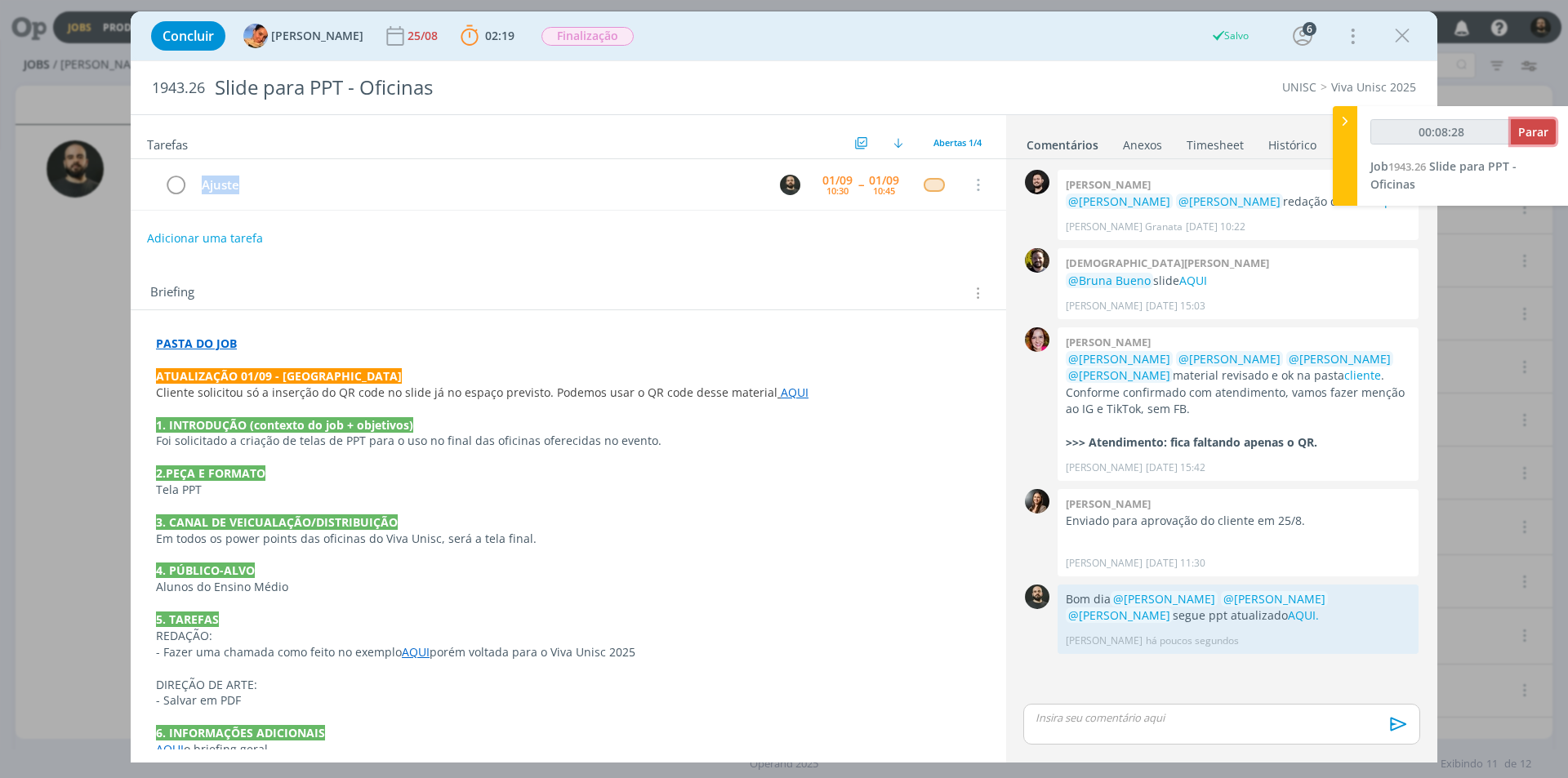
click at [1537, 131] on span "Parar" at bounding box center [1533, 132] width 30 height 16
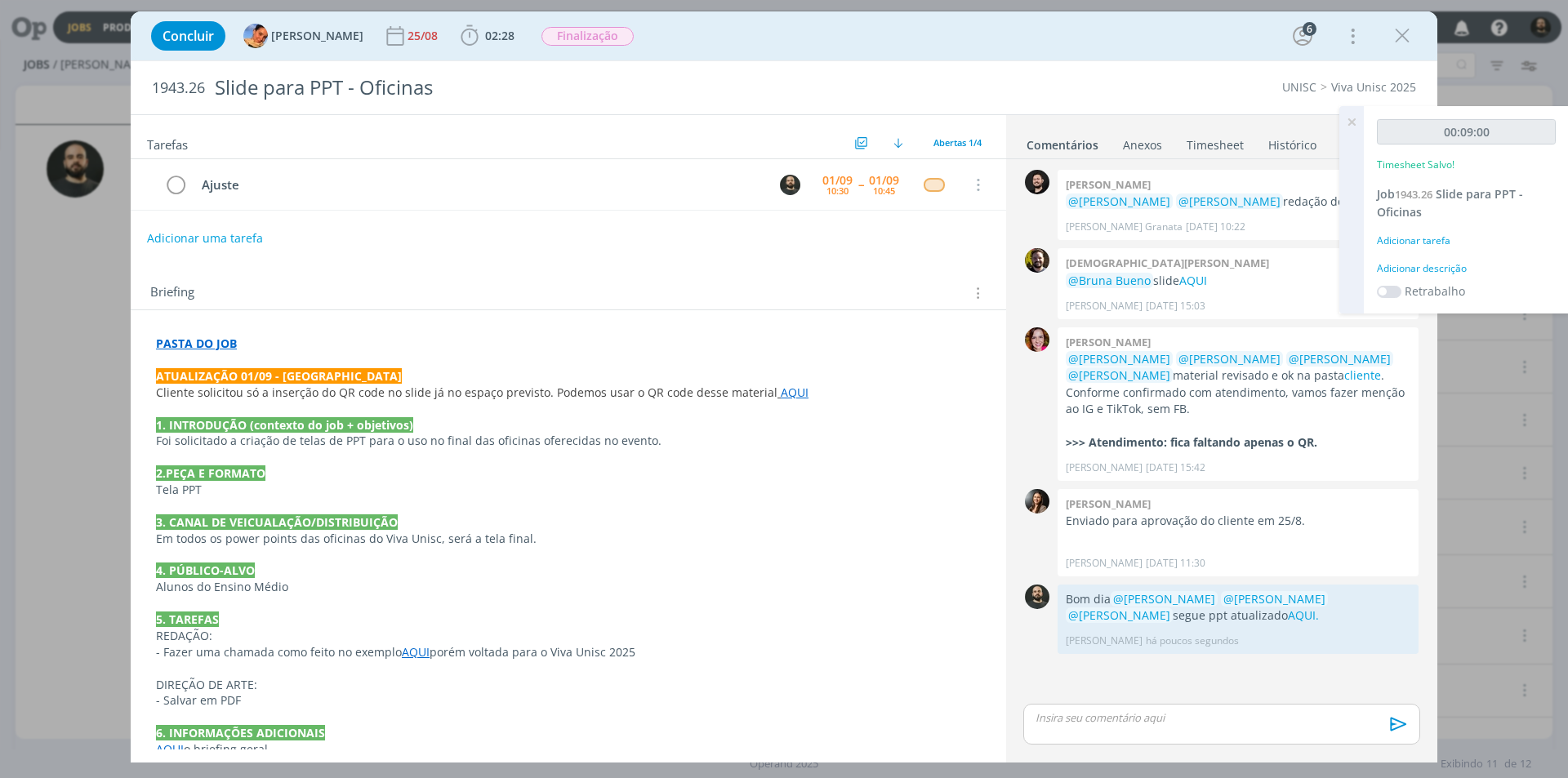
click at [1457, 268] on div "Adicionar descrição" at bounding box center [1467, 268] width 179 height 15
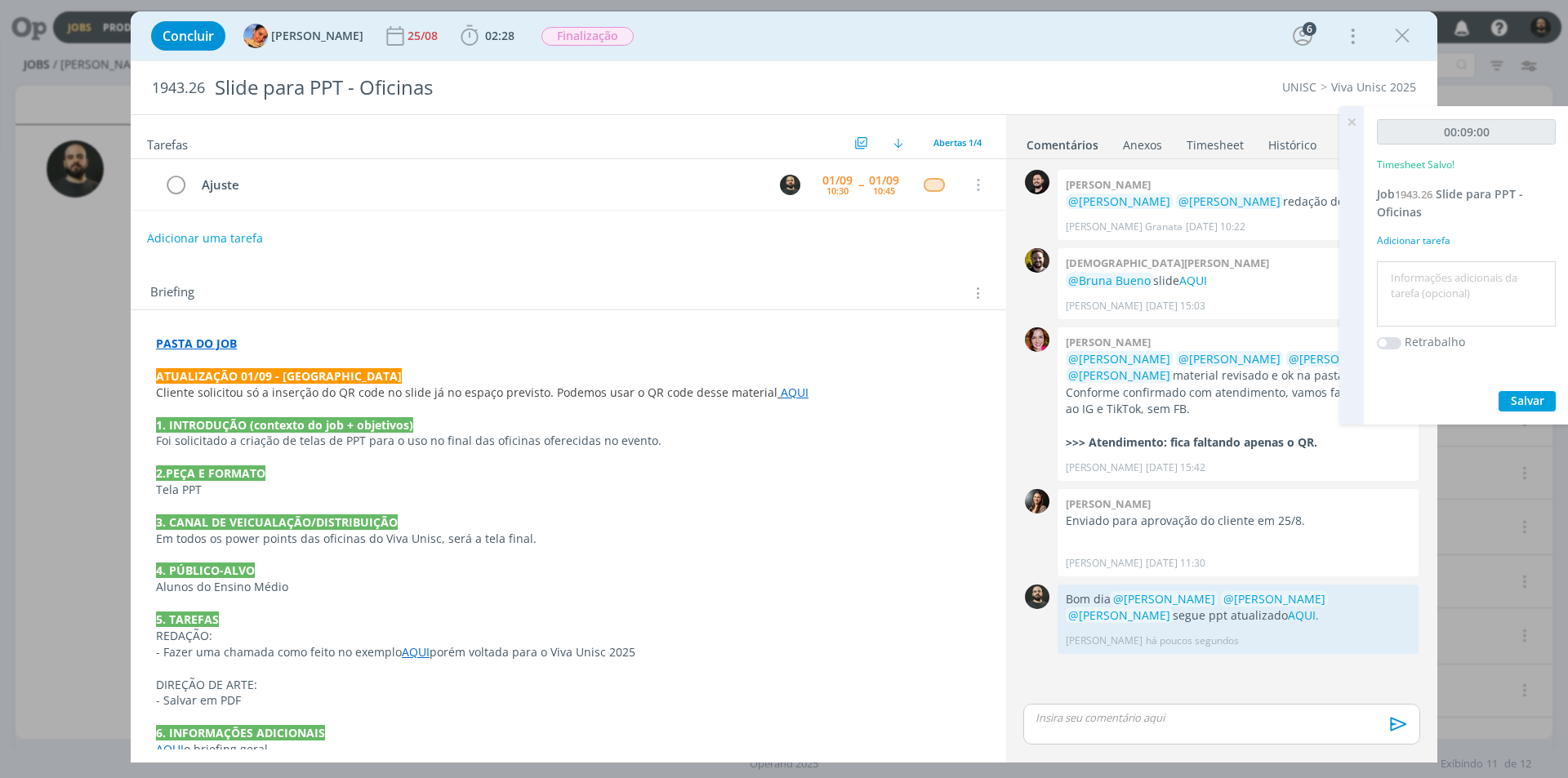
click at [1457, 268] on textarea at bounding box center [1467, 294] width 171 height 58
paste textarea "Ajuste"
type textarea "Ajuste"
click at [1524, 395] on span "Salvar" at bounding box center [1528, 400] width 34 height 16
click at [1352, 121] on icon at bounding box center [1352, 122] width 30 height 32
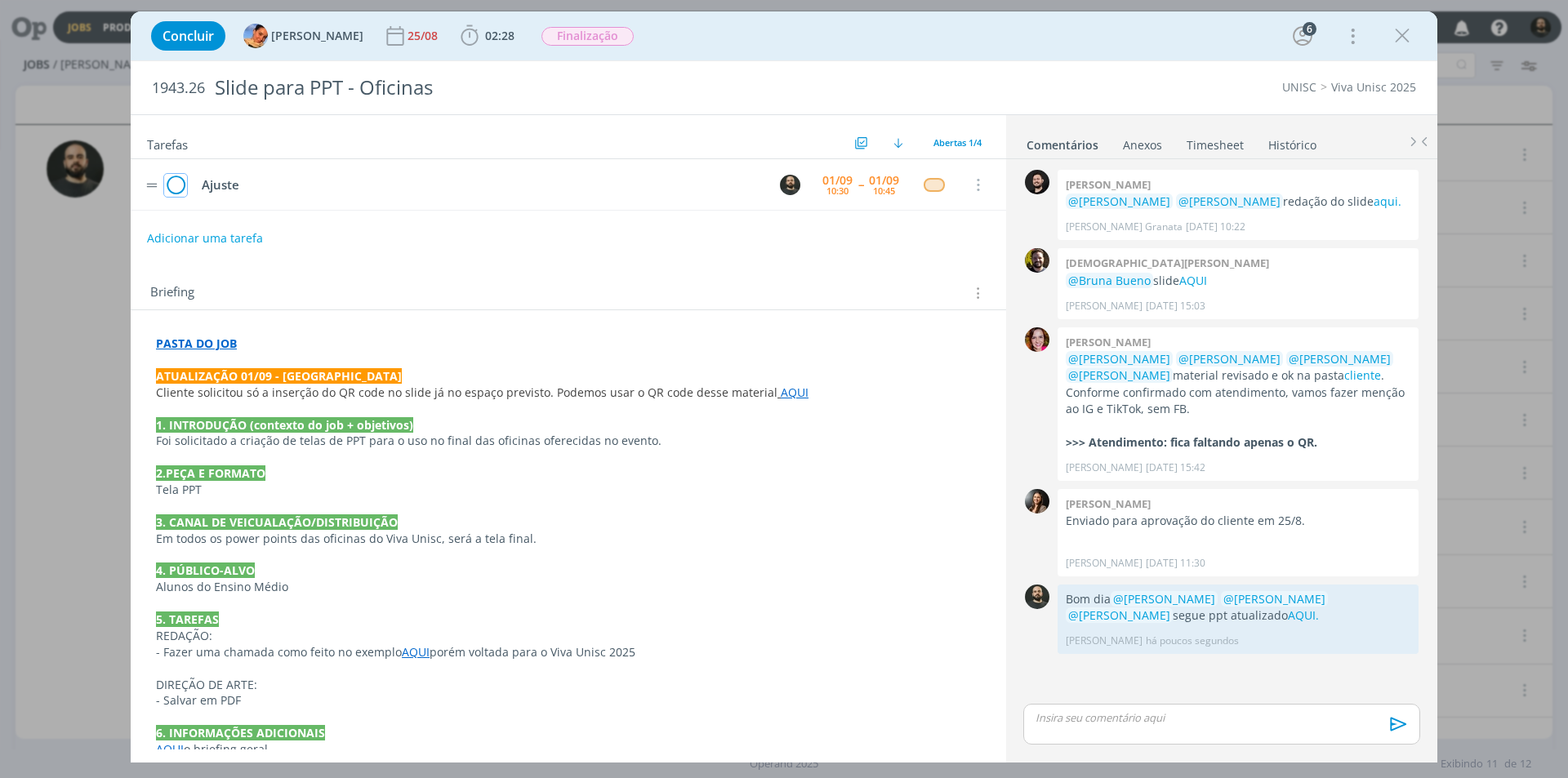
click at [174, 187] on icon "dialog" at bounding box center [175, 185] width 23 height 25
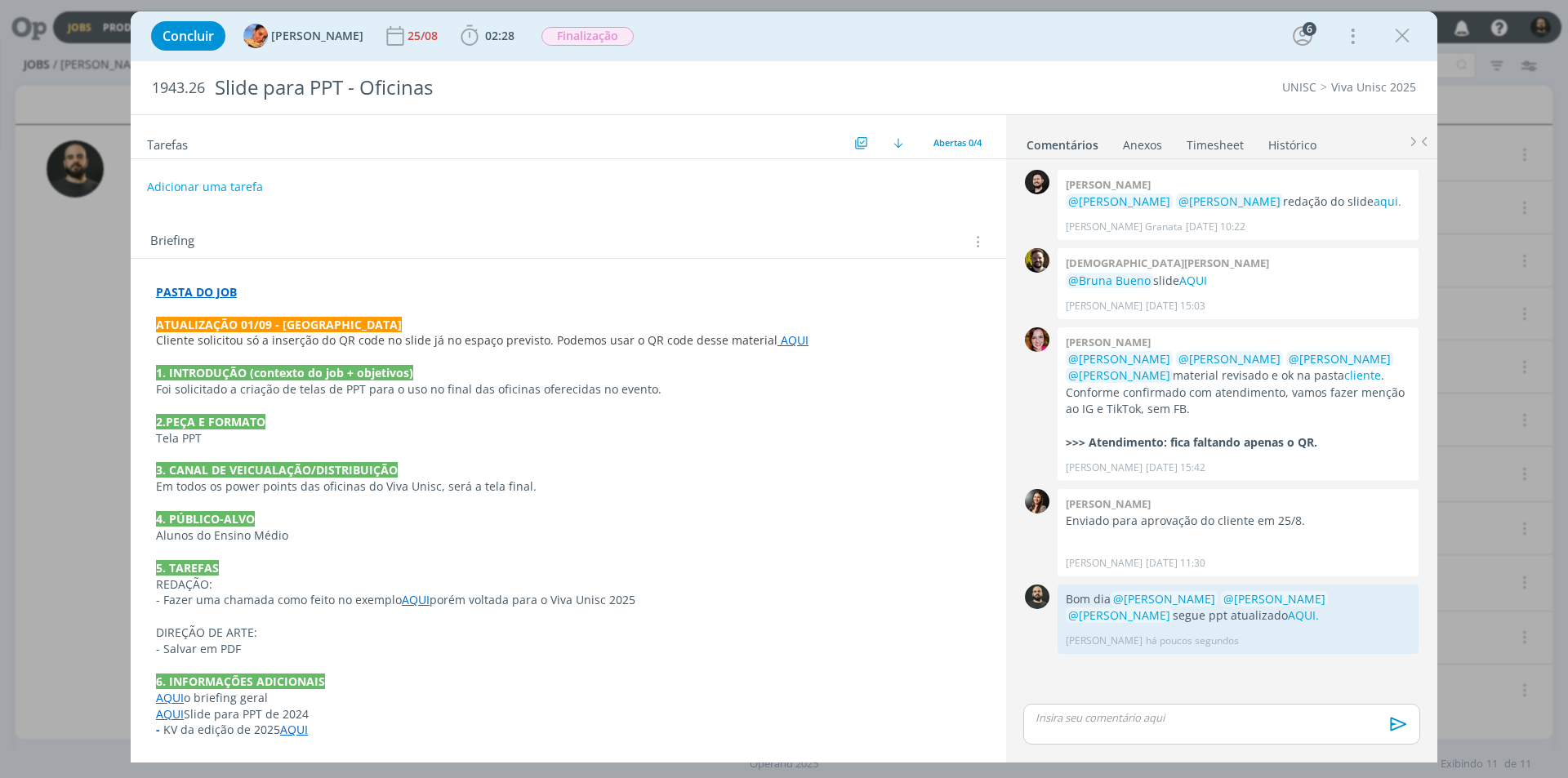
drag, startPoint x: 1407, startPoint y: 35, endPoint x: 672, endPoint y: 216, distance: 757.0
click at [1406, 34] on icon "dialog" at bounding box center [1402, 36] width 25 height 25
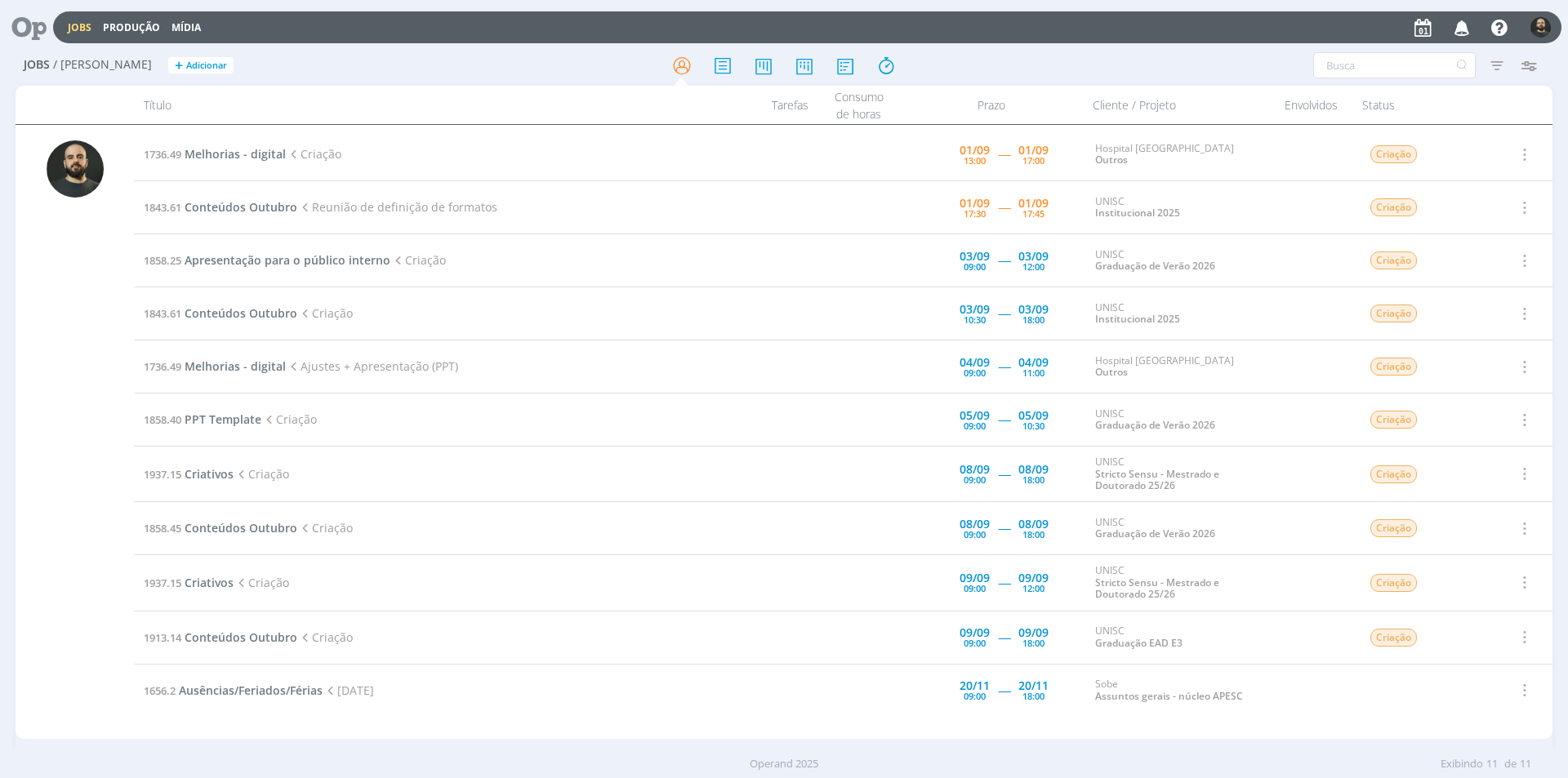
click at [1058, 108] on div "Prazo" at bounding box center [992, 104] width 183 height 39
click at [209, 153] on span "Melhorias - digital" at bounding box center [235, 154] width 101 height 16
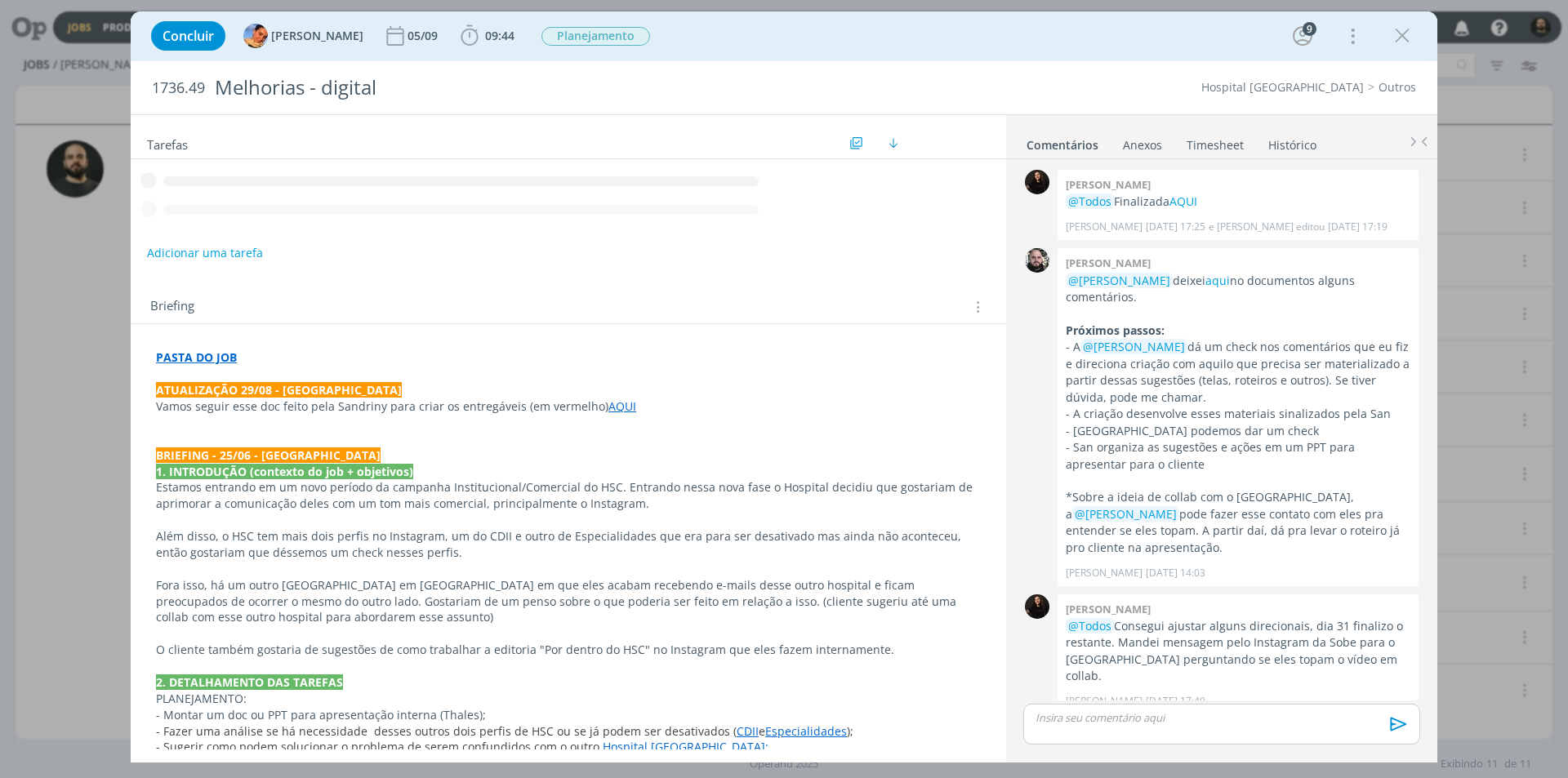
scroll to position [480, 0]
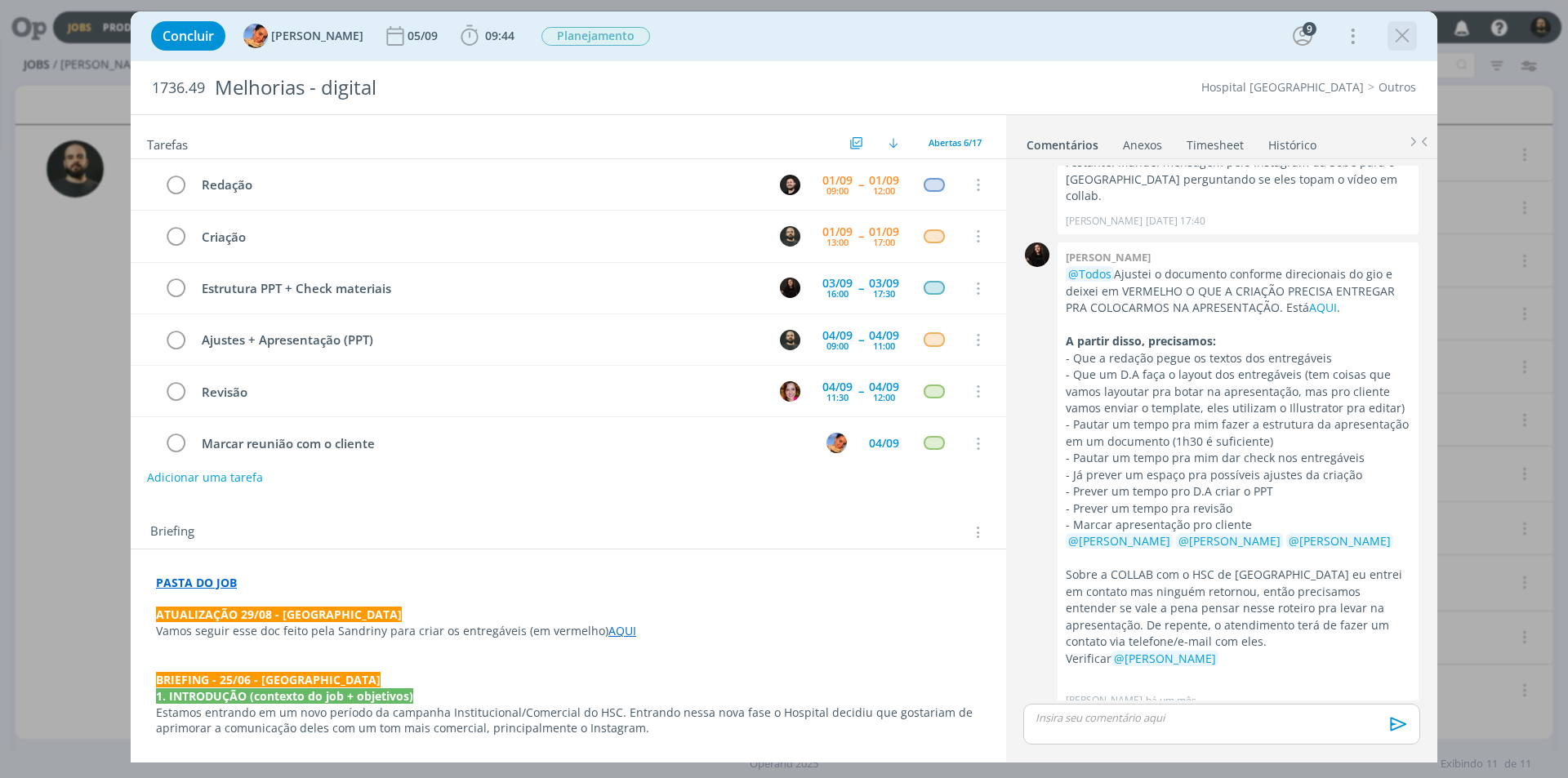
click at [1401, 32] on icon "dialog" at bounding box center [1402, 36] width 25 height 25
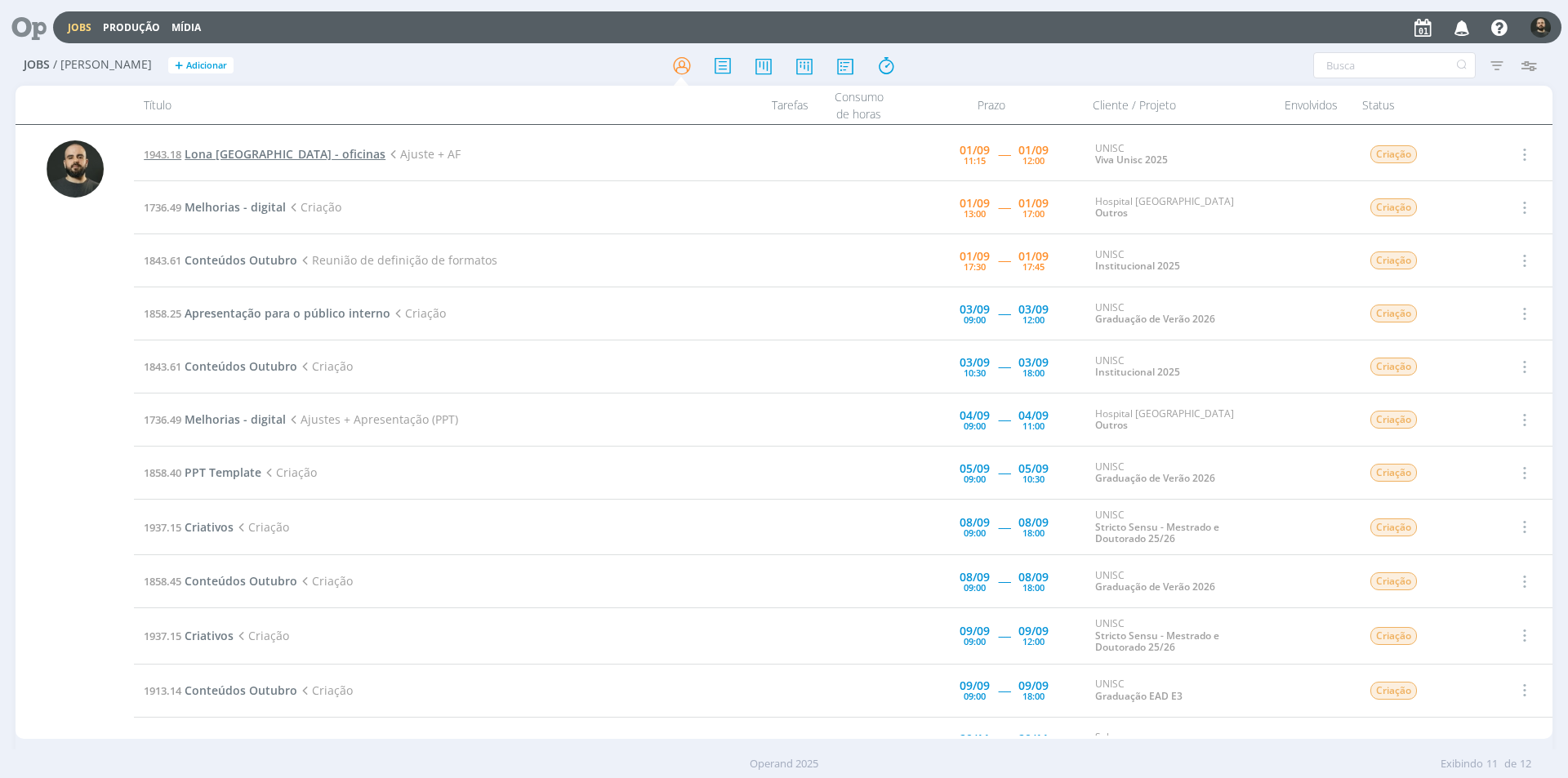
click at [276, 155] on span "Lona Montenegro - oficinas" at bounding box center [285, 154] width 201 height 16
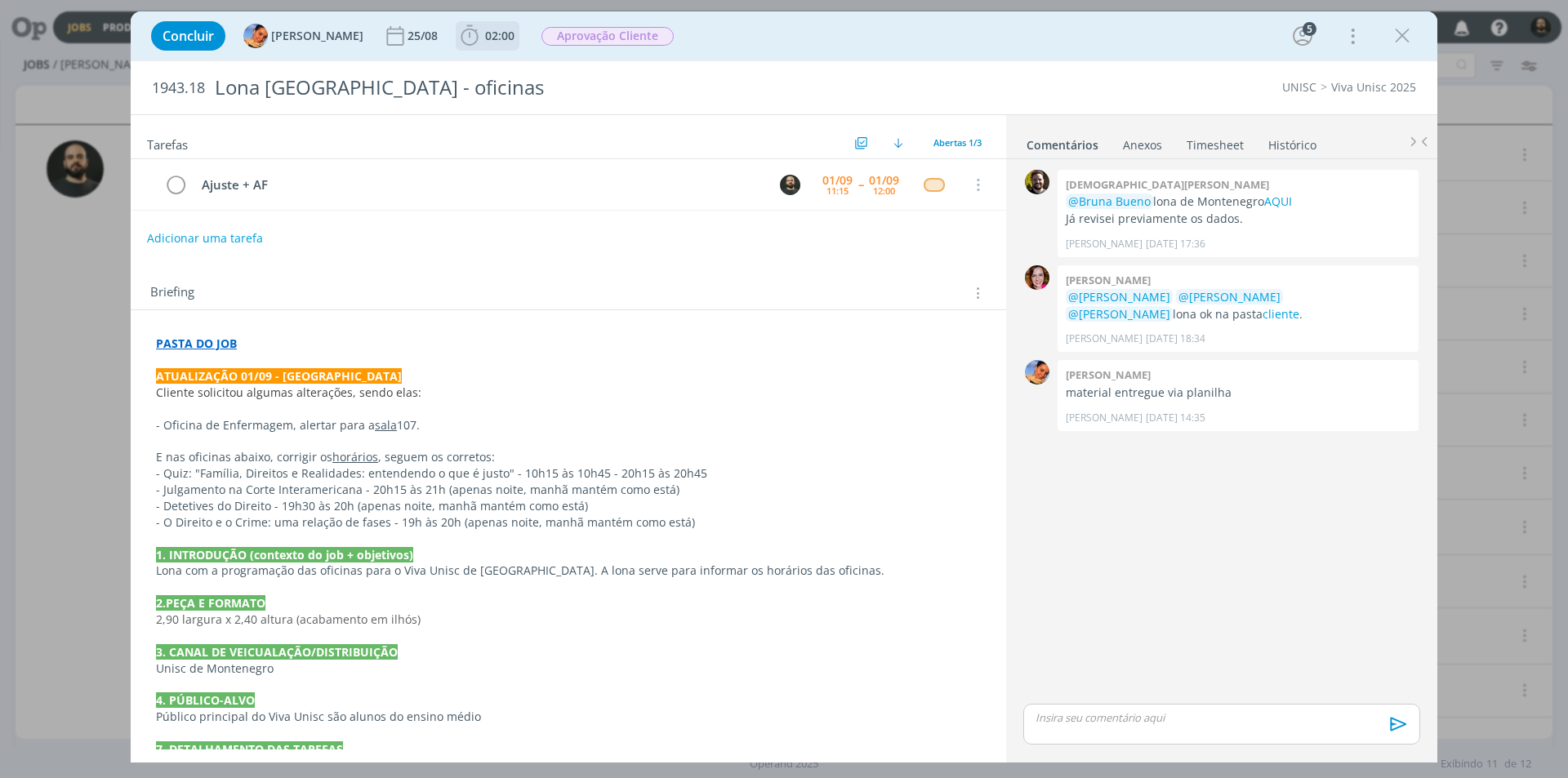
click at [457, 41] on icon "dialog" at bounding box center [469, 36] width 25 height 25
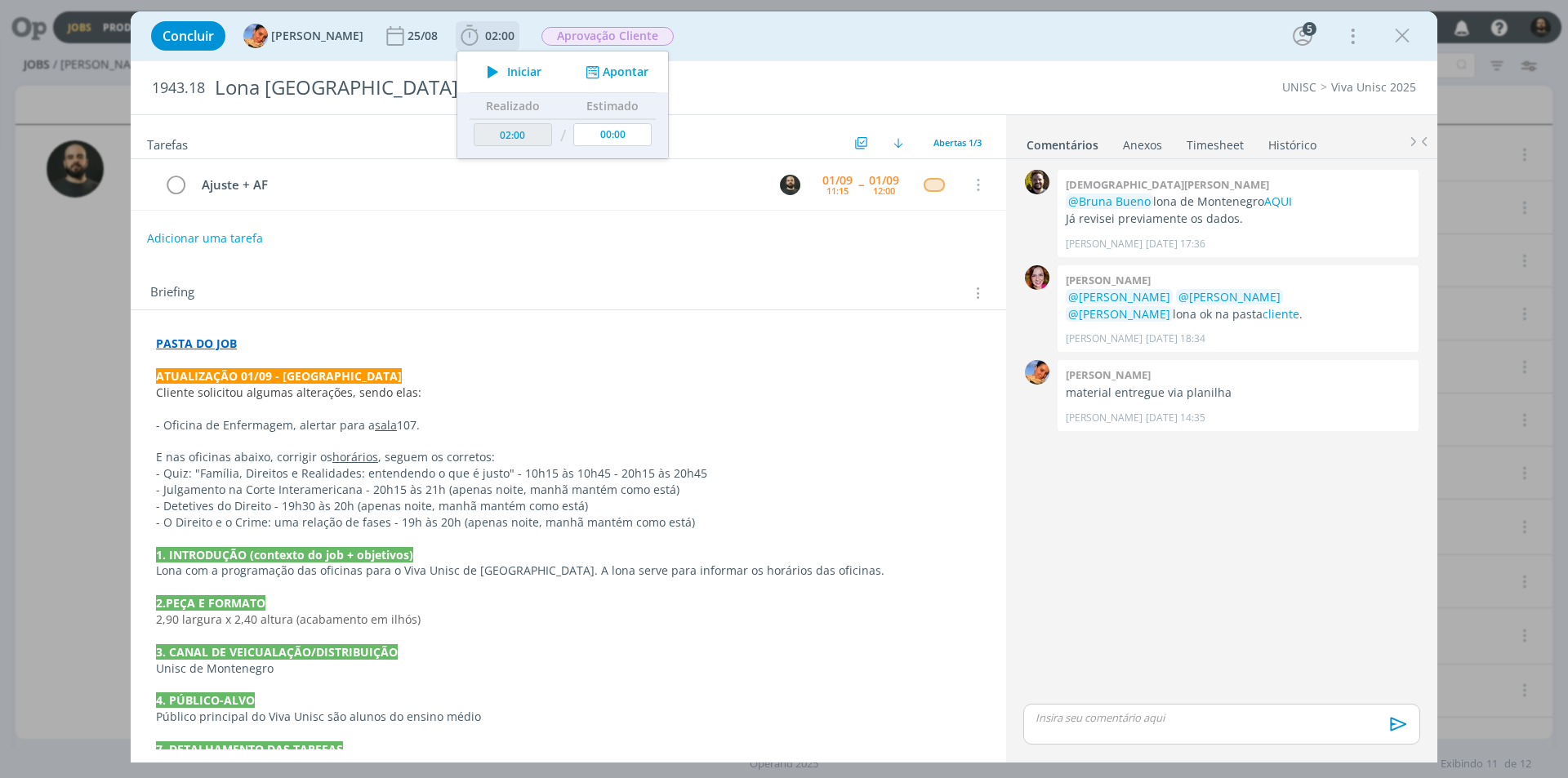
click at [488, 76] on icon "dialog" at bounding box center [493, 72] width 29 height 21
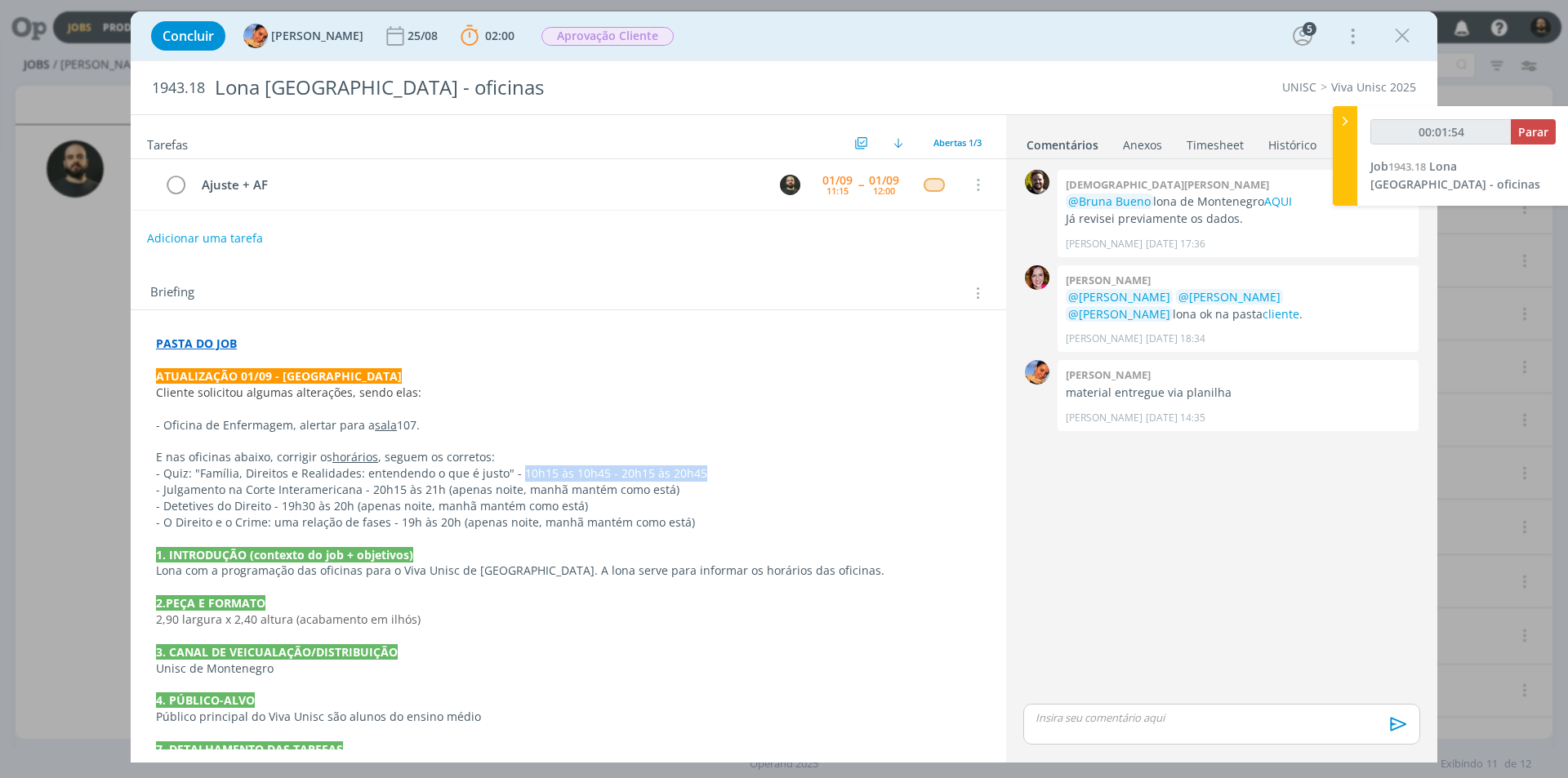
drag, startPoint x: 510, startPoint y: 469, endPoint x: 692, endPoint y: 475, distance: 182.1
click at [692, 475] on p "- Quiz: "Família, Direitos e Realidades: entendendo o que é justo" - 10h15 às 1…" at bounding box center [568, 474] width 825 height 16
copy p "10h15 às 10h45 - 20h15 às 20h45"
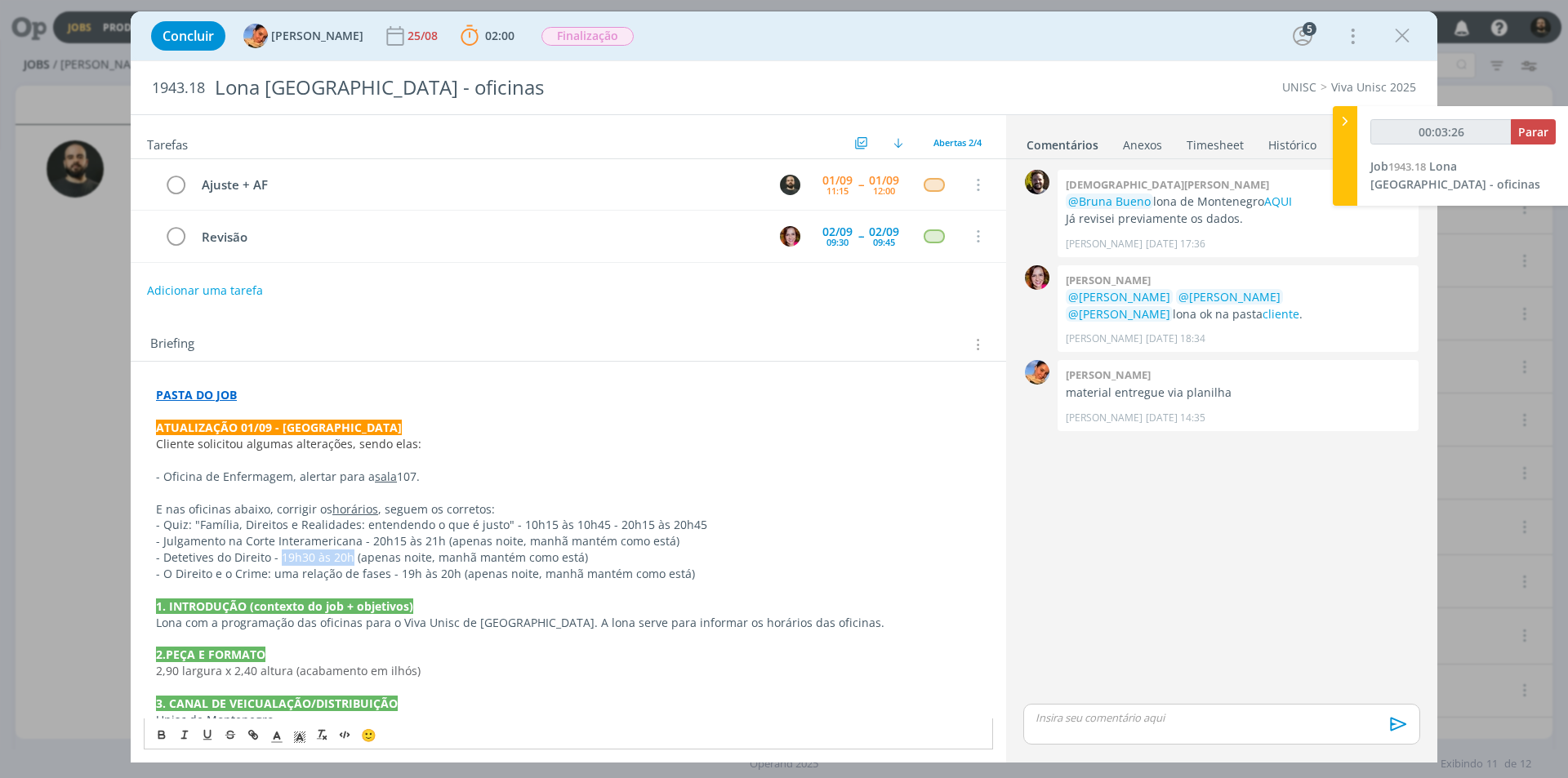
drag, startPoint x: 348, startPoint y: 558, endPoint x: 280, endPoint y: 556, distance: 68.0
click at [280, 556] on p "- Detetives do Direito - 19h30 às 20h (apenas noite, manhã mantém como está)" at bounding box center [568, 557] width 825 height 16
copy p "19h30 às 20h"
drag, startPoint x: 392, startPoint y: 572, endPoint x: 448, endPoint y: 569, distance: 56.1
click at [448, 569] on p "- O Direito e o Crime: uma relação de fases - 19h às 20h (apenas noite, manhã m…" at bounding box center [568, 574] width 825 height 16
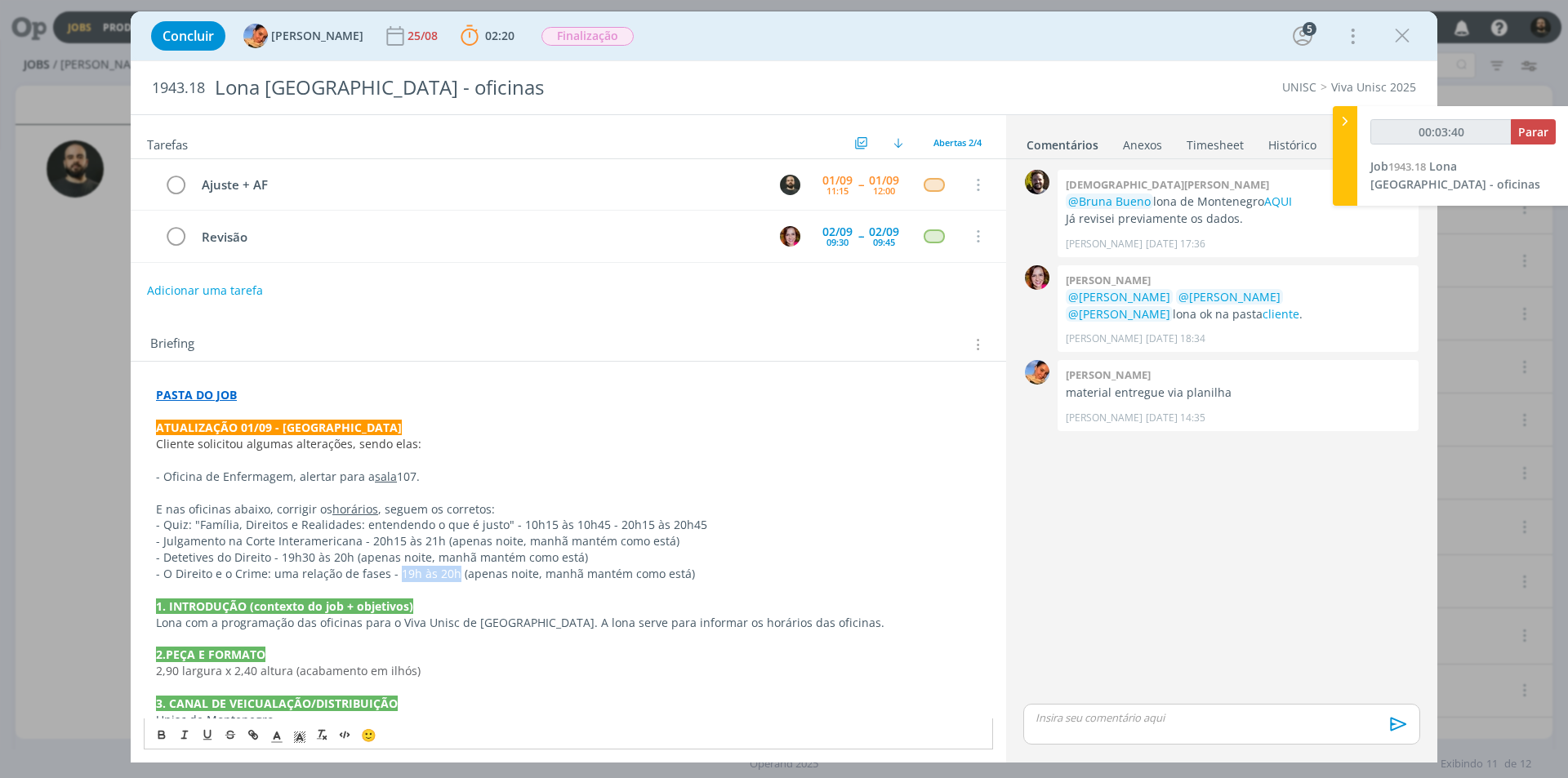
copy p "19h às 20h"
click at [1078, 716] on p "dialog" at bounding box center [1221, 717] width 371 height 15
type input "00:11:13"
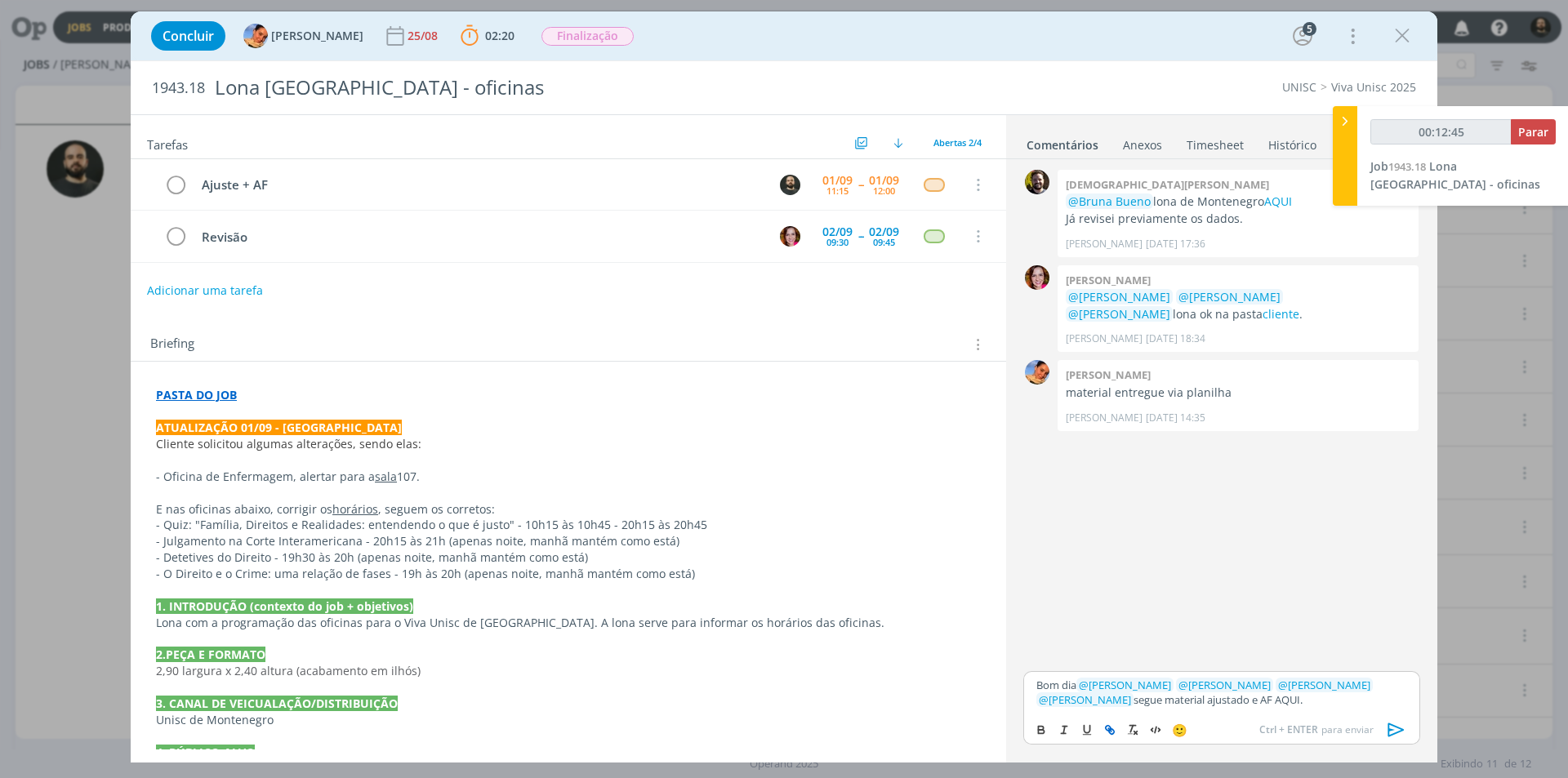
type input "00:12:46"
click at [1110, 734] on icon "dialog" at bounding box center [1110, 729] width 13 height 13
paste input "https://sobeae.sharepoint.com/:f:/s/SOBEAE/EszjX1QTfOlJrtCs88rkEUoBjbWoPqBknSqo…"
type input "https://sobeae.sharepoint.com/:f:/s/SOBEAE/EszjX1QTfOlJrtCs88rkEUoBjbWoPqBknSqo…"
type input "00:12:47"
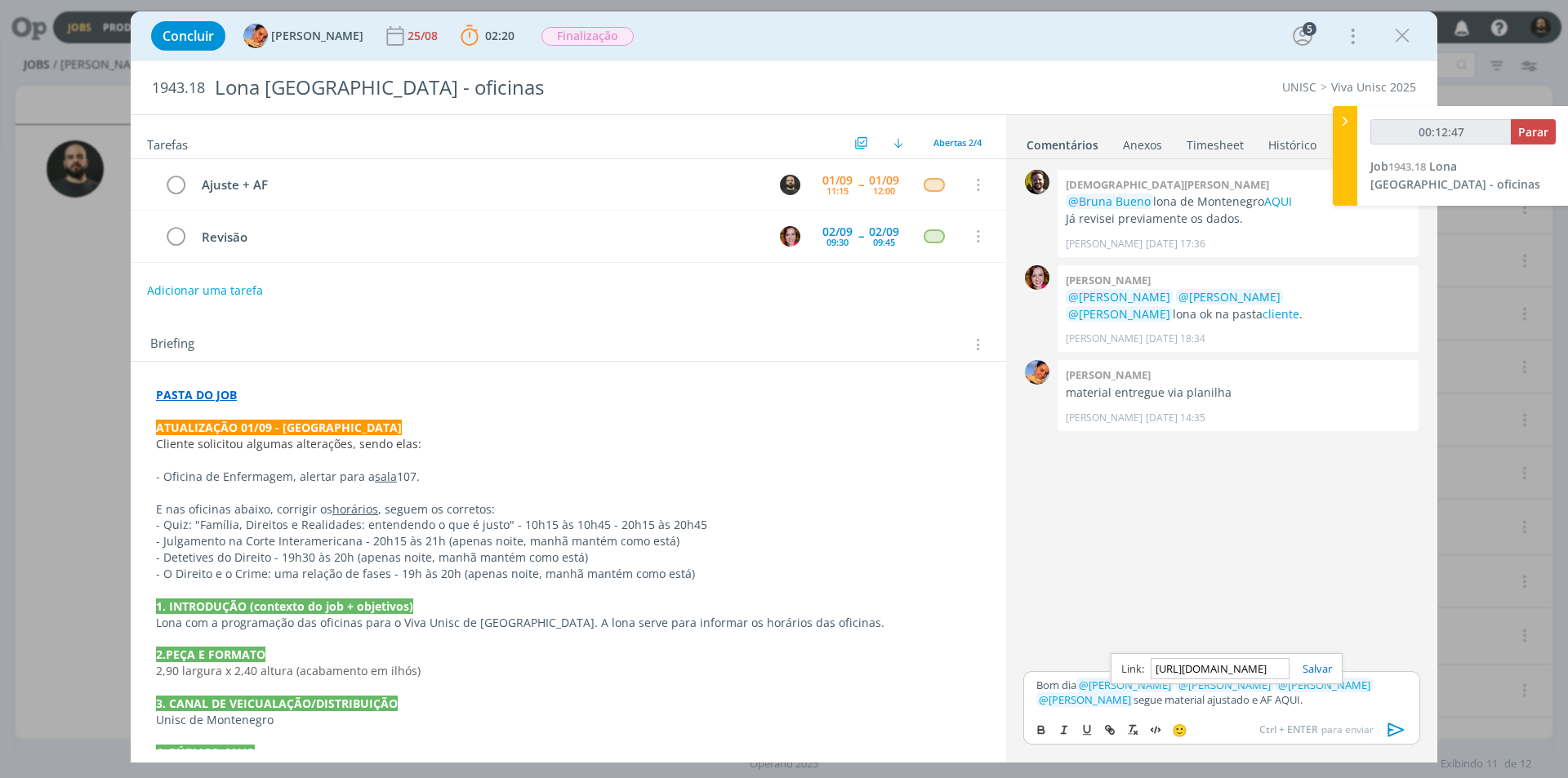
scroll to position [0, 419]
type input "https://sobeae.sharepoint.com/:f:/s/SOBEAE/EszjX1QTfOlJrtCs88rkEUoBjbWoPqBknSqo…"
click at [1311, 662] on link "dialog" at bounding box center [1311, 669] width 43 height 15
click at [1393, 731] on icon "dialog" at bounding box center [1396, 730] width 25 height 25
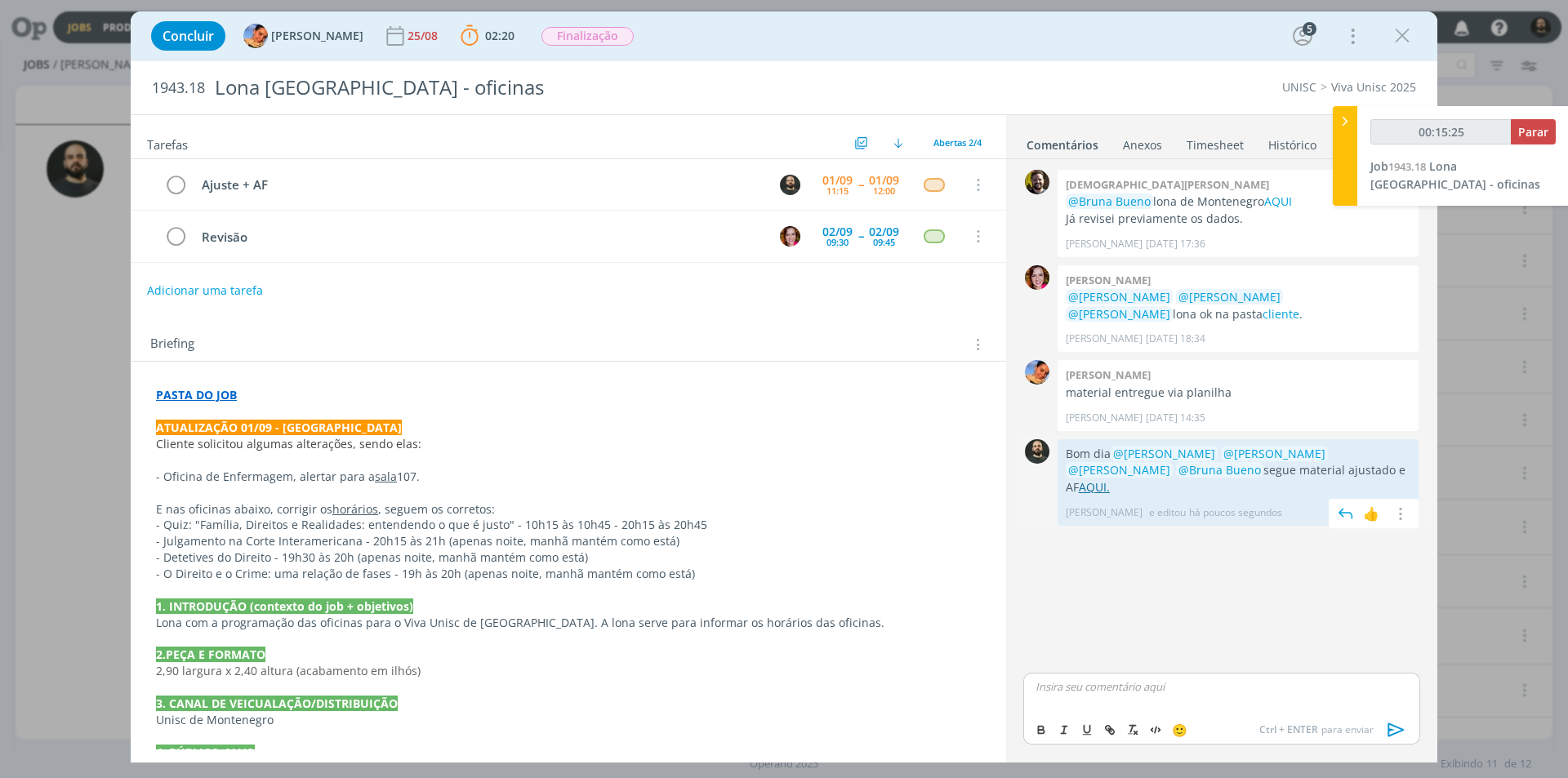
click at [1110, 480] on link "AQUI." at bounding box center [1094, 488] width 31 height 16
type input "00:15:37"
click at [1527, 132] on span "Parar" at bounding box center [1533, 132] width 30 height 16
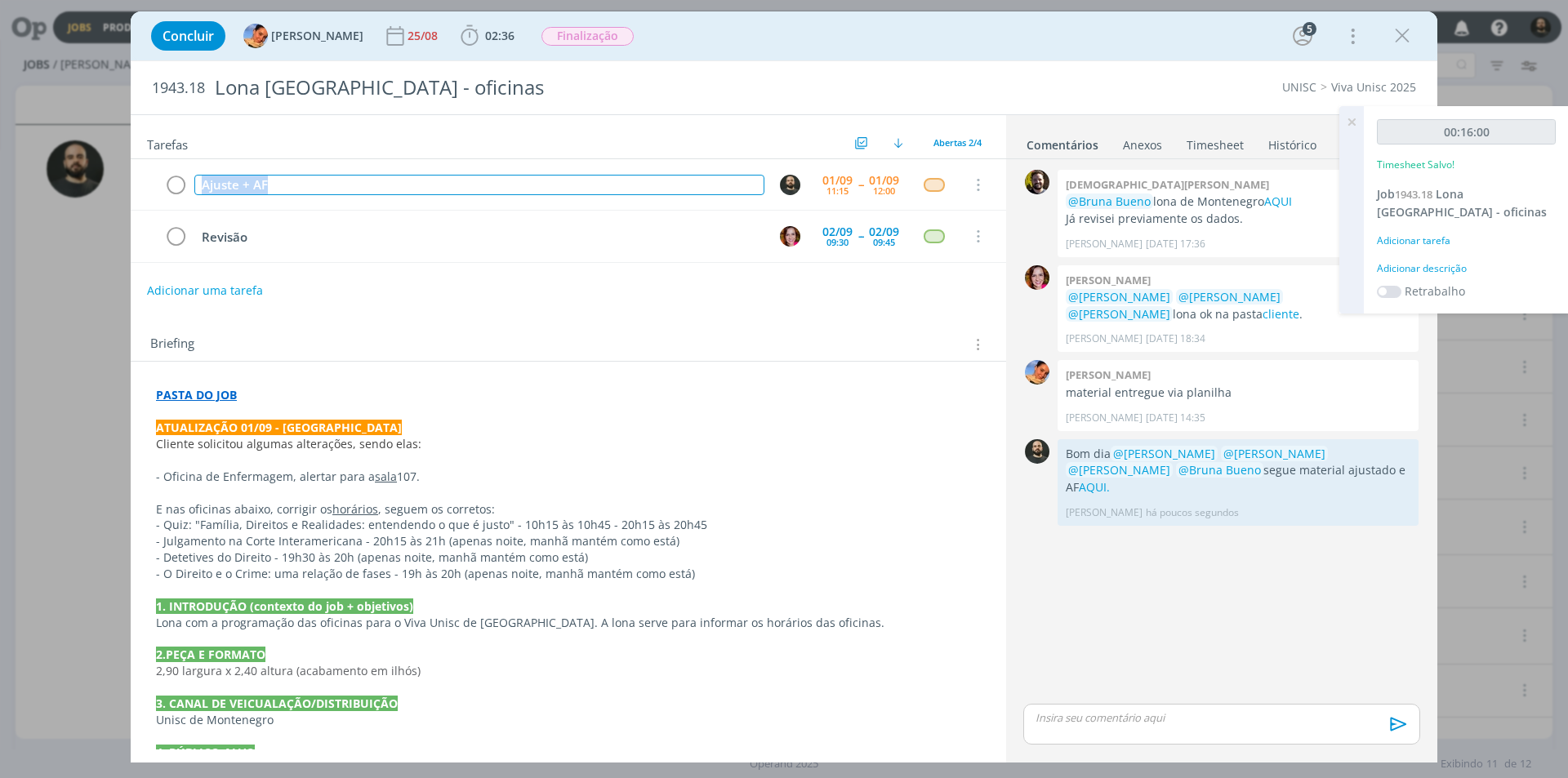
drag, startPoint x: 371, startPoint y: 179, endPoint x: 16, endPoint y: 201, distance: 355.7
click at [17, 201] on div "Concluir Luíza Santana 25/08 02:36 Iniciar Apontar Data * 01/09/2025 Horas * 00…" at bounding box center [784, 389] width 1568 height 778
copy div "Ajuste + AF"
click at [1419, 269] on div "Adicionar descrição" at bounding box center [1467, 268] width 179 height 15
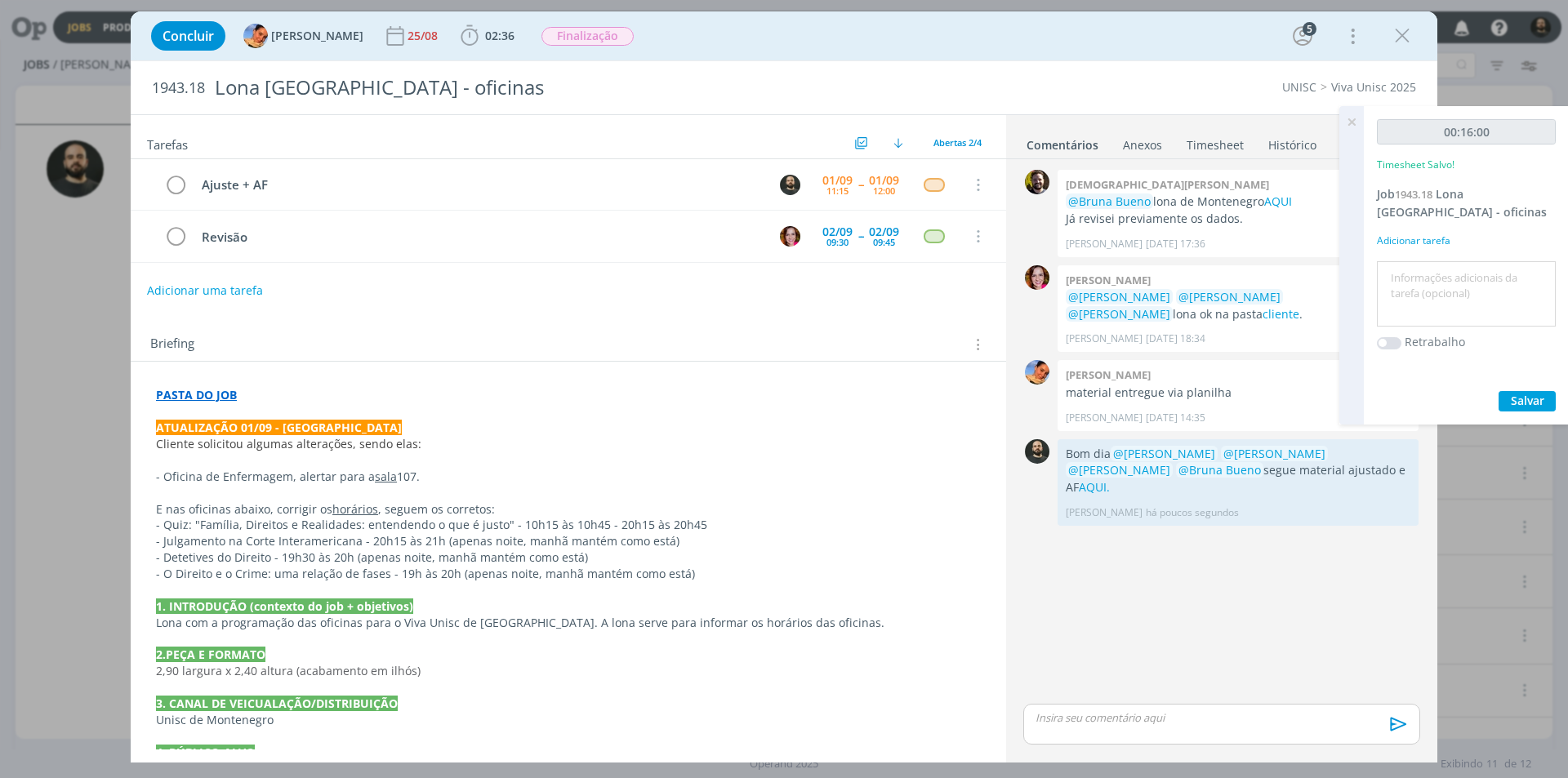
click at [1419, 273] on textarea at bounding box center [1467, 294] width 171 height 58
paste textarea "Ajuste + AF"
type textarea "Ajuste + AF"
click at [1531, 393] on span "Salvar" at bounding box center [1528, 400] width 34 height 16
click at [1347, 119] on icon at bounding box center [1352, 122] width 30 height 32
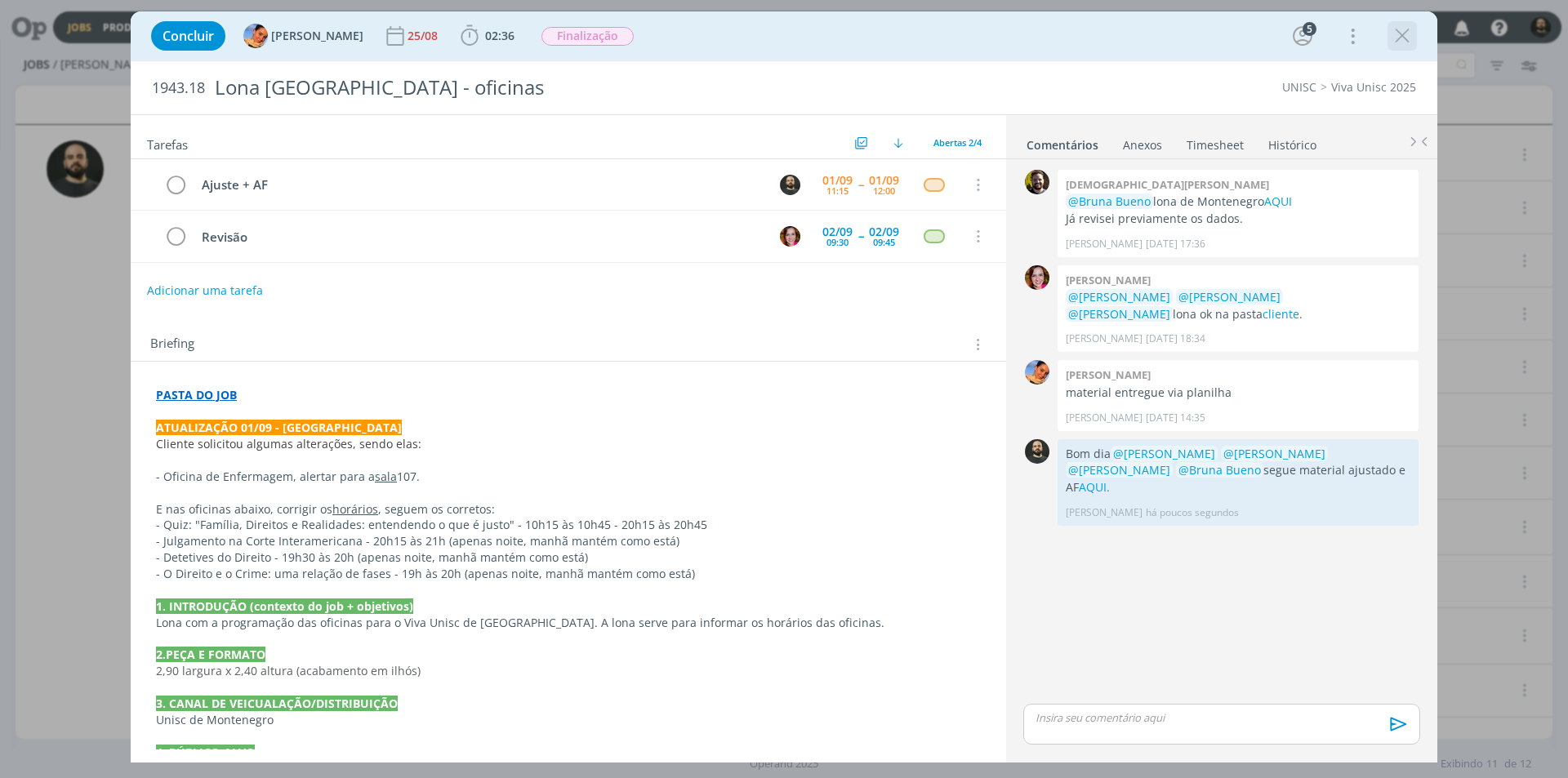
click at [1403, 27] on icon "dialog" at bounding box center [1402, 36] width 25 height 25
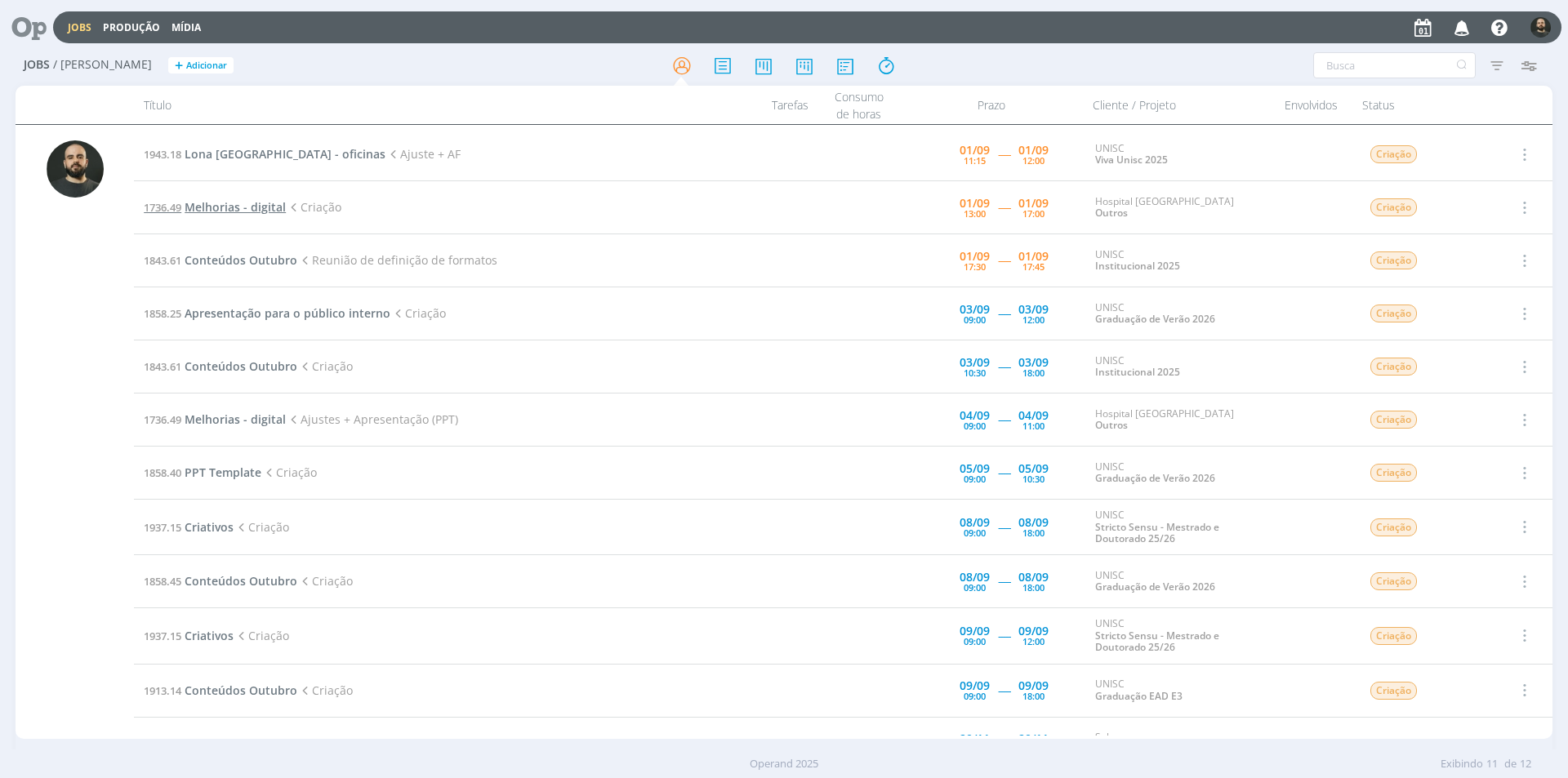
click at [264, 210] on span "Melhorias - digital" at bounding box center [235, 208] width 101 height 16
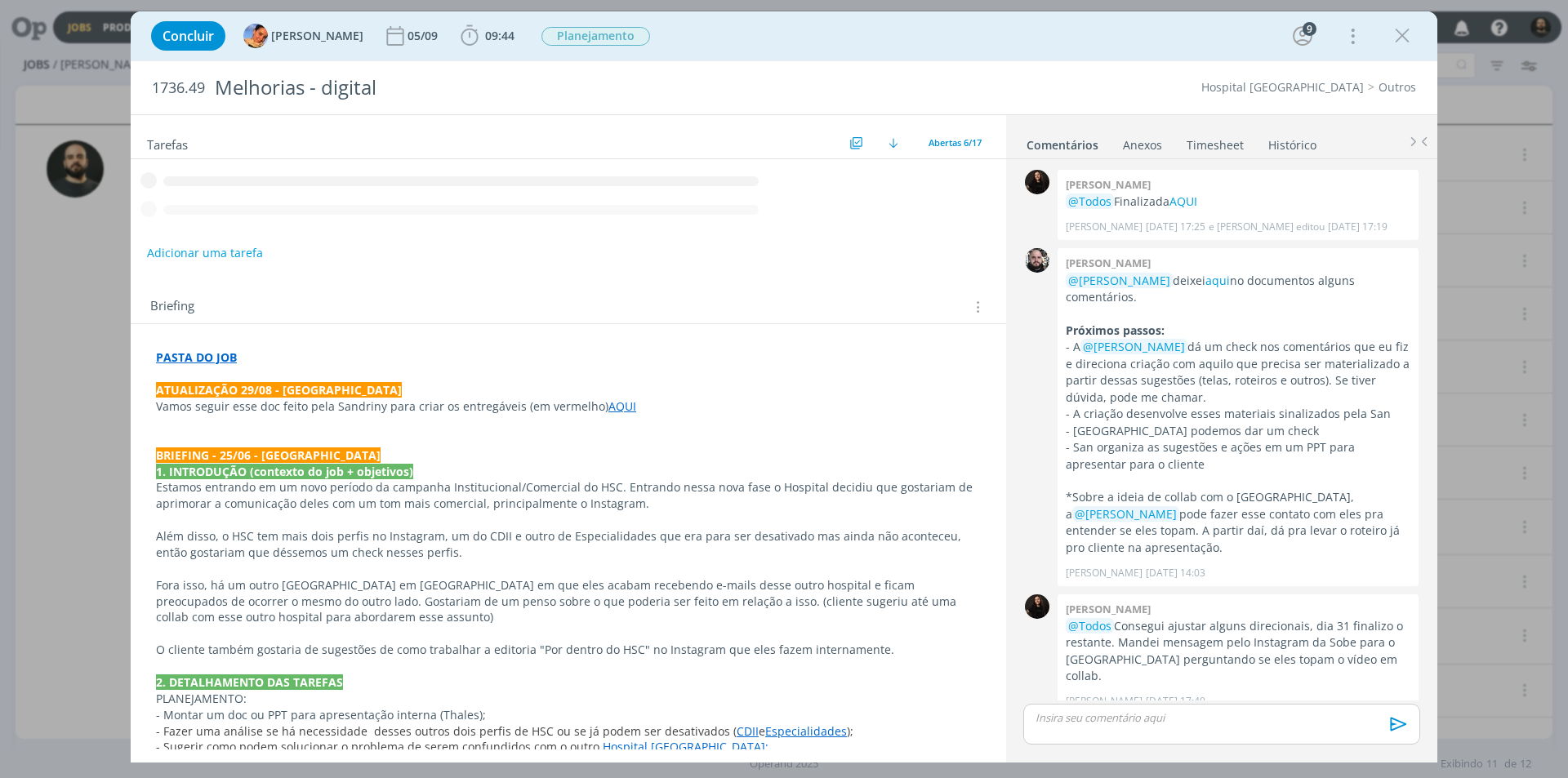
scroll to position [480, 0]
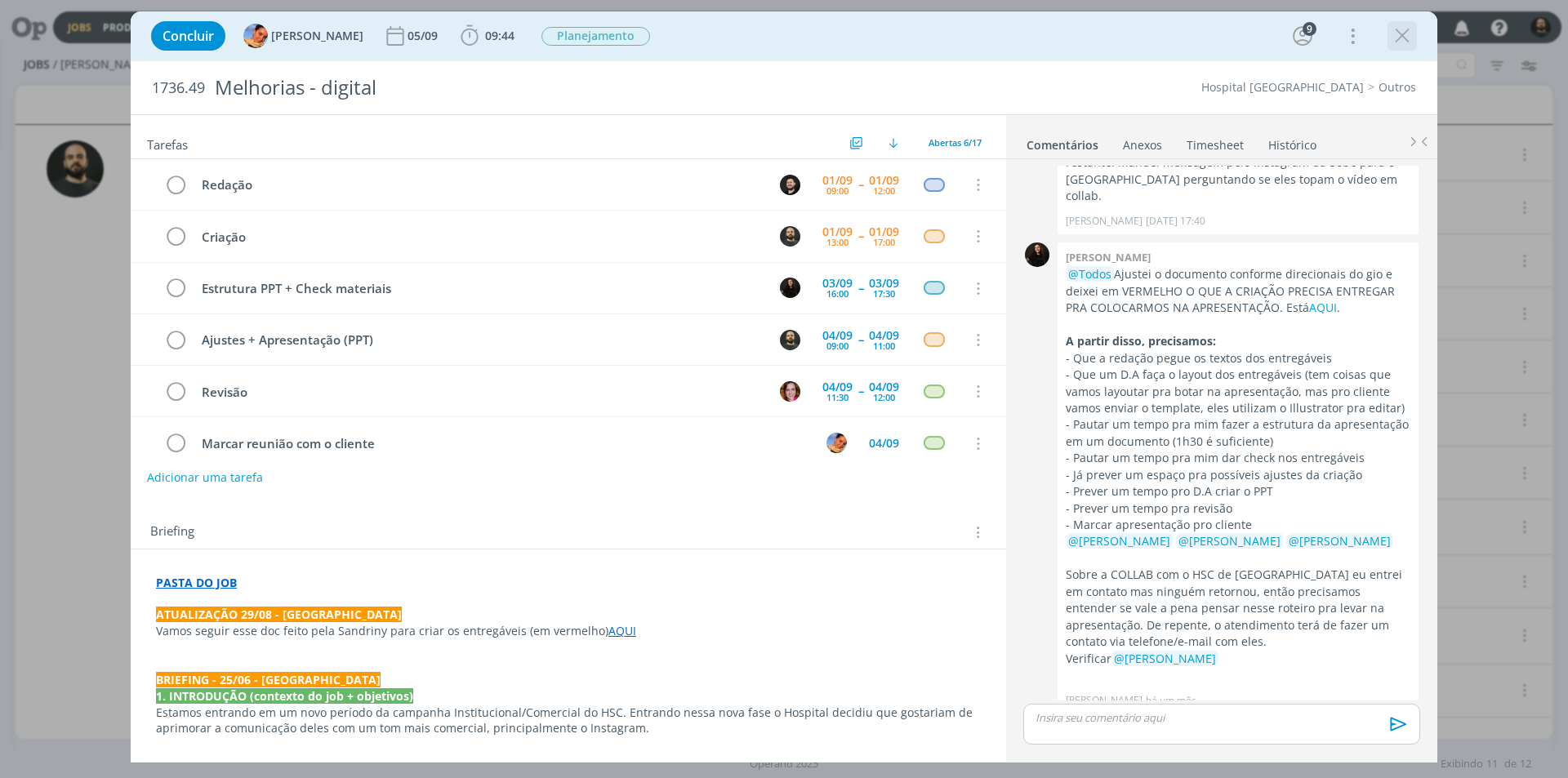
click at [1405, 32] on icon "dialog" at bounding box center [1402, 36] width 25 height 25
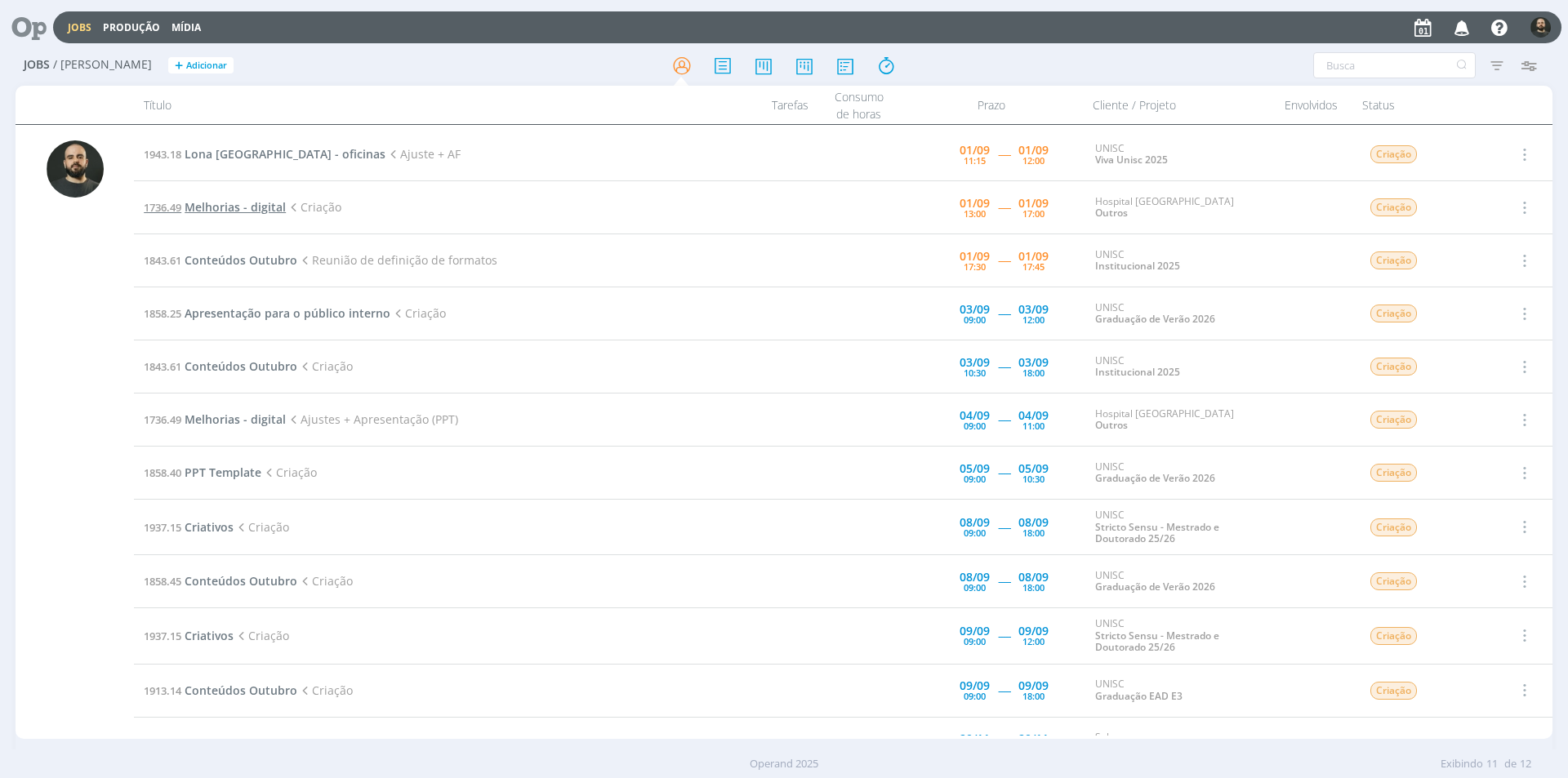
click at [216, 214] on span "Melhorias - digital" at bounding box center [235, 208] width 101 height 16
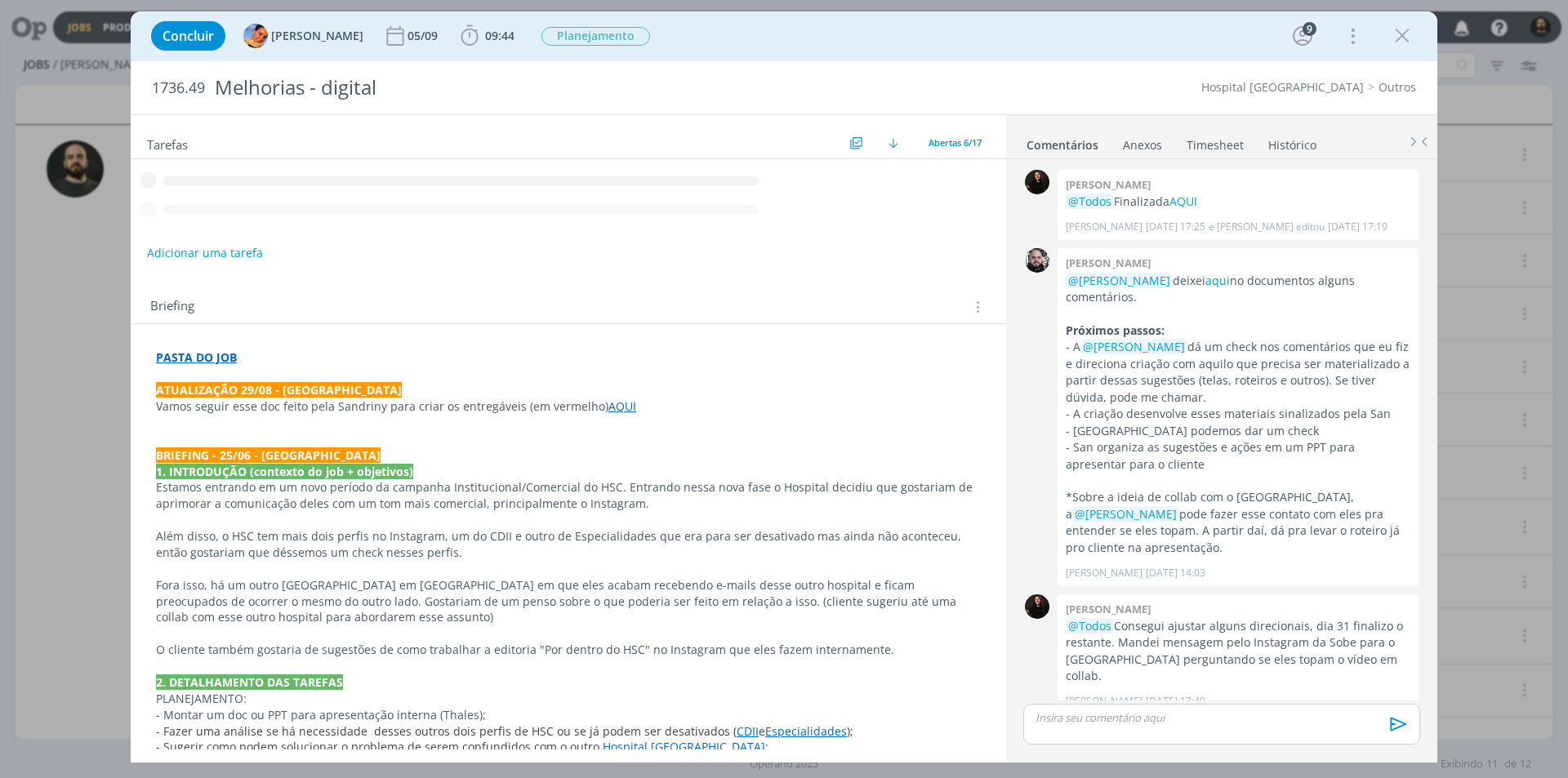
scroll to position [480, 0]
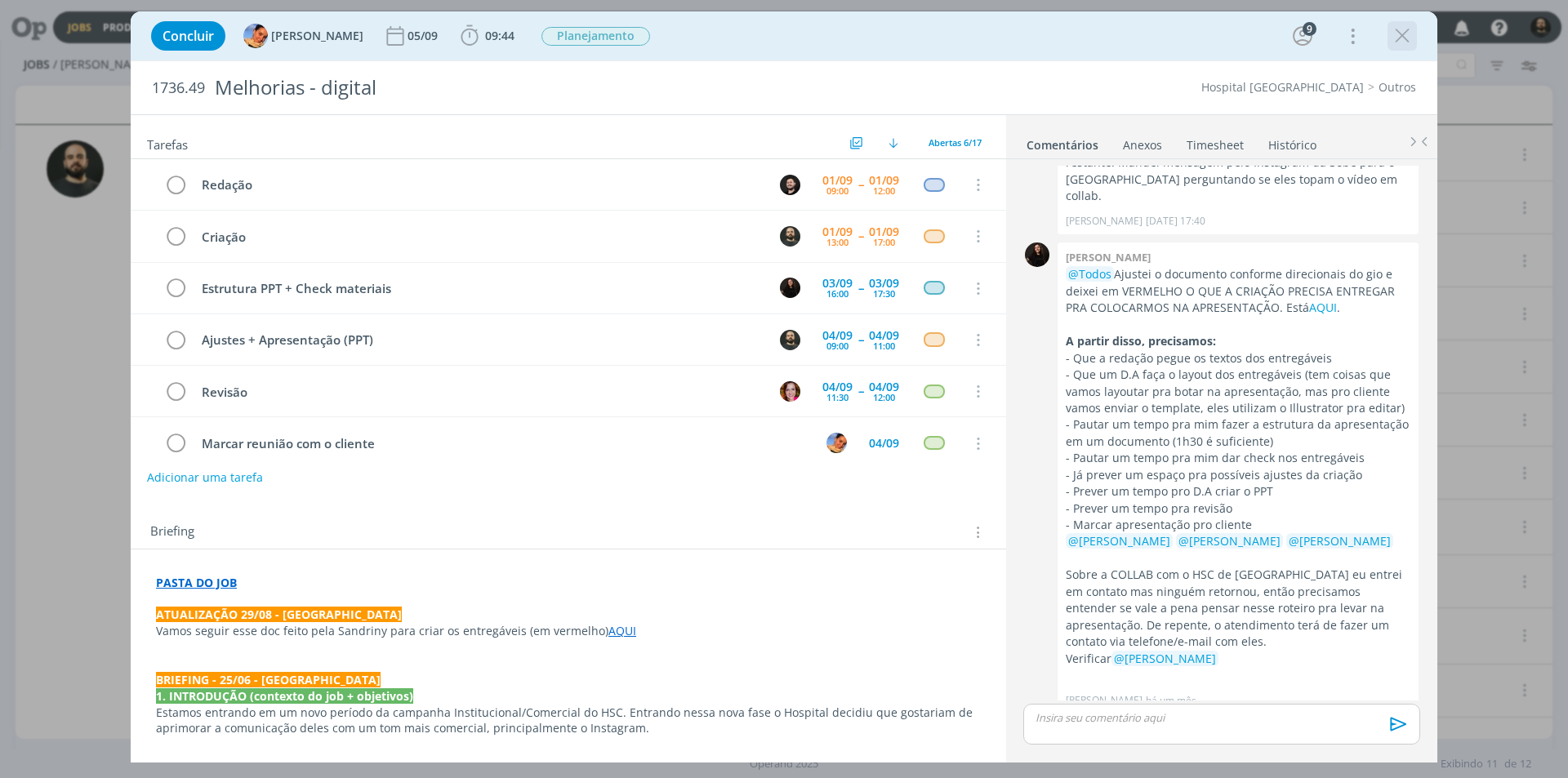
click at [1405, 35] on icon "dialog" at bounding box center [1402, 36] width 25 height 25
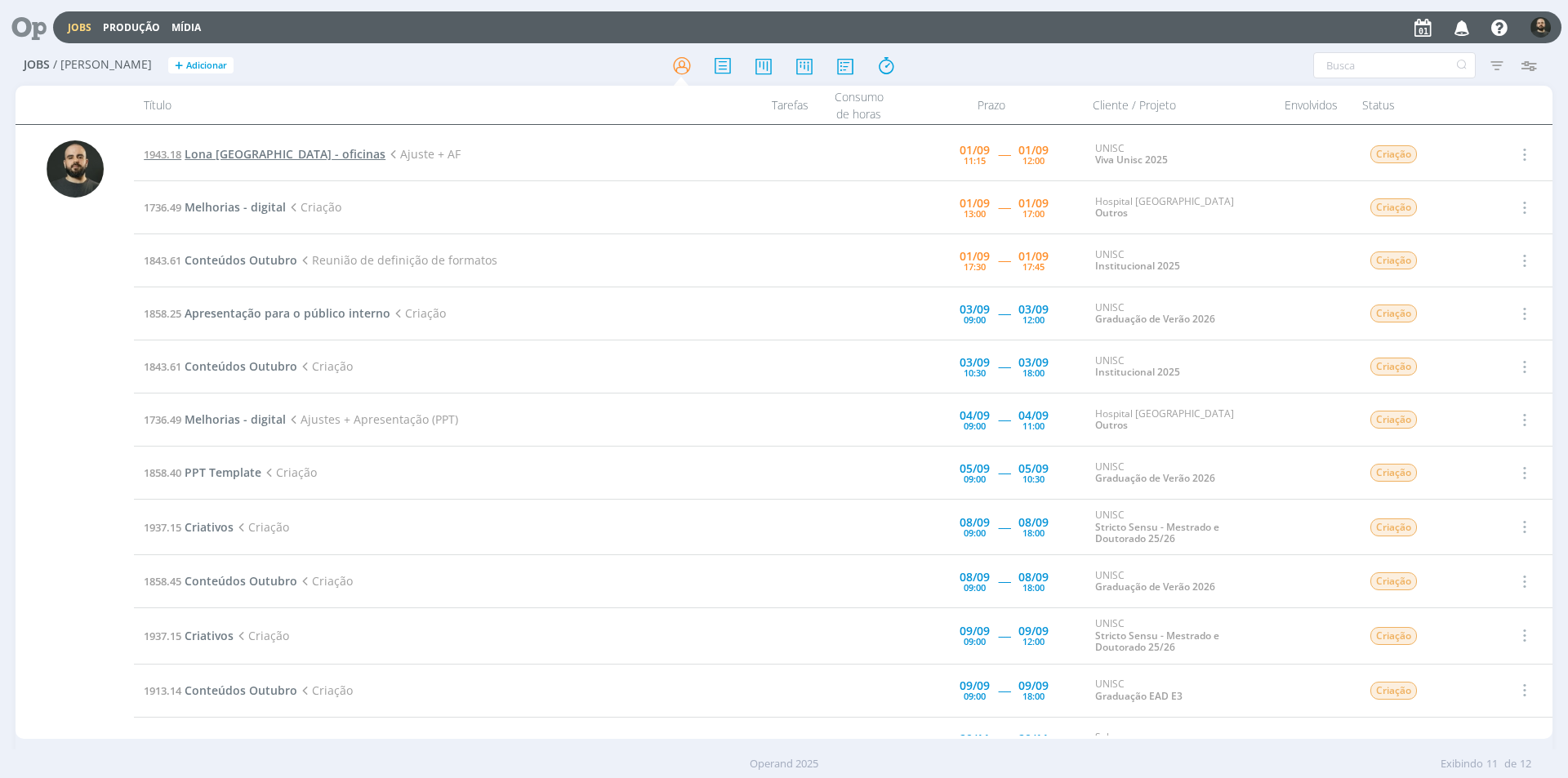
click at [272, 154] on span "Lona Montenegro - oficinas" at bounding box center [285, 154] width 201 height 16
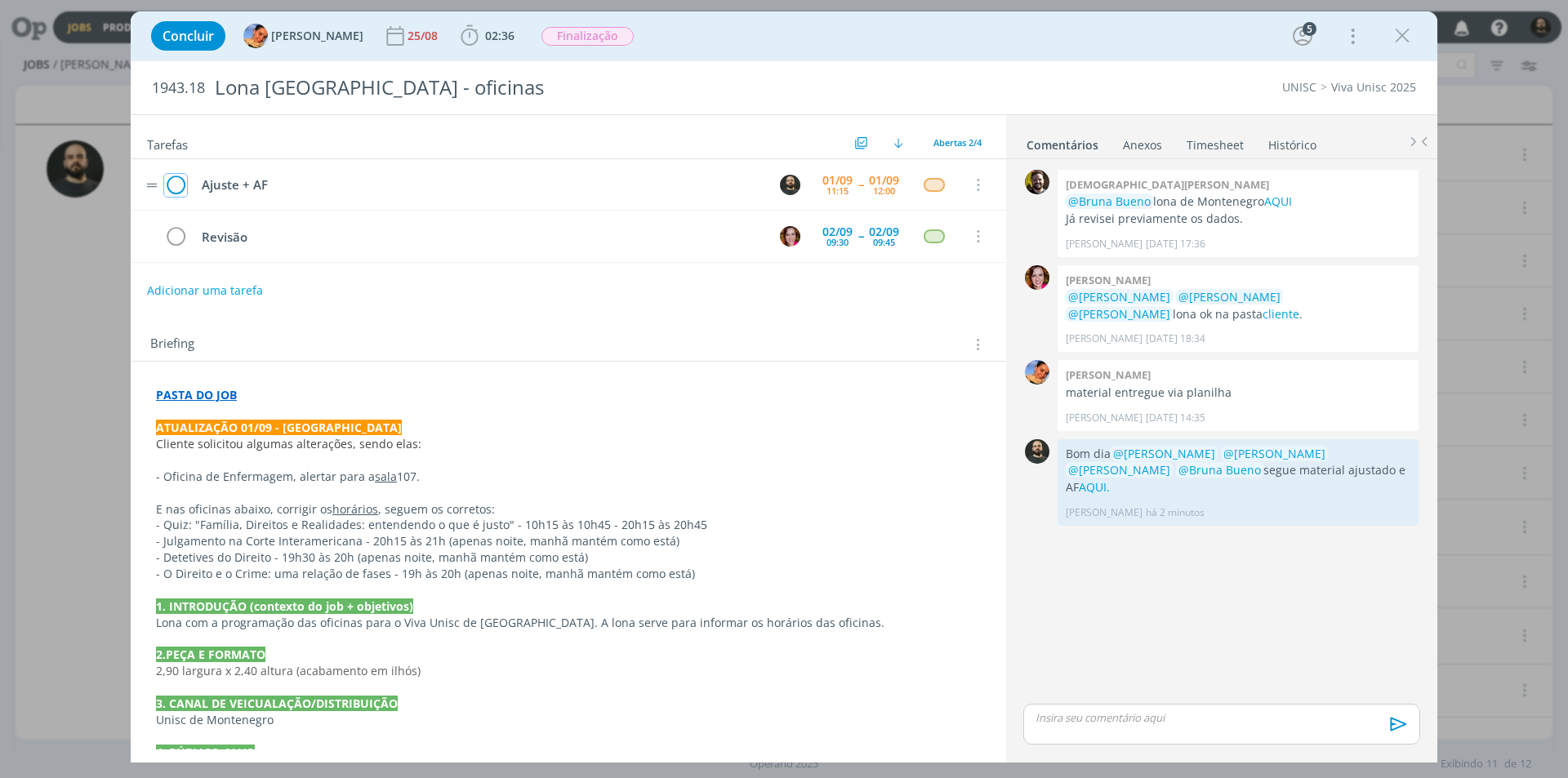
click at [185, 180] on icon "dialog" at bounding box center [175, 185] width 23 height 25
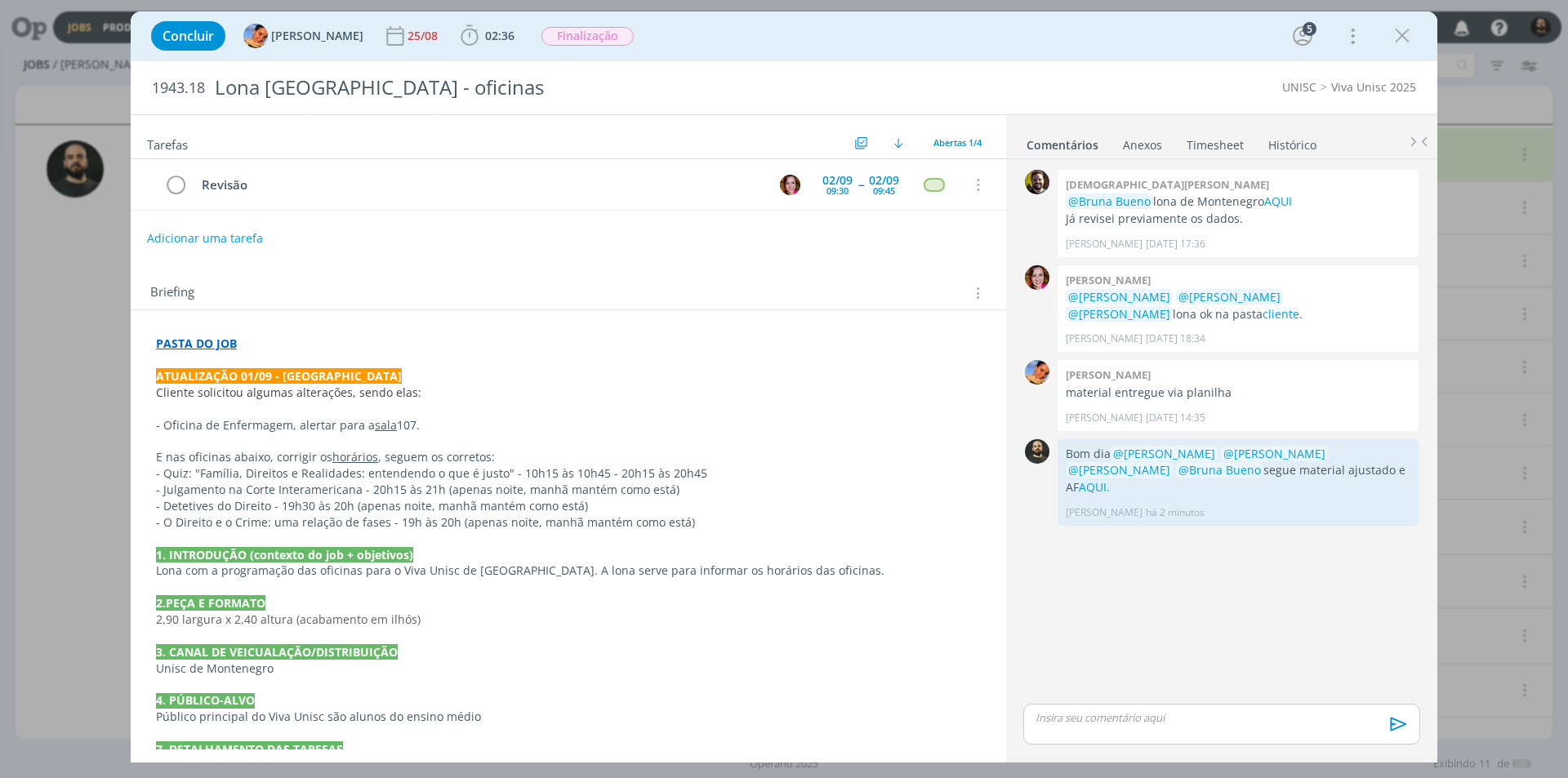
click at [1403, 38] on icon "dialog" at bounding box center [1402, 36] width 25 height 25
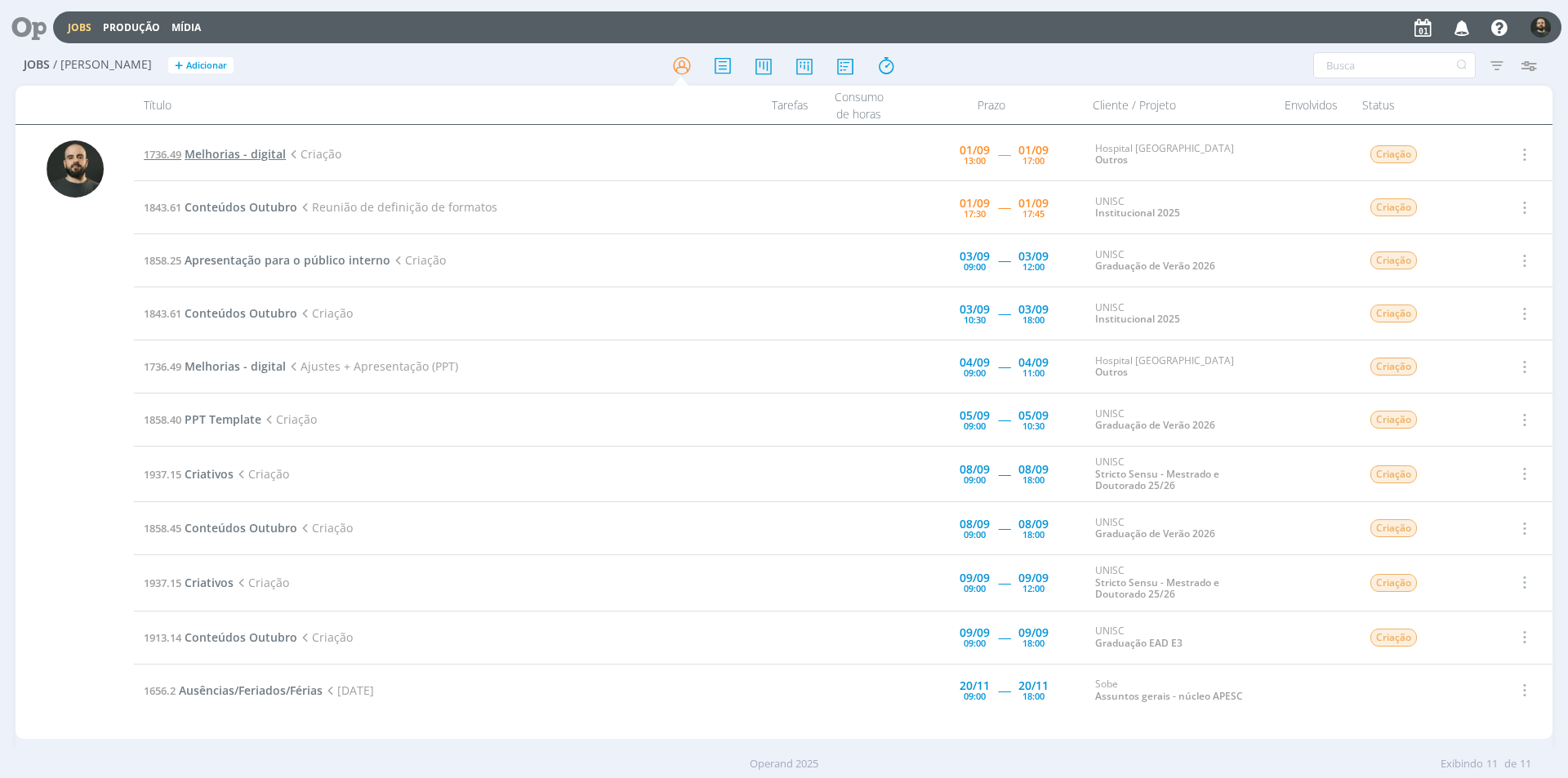
click at [226, 154] on span "Melhorias - digital" at bounding box center [235, 154] width 101 height 16
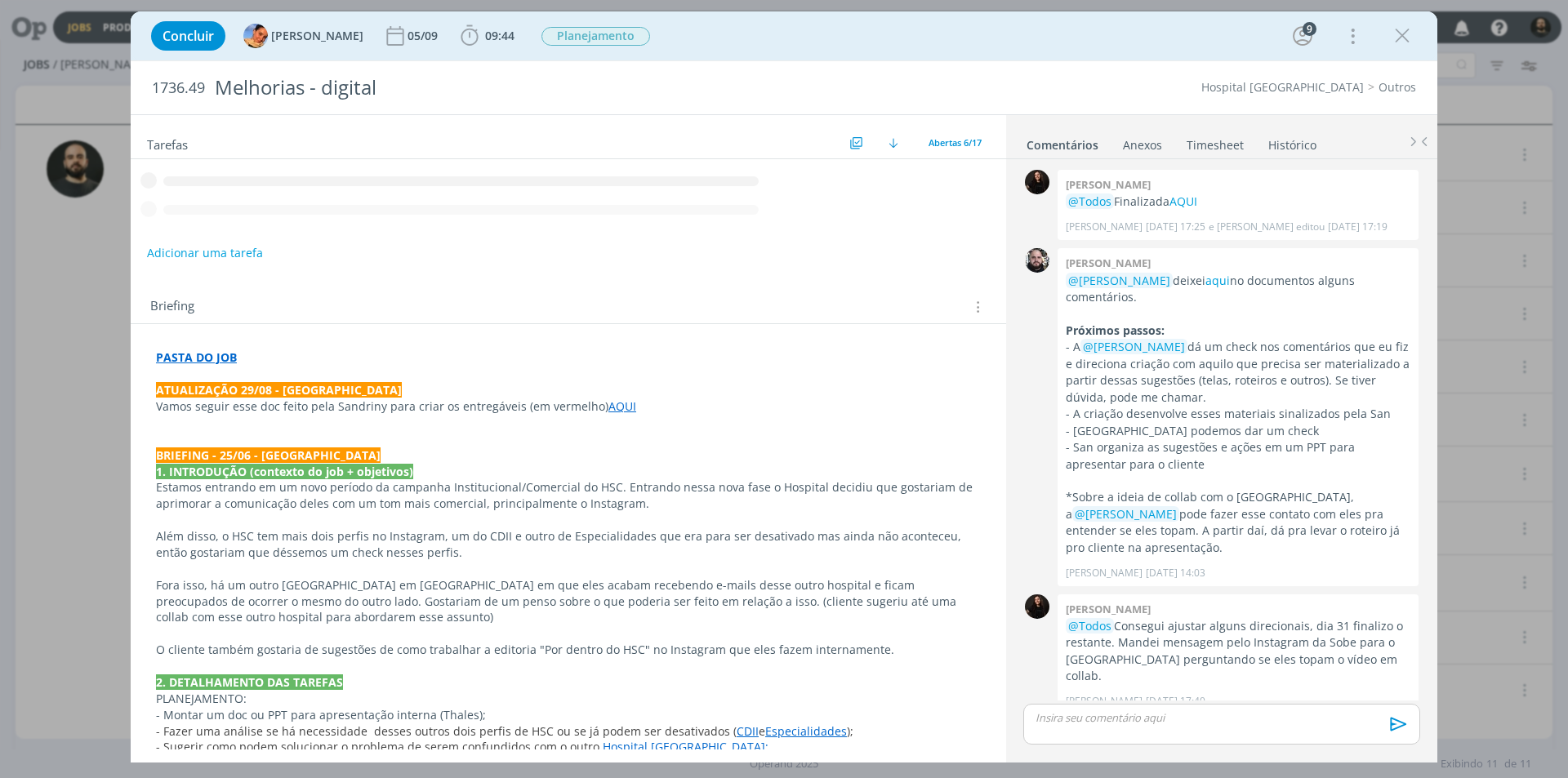
scroll to position [480, 0]
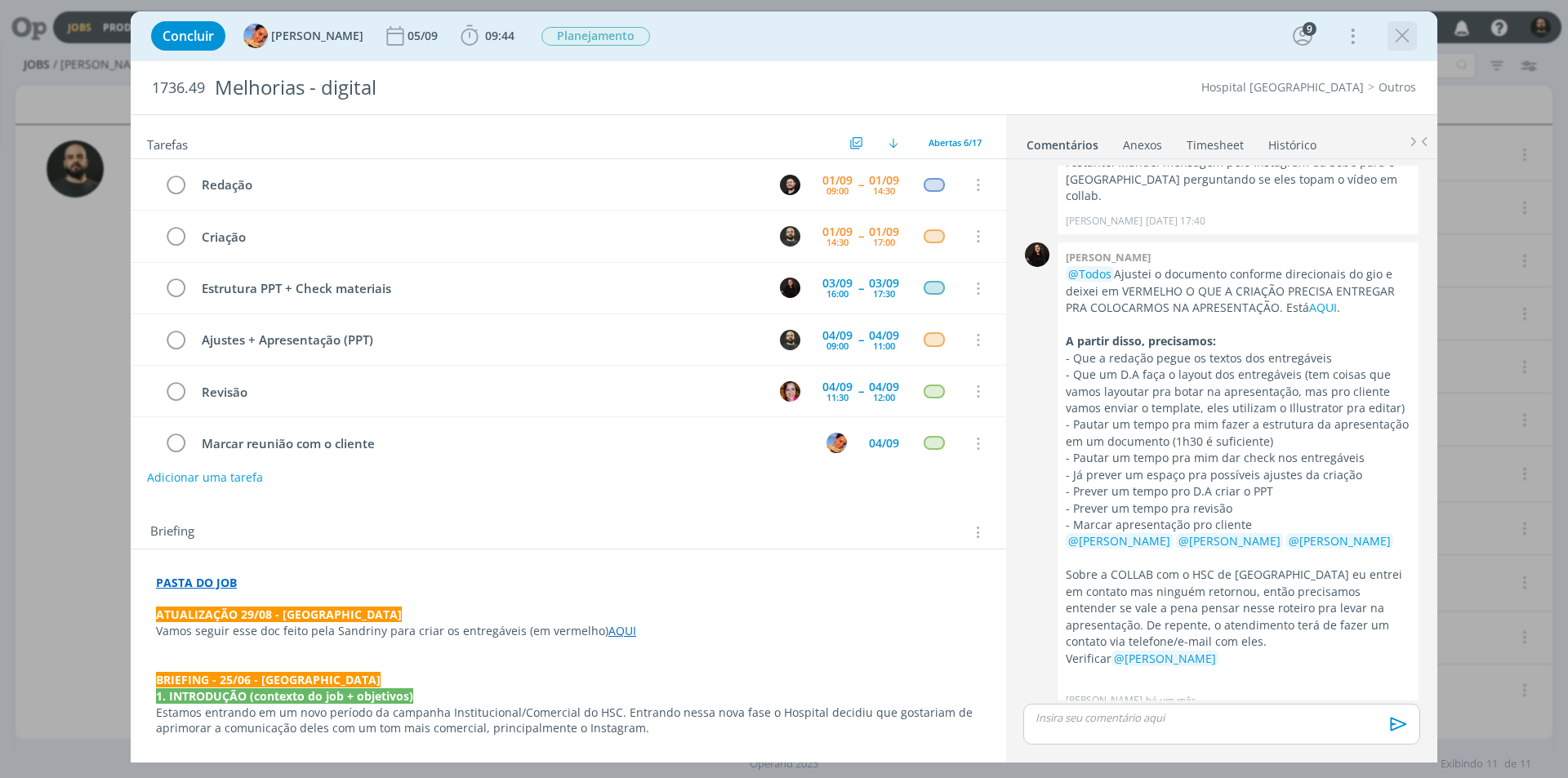
click at [1403, 25] on icon "dialog" at bounding box center [1402, 36] width 25 height 25
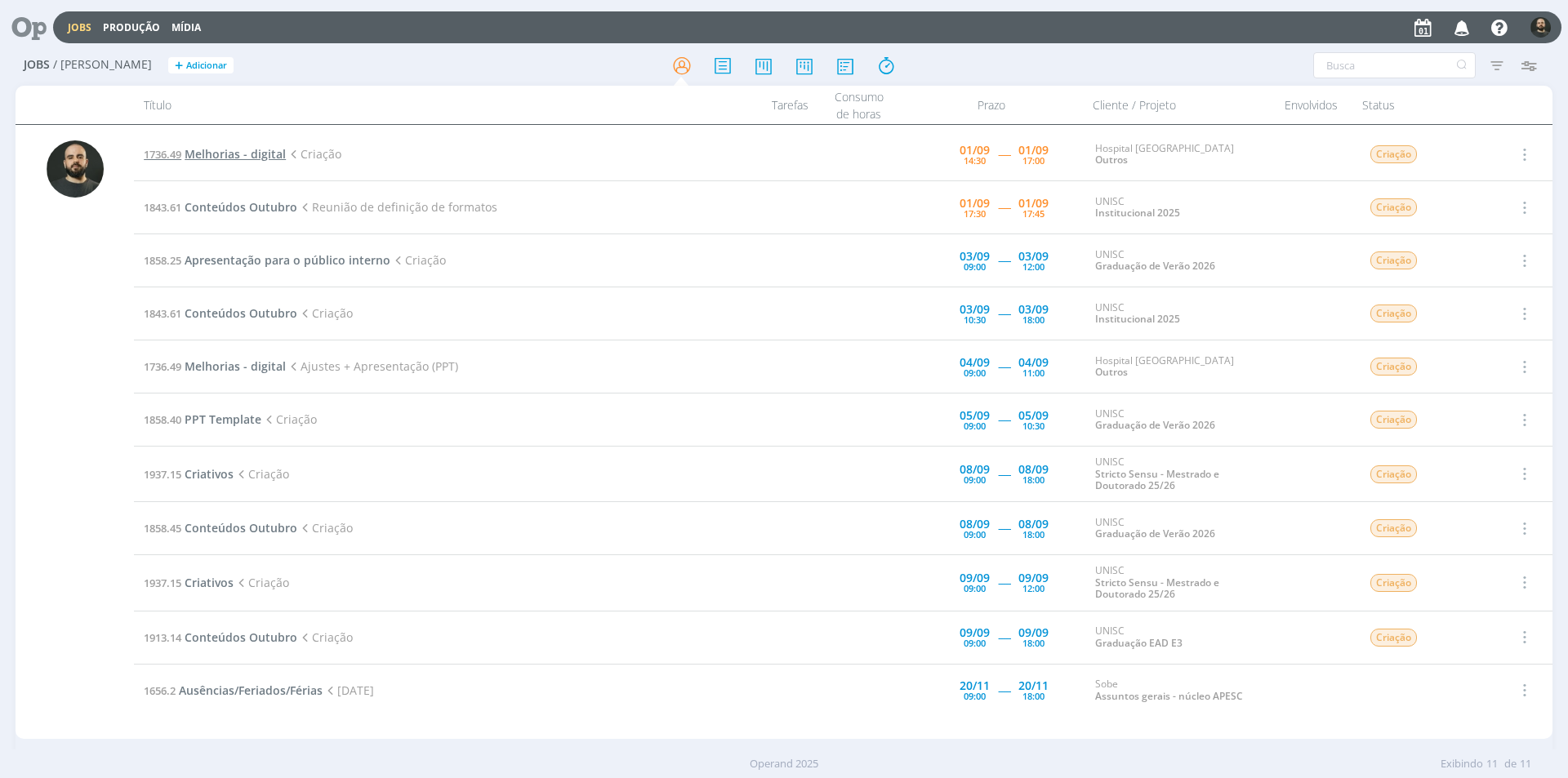
click at [182, 152] on span "1736.49" at bounding box center [163, 154] width 38 height 15
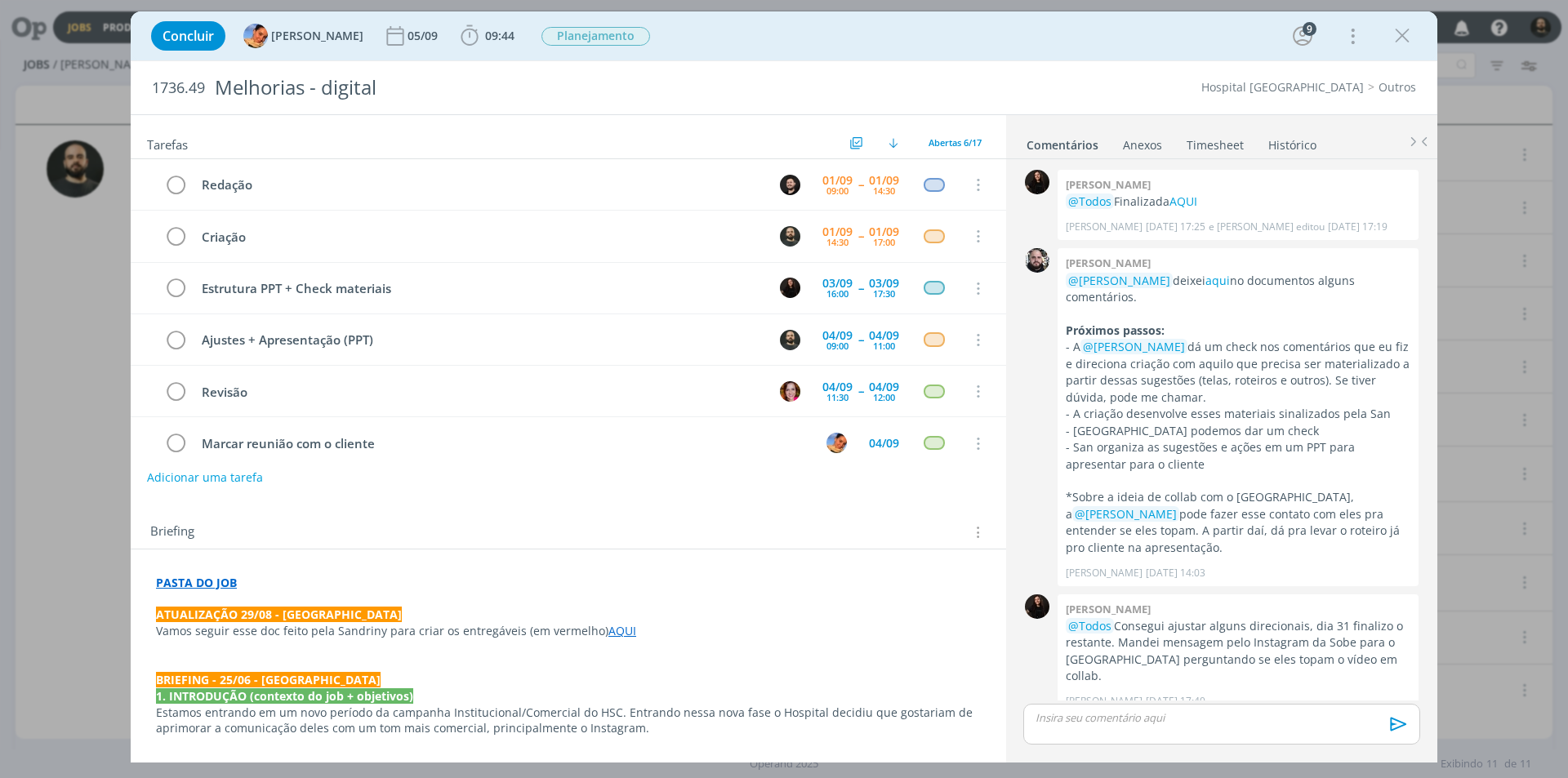
scroll to position [480, 0]
